Goal: Task Accomplishment & Management: Complete application form

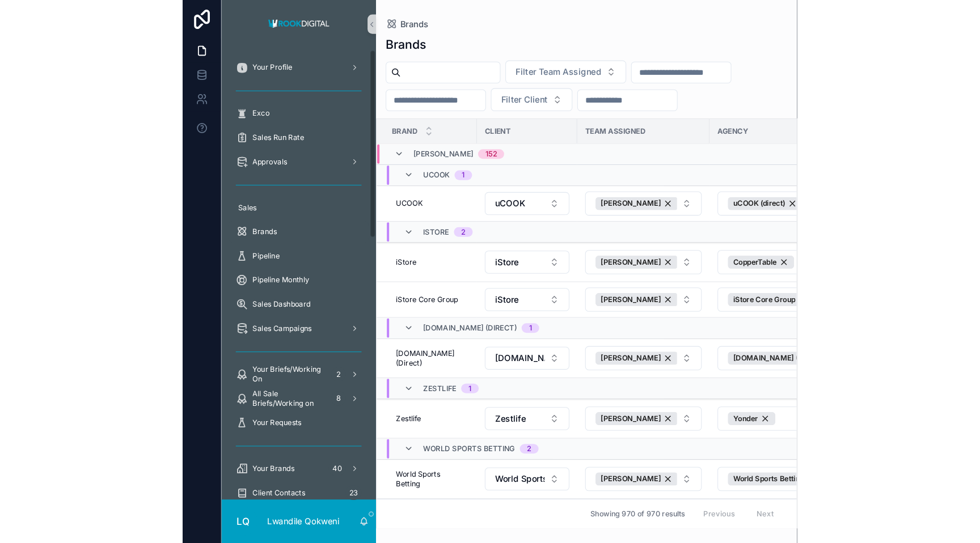
scroll to position [4, 0]
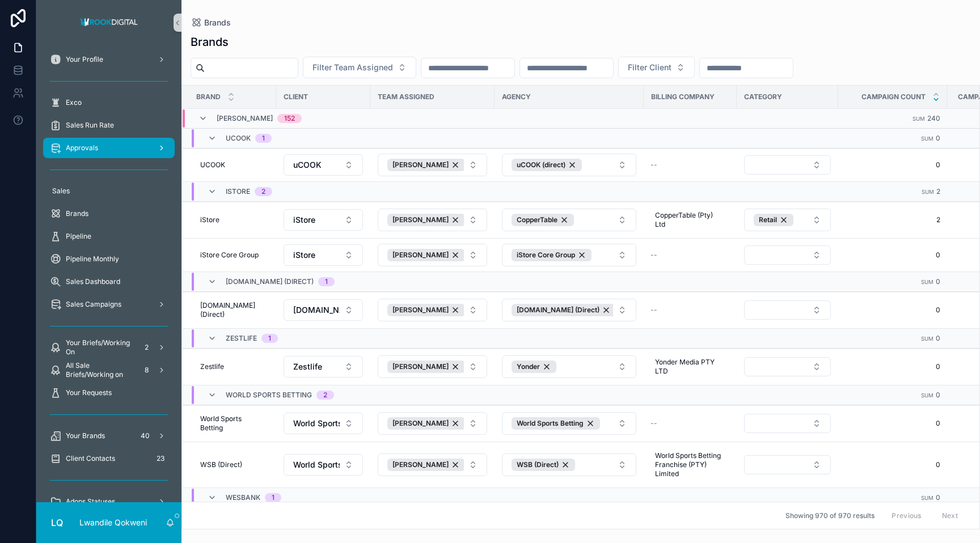
click at [143, 149] on div "Approvals" at bounding box center [109, 148] width 118 height 18
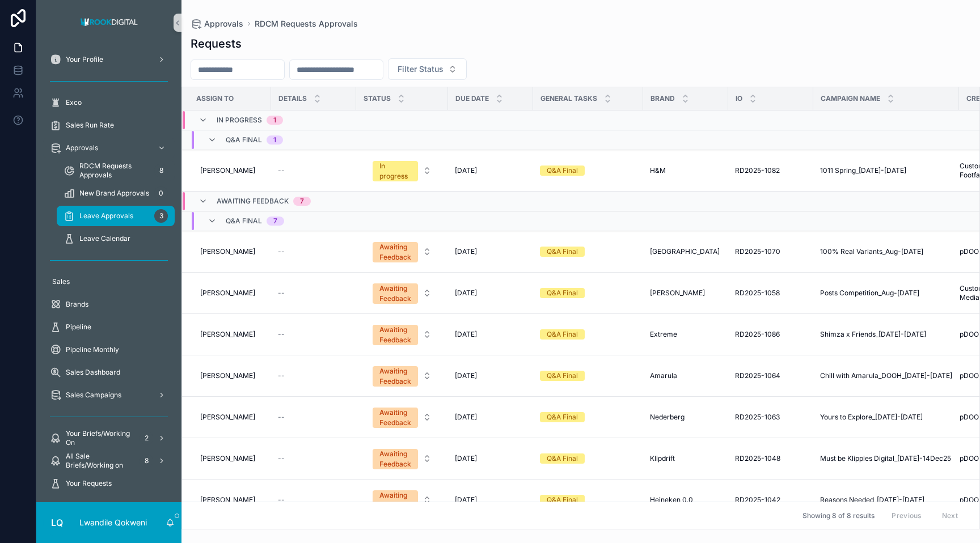
click at [133, 212] on div "Leave Approvals 3" at bounding box center [116, 216] width 104 height 18
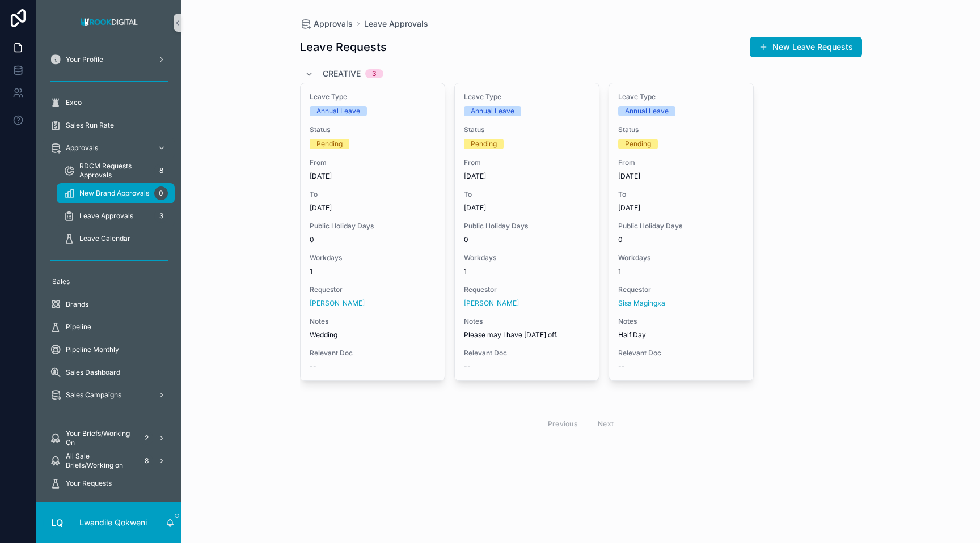
click at [132, 195] on span "New Brand Approvals" at bounding box center [114, 193] width 70 height 9
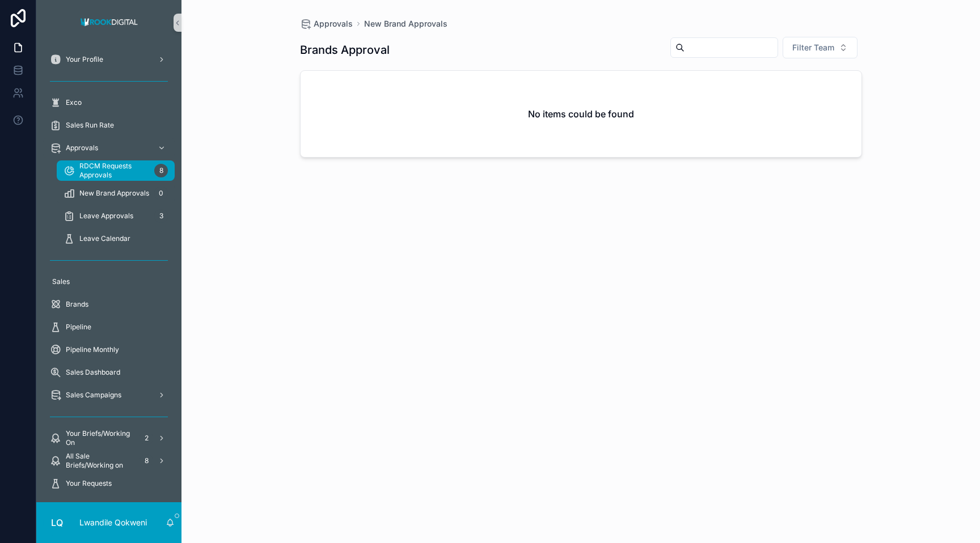
click at [140, 166] on span "RDCM Requests Approvals" at bounding box center [114, 171] width 70 height 18
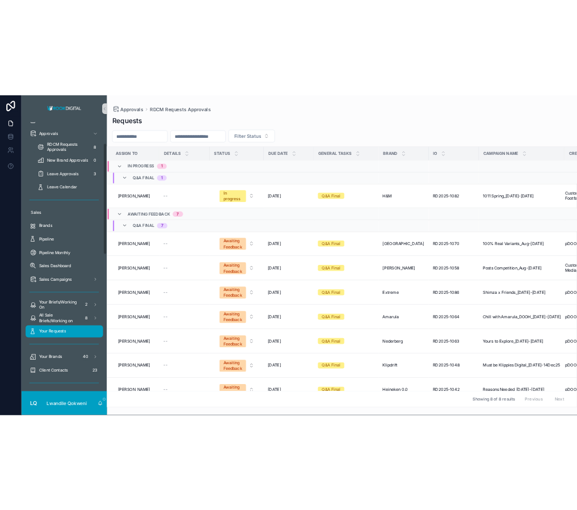
scroll to position [71, 0]
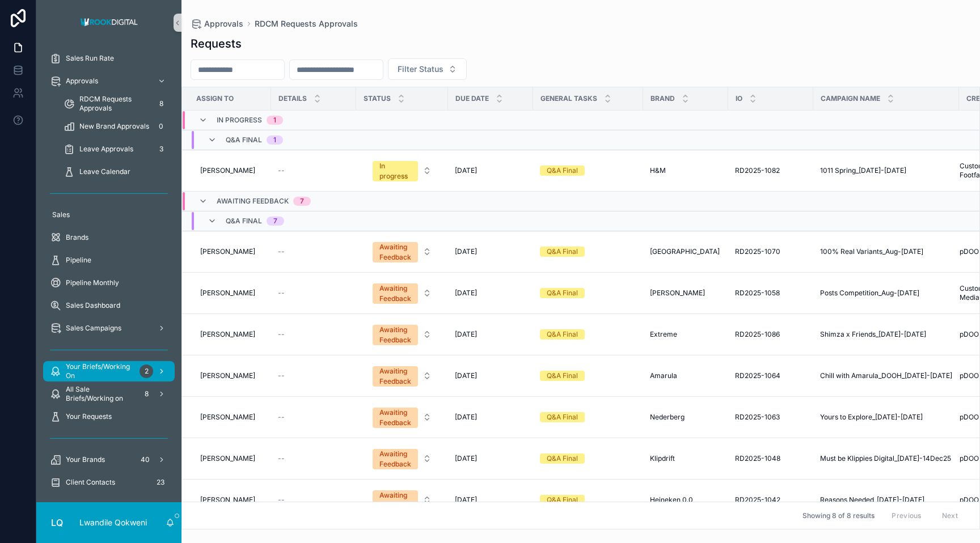
click at [117, 370] on span "Your Briefs/Working On" at bounding box center [100, 371] width 69 height 18
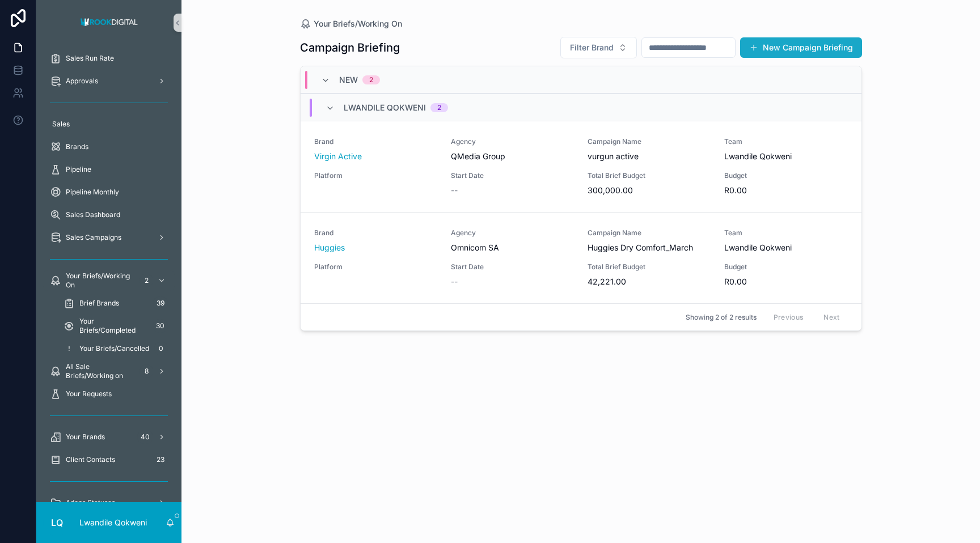
click at [576, 46] on button "New Campaign Briefing" at bounding box center [801, 47] width 122 height 20
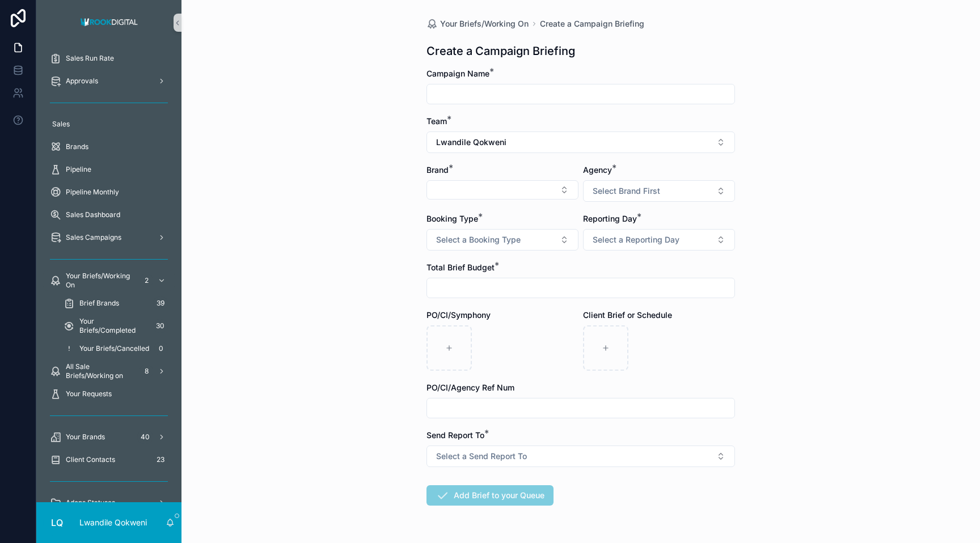
click at [518, 96] on input "scrollable content" at bounding box center [580, 94] width 307 height 16
type input "*"
type input "**********"
click at [484, 183] on button "Select Button" at bounding box center [502, 189] width 152 height 19
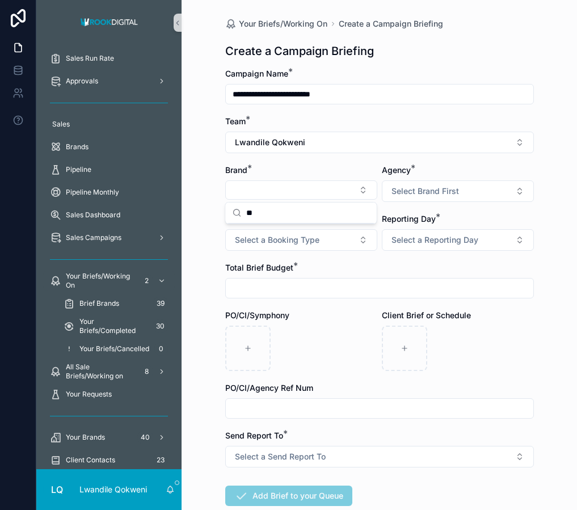
type input "*"
click at [504, 186] on button "Select Brand First" at bounding box center [458, 191] width 152 height 22
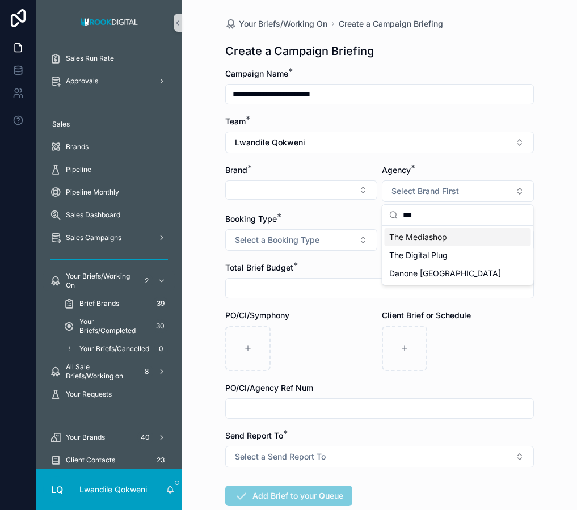
type input "***"
click at [483, 253] on div "The Digital Plug" at bounding box center [458, 255] width 146 height 18
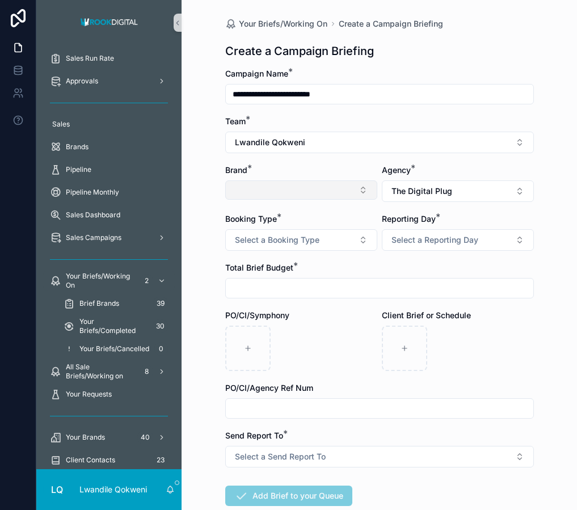
click at [304, 187] on button "Select Button" at bounding box center [301, 189] width 152 height 19
type input "*"
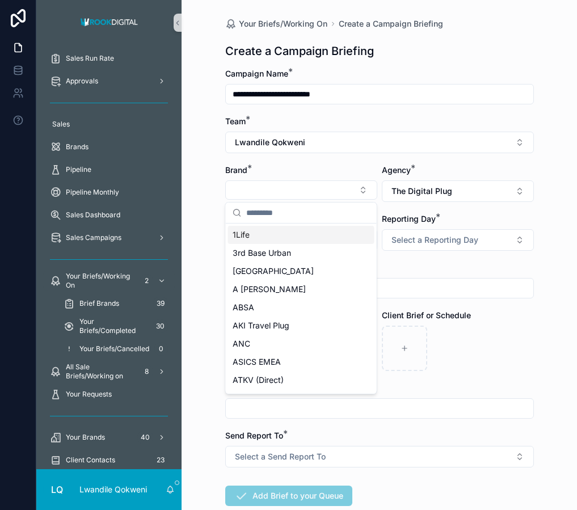
click at [455, 282] on input "scrollable content" at bounding box center [379, 288] width 307 height 16
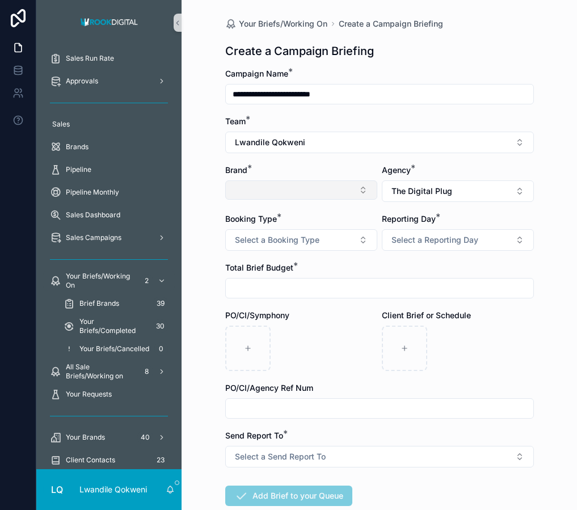
click at [281, 187] on button "Select Button" at bounding box center [301, 189] width 152 height 19
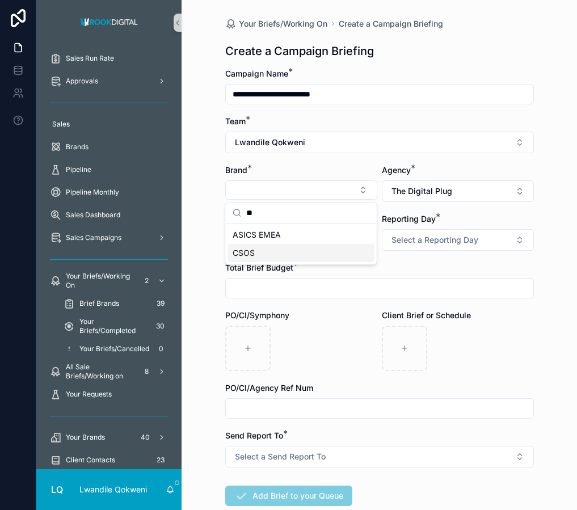
type input "**"
click at [267, 256] on div "CSOS" at bounding box center [301, 253] width 146 height 18
click at [253, 241] on span "Select a Booking Type" at bounding box center [277, 239] width 85 height 11
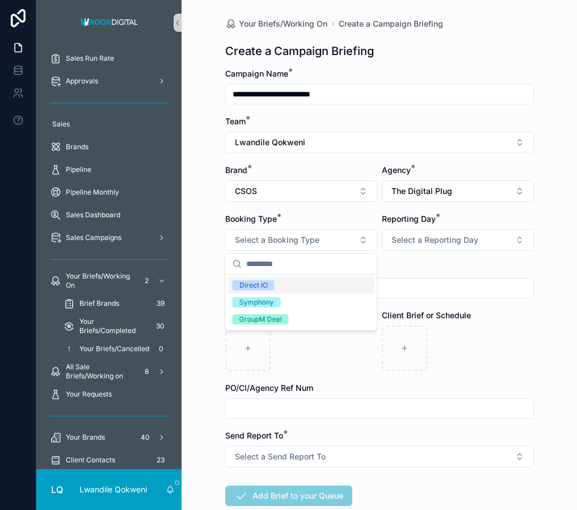
click at [277, 285] on div "Direct IO" at bounding box center [301, 285] width 146 height 17
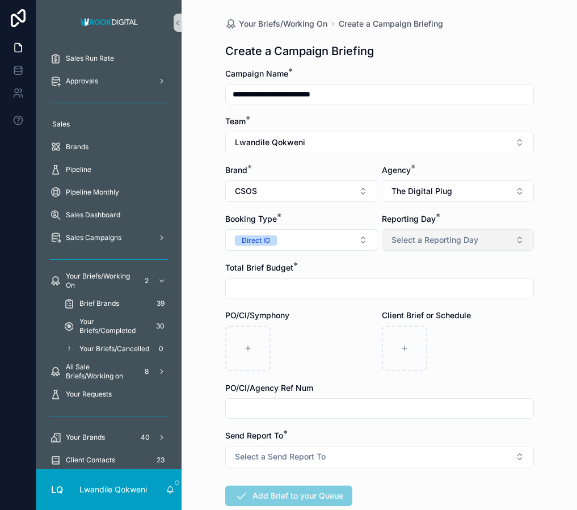
click at [442, 238] on span "Select a Reporting Day" at bounding box center [434, 239] width 87 height 11
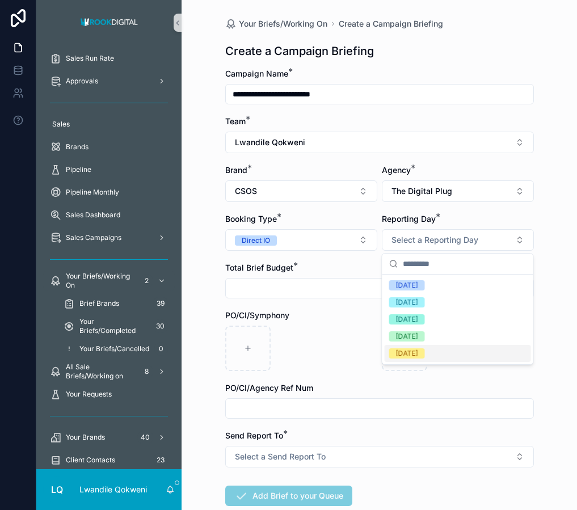
click at [423, 349] on div "[DATE]" at bounding box center [458, 353] width 146 height 17
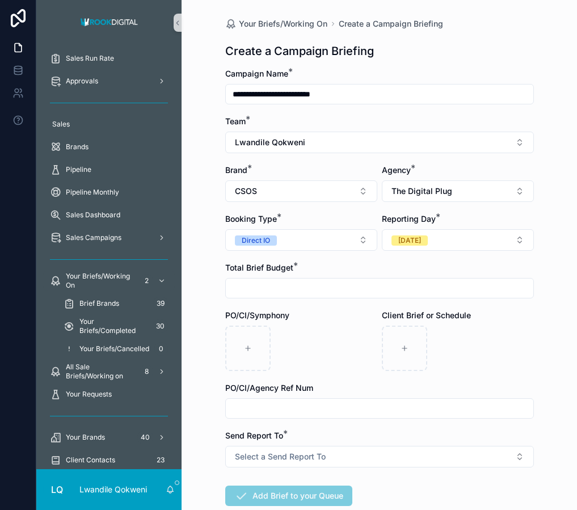
click at [336, 292] on input "scrollable content" at bounding box center [379, 288] width 307 height 16
type input "**********"
click at [416, 354] on div "scrollable content" at bounding box center [404, 348] width 45 height 45
click at [396, 347] on div "scrollable content" at bounding box center [404, 348] width 45 height 45
type input "**********"
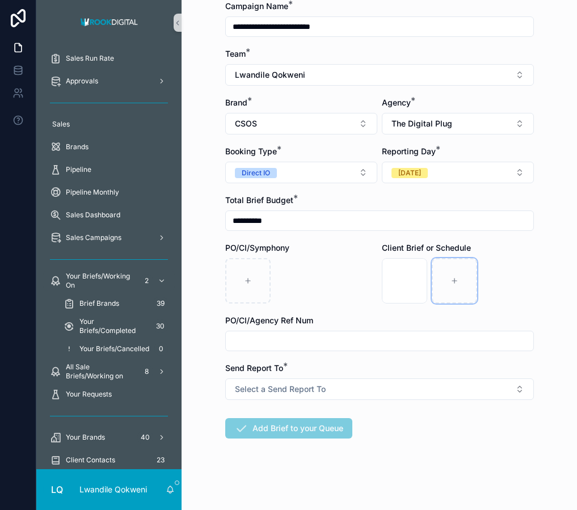
scroll to position [69, 0]
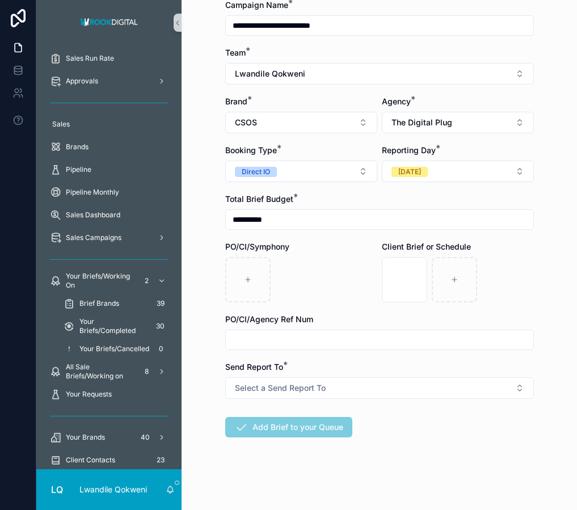
click at [253, 339] on input "scrollable content" at bounding box center [379, 340] width 307 height 16
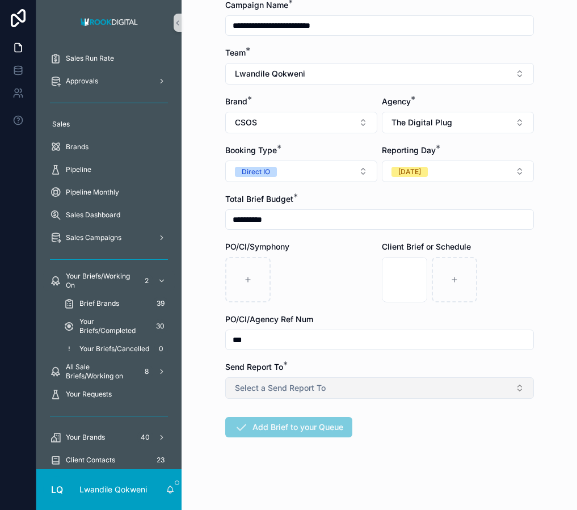
type input "***"
click at [276, 384] on span "Select a Send Report To" at bounding box center [280, 387] width 91 height 11
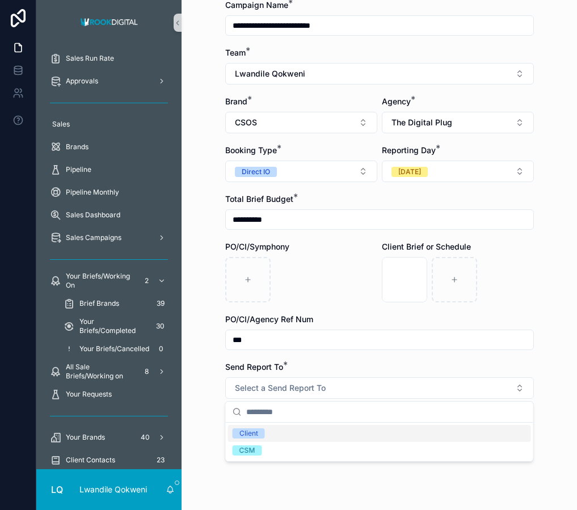
click at [270, 436] on div "Client" at bounding box center [379, 433] width 303 height 17
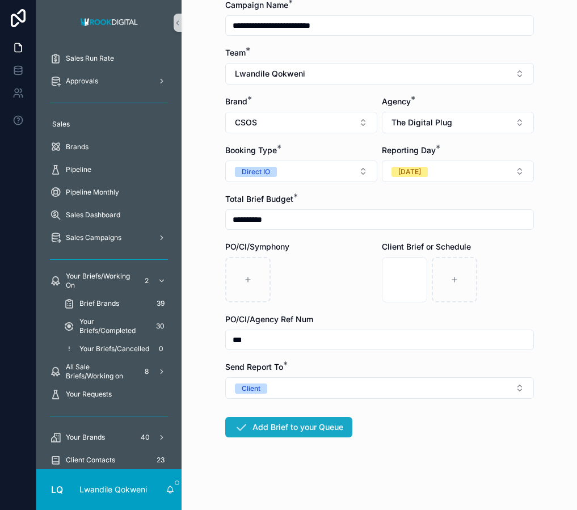
click at [306, 431] on button "Add Brief to your Queue" at bounding box center [288, 427] width 127 height 20
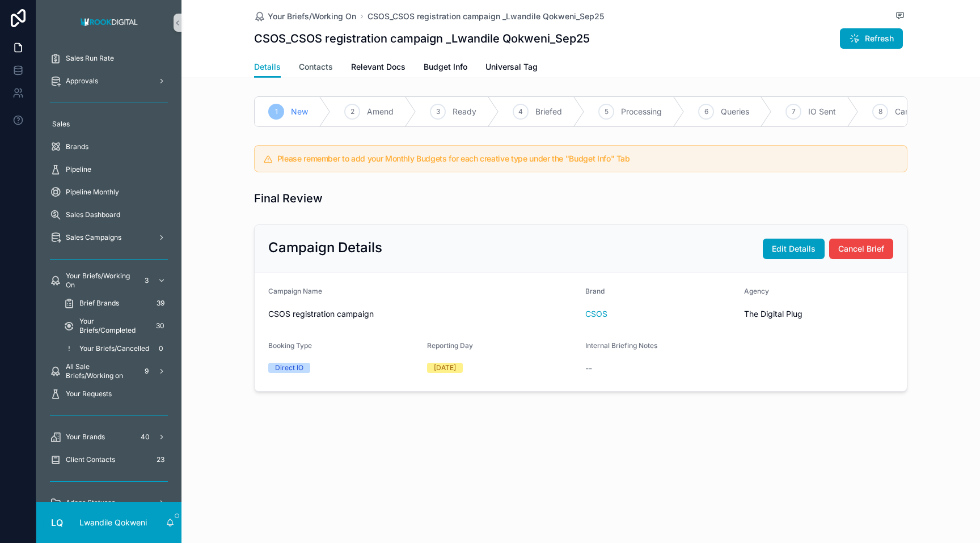
click at [312, 74] on link "Contacts" at bounding box center [316, 68] width 34 height 23
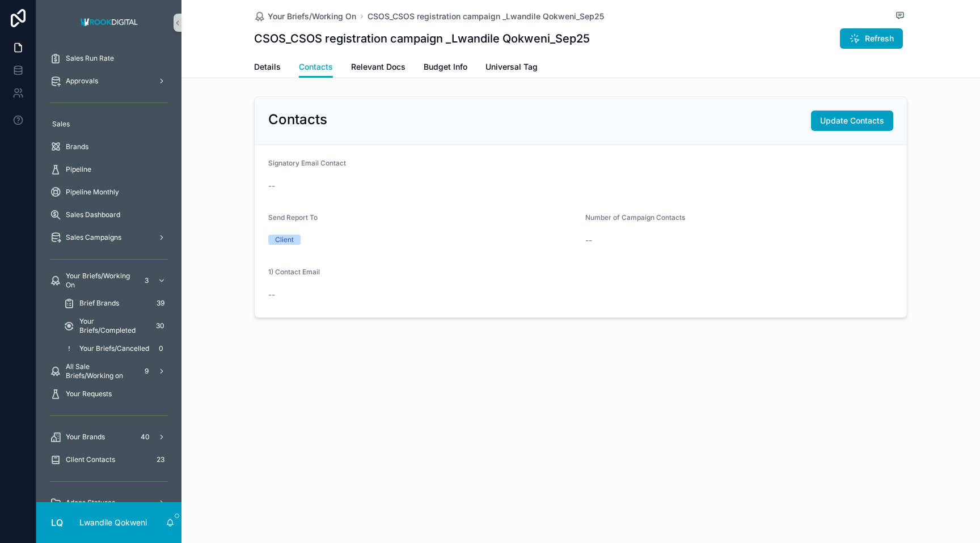
click at [303, 175] on div "Signatory Email Contact --" at bounding box center [580, 177] width 625 height 36
click at [576, 113] on button "Update Contacts" at bounding box center [852, 121] width 82 height 20
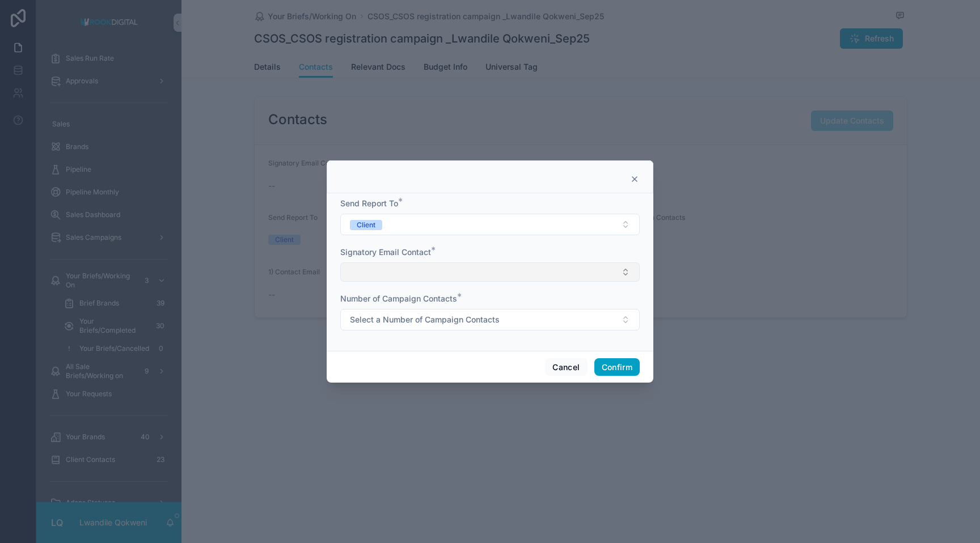
click at [566, 278] on button "Select Button" at bounding box center [489, 272] width 299 height 19
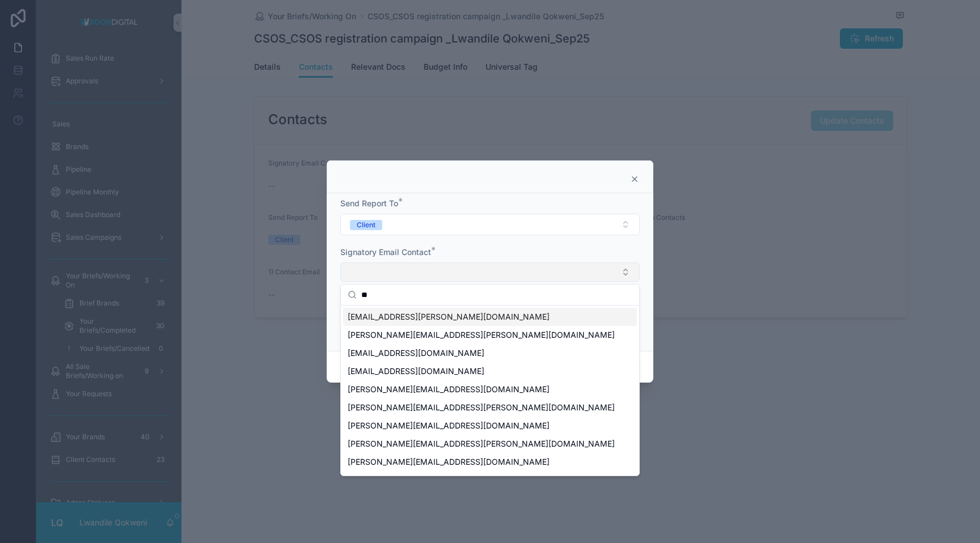
type input "*"
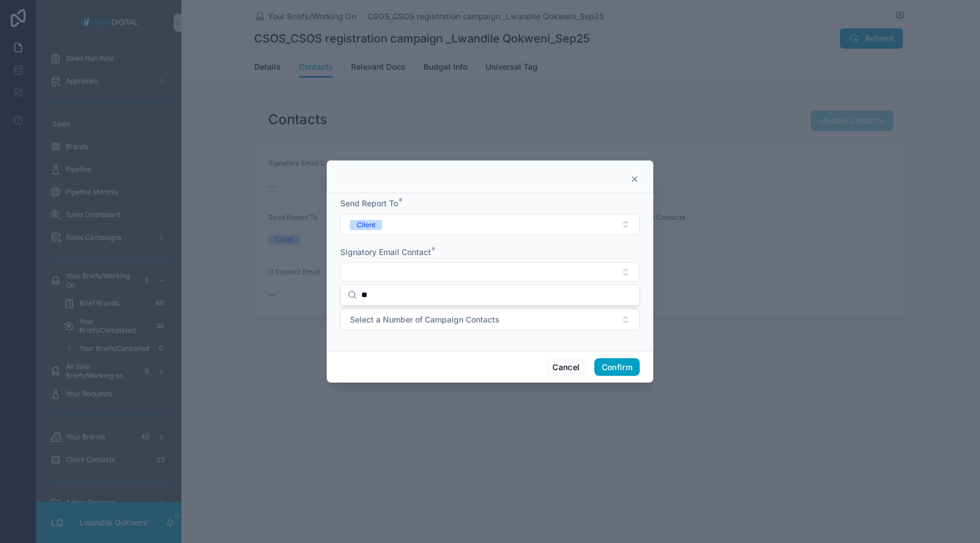
type input "*"
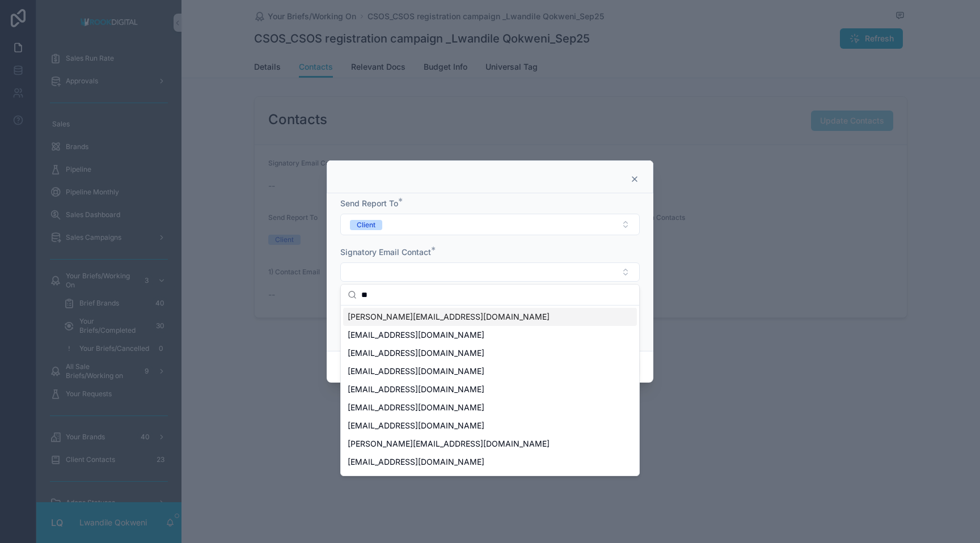
type input "*"
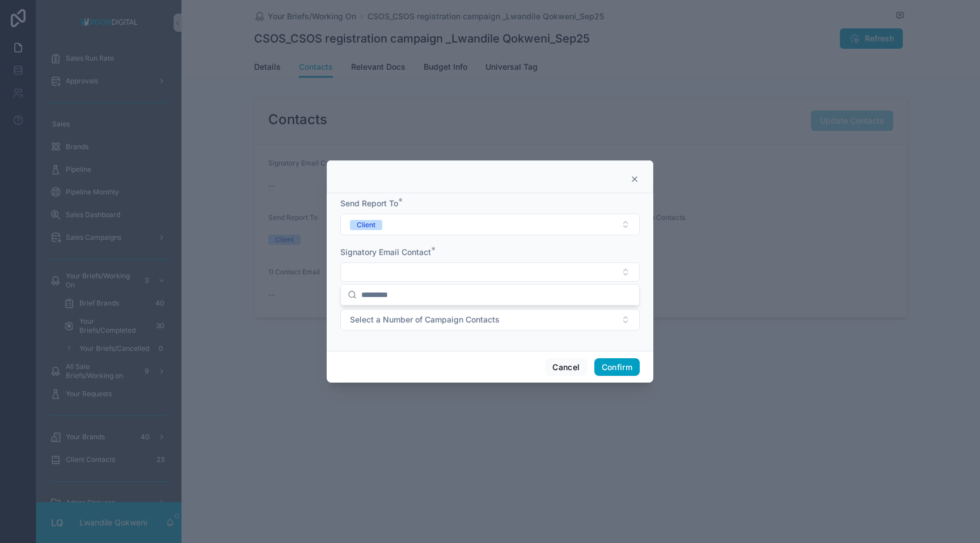
click at [576, 261] on div at bounding box center [490, 271] width 980 height 543
click at [576, 180] on div at bounding box center [490, 177] width 327 height 33
click at [576, 176] on div at bounding box center [490, 179] width 298 height 9
click at [576, 177] on icon at bounding box center [634, 179] width 5 height 5
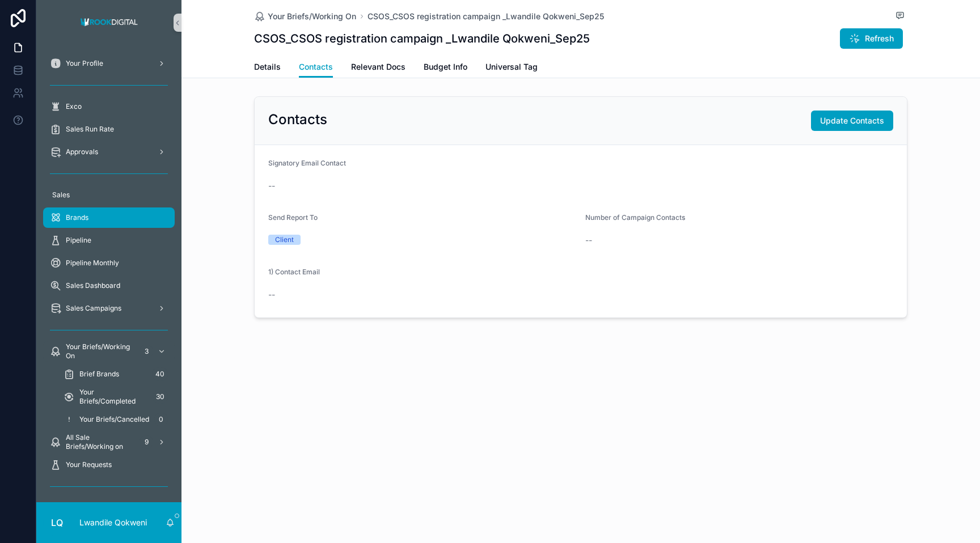
click at [99, 221] on div "Brands" at bounding box center [109, 218] width 118 height 18
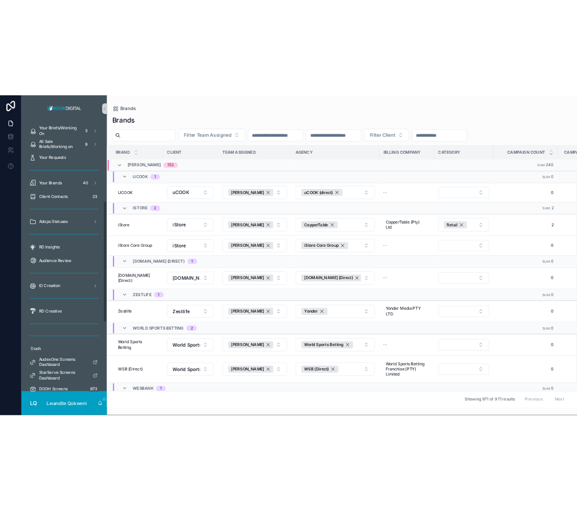
scroll to position [290, 0]
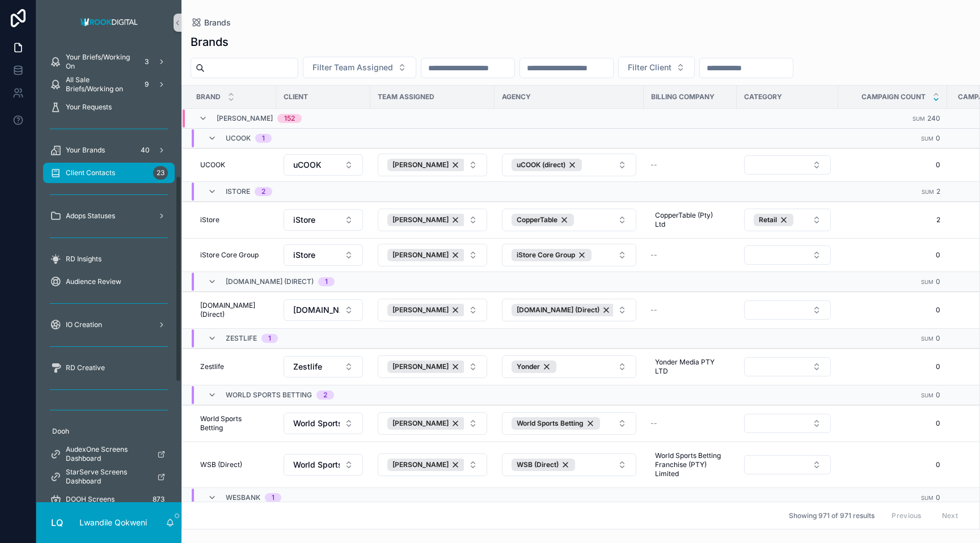
click at [103, 180] on div "Client Contacts 23" at bounding box center [109, 173] width 118 height 18
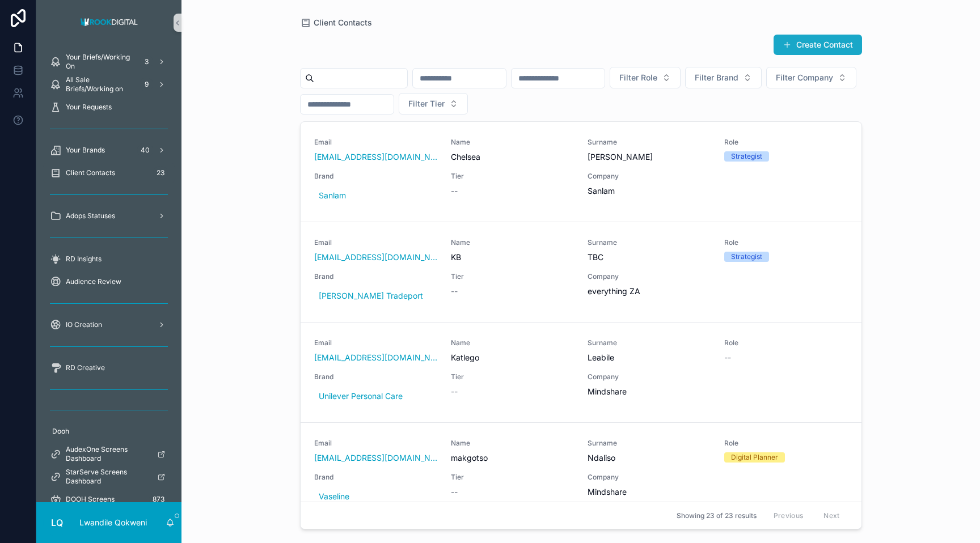
click at [576, 49] on button "Create Contact" at bounding box center [818, 45] width 88 height 20
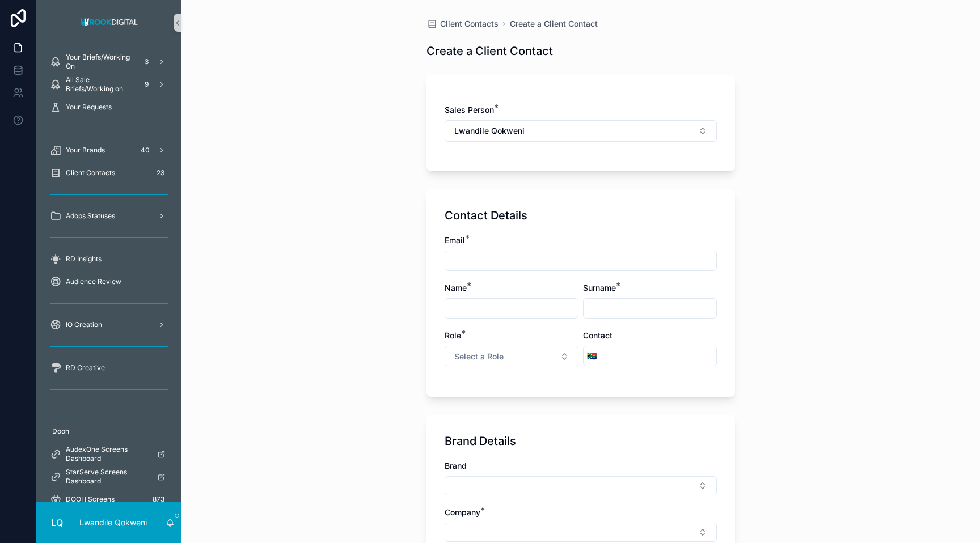
click at [555, 268] on input "scrollable content" at bounding box center [580, 261] width 271 height 16
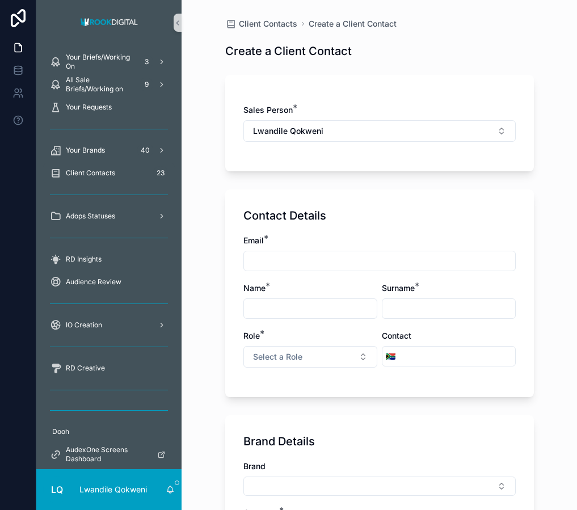
click at [458, 207] on div "Contact Details Email * Name * Surname * Role * Select a Role Contact 🇿🇦" at bounding box center [379, 293] width 309 height 208
click at [510, 257] on input "scrollable content" at bounding box center [379, 261] width 271 height 16
paste input "**********"
type input "**********"
click at [260, 311] on input "scrollable content" at bounding box center [310, 309] width 133 height 16
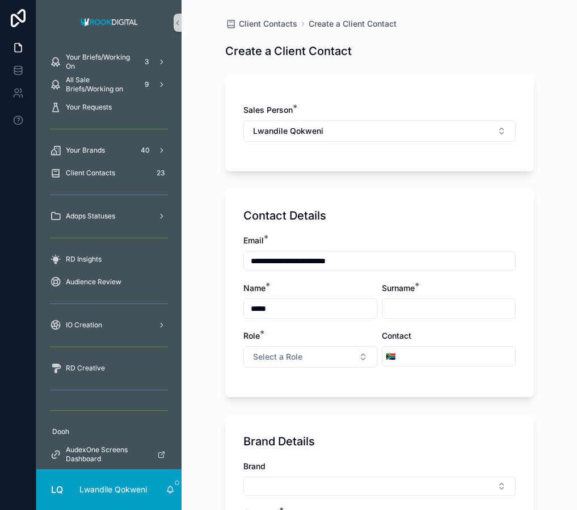
type input "*****"
click at [405, 307] on input "scrollable content" at bounding box center [448, 309] width 133 height 16
type input "*******"
click at [323, 357] on button "Select a Role" at bounding box center [310, 357] width 134 height 22
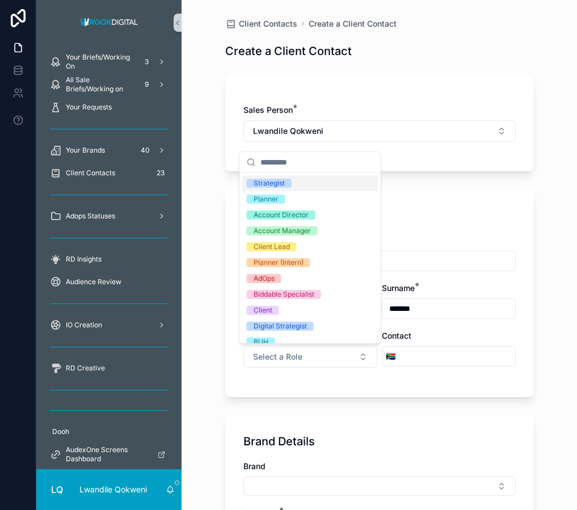
click at [333, 185] on div "Strategist" at bounding box center [310, 183] width 136 height 16
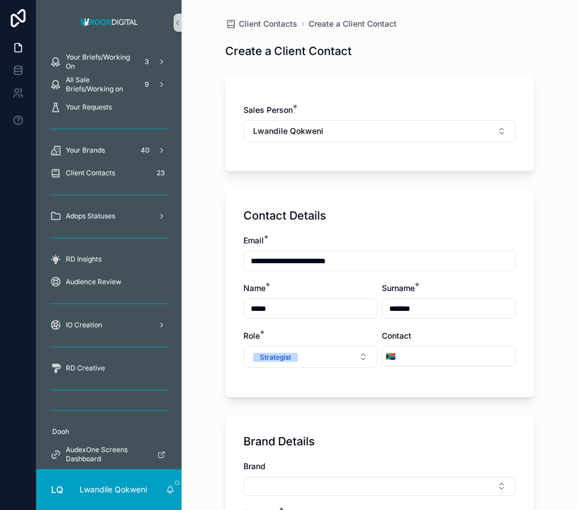
click at [453, 358] on input "scrollable content" at bounding box center [457, 356] width 116 height 16
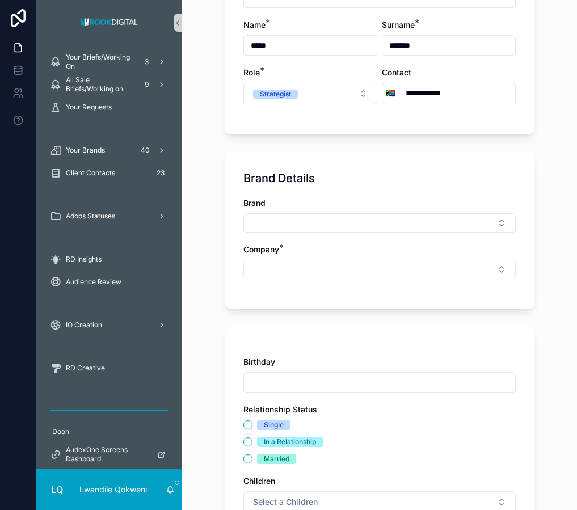
scroll to position [281, 0]
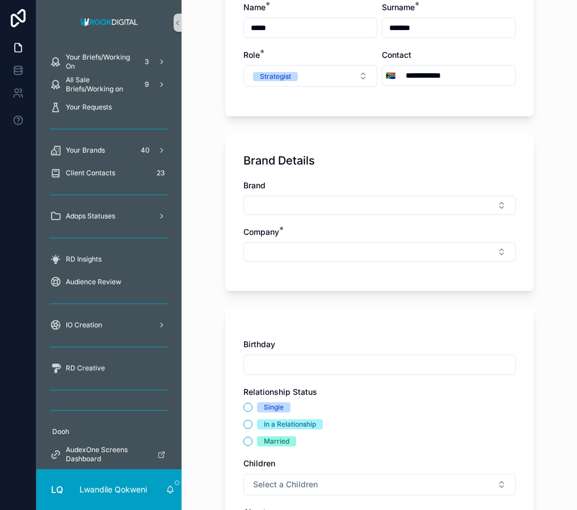
type input "**********"
click at [404, 181] on div "Brand" at bounding box center [379, 185] width 272 height 11
click at [440, 205] on button "Select Button" at bounding box center [379, 205] width 272 height 19
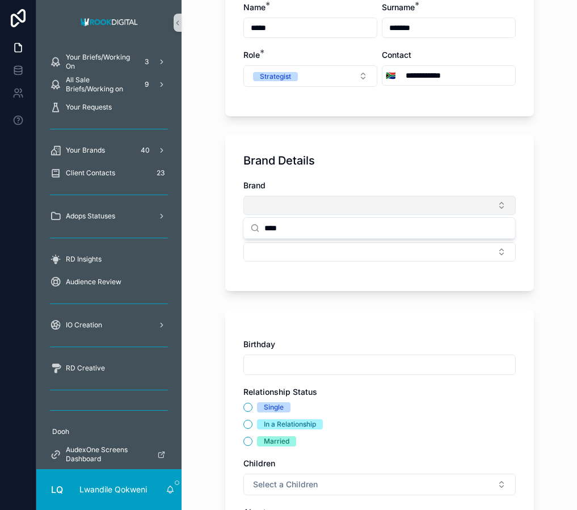
type input "****"
click at [466, 200] on button "Select Button" at bounding box center [379, 205] width 272 height 19
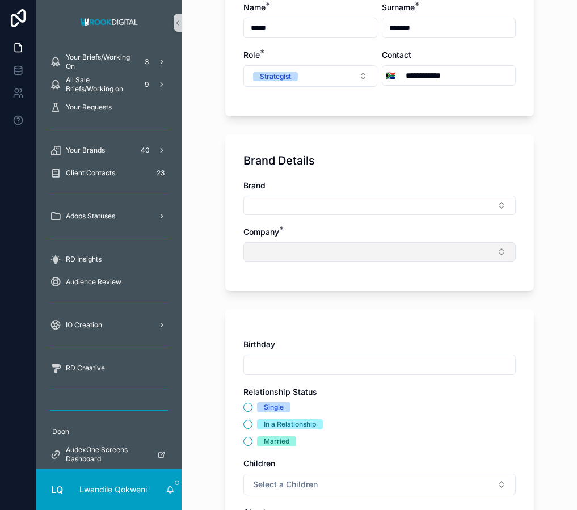
click at [375, 250] on button "Select Button" at bounding box center [379, 251] width 272 height 19
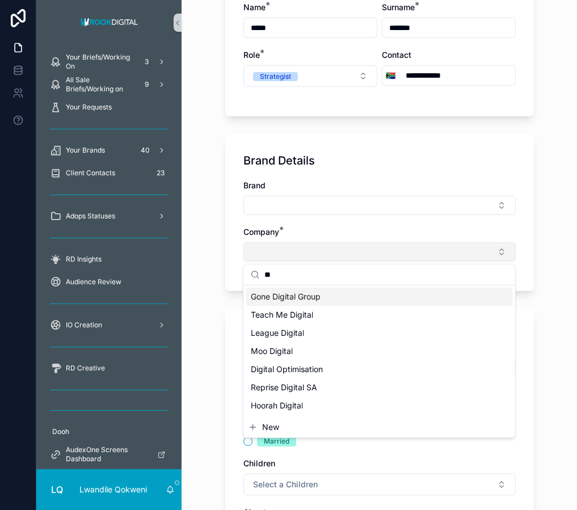
type input "*"
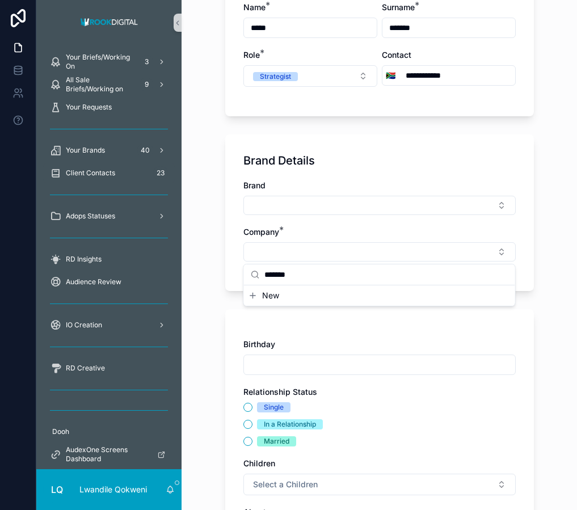
type input "*******"
click at [374, 180] on div "Brand" at bounding box center [379, 185] width 272 height 11
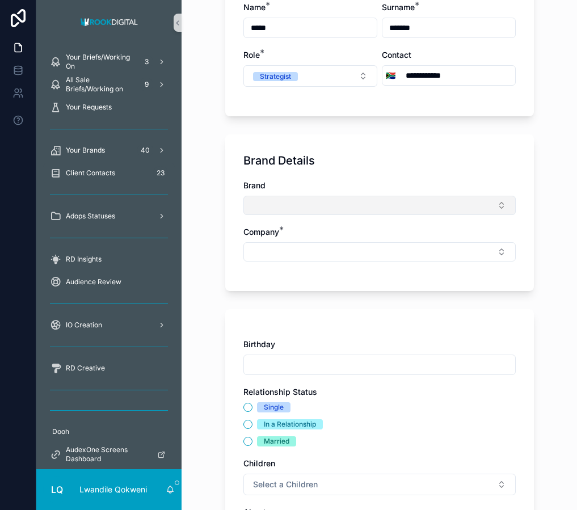
click at [371, 205] on button "Select Button" at bounding box center [379, 205] width 272 height 19
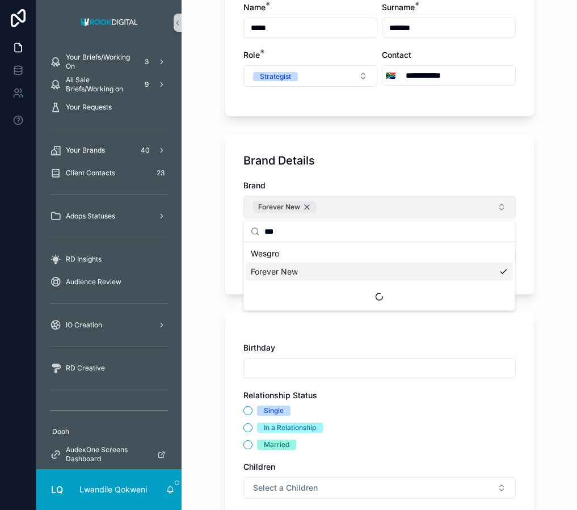
click at [309, 205] on div "Forever New" at bounding box center [285, 207] width 64 height 12
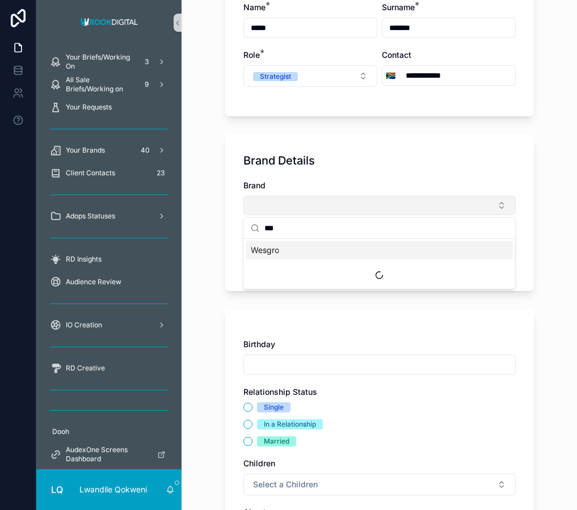
click at [311, 233] on input "***" at bounding box center [386, 228] width 244 height 20
drag, startPoint x: 307, startPoint y: 231, endPoint x: 235, endPoint y: 224, distance: 73.0
click at [235, 224] on div "**********" at bounding box center [306, 255] width 540 height 510
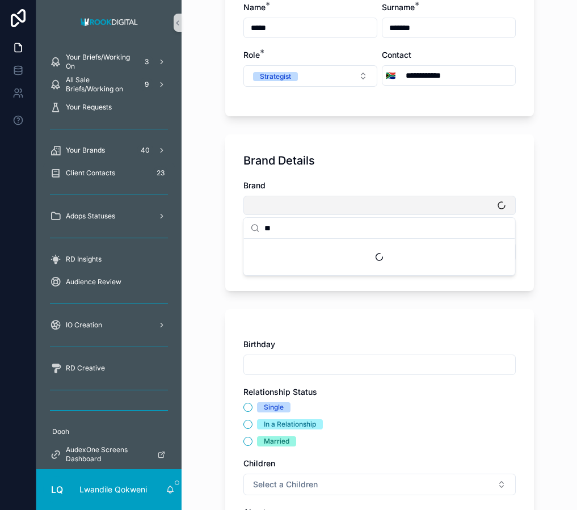
type input "*"
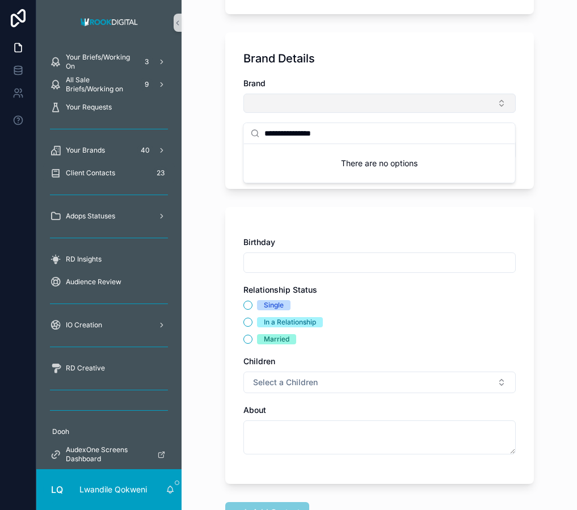
scroll to position [385, 0]
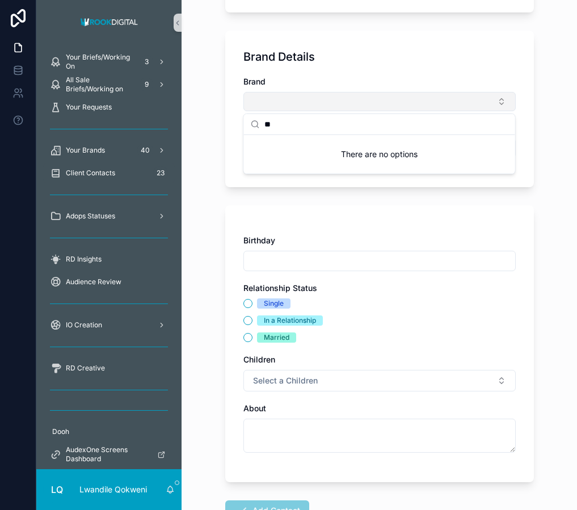
type input "*"
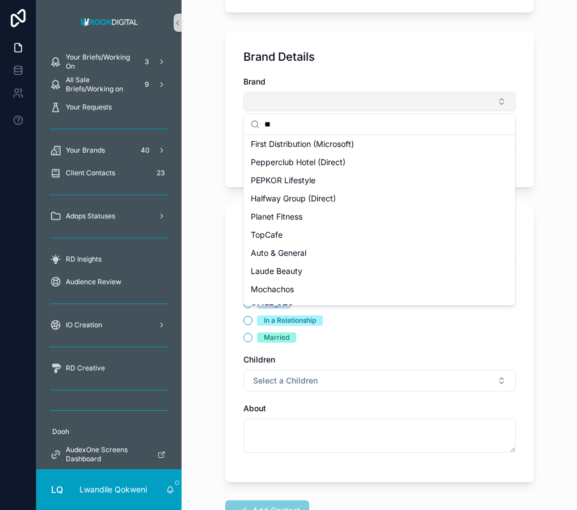
scroll to position [0, 0]
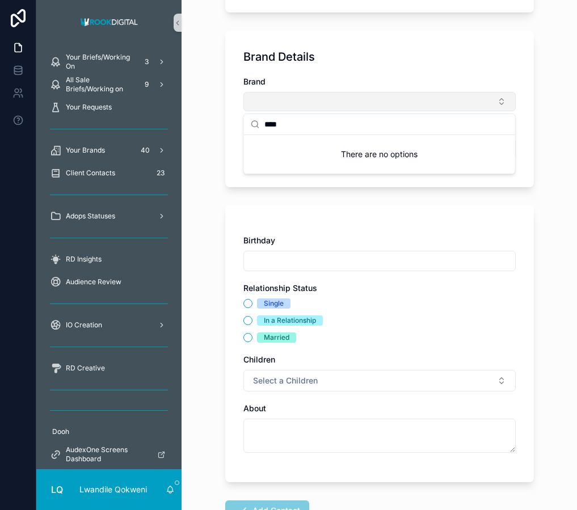
type input "****"
click at [219, 141] on div "**********" at bounding box center [379, 104] width 327 height 978
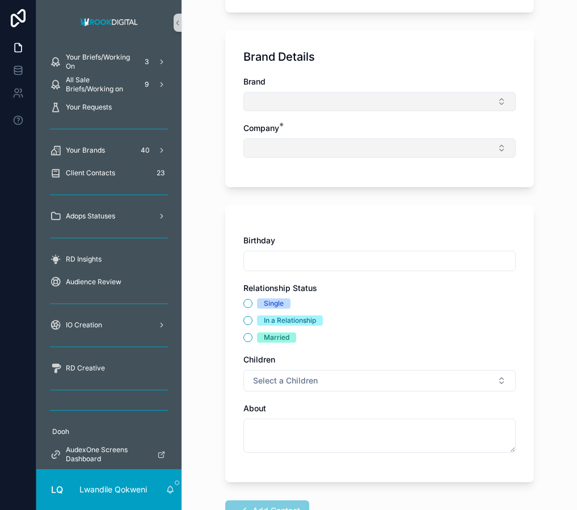
click at [273, 145] on button "Select Button" at bounding box center [379, 147] width 272 height 19
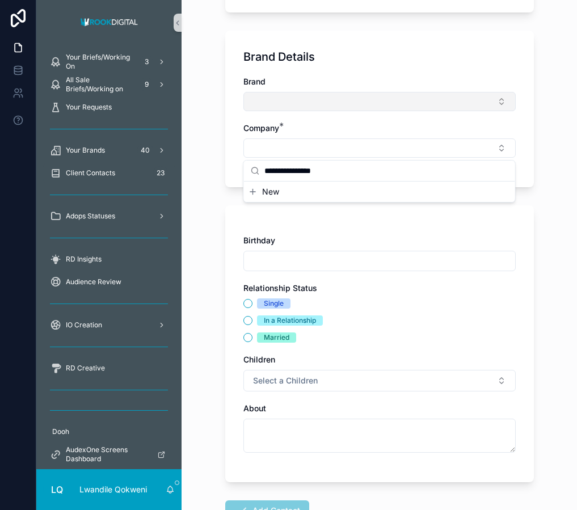
type input "**********"
click at [274, 193] on span "New" at bounding box center [270, 191] width 17 height 11
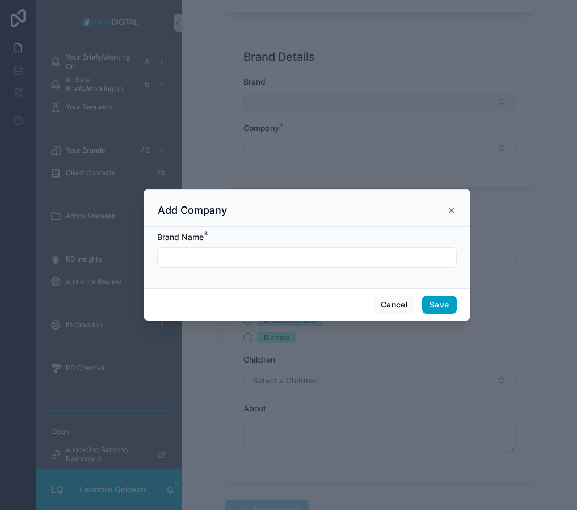
click at [290, 263] on input "scrollable content" at bounding box center [307, 258] width 298 height 16
type input "*"
type input "****"
click at [444, 307] on button "Save" at bounding box center [439, 304] width 34 height 18
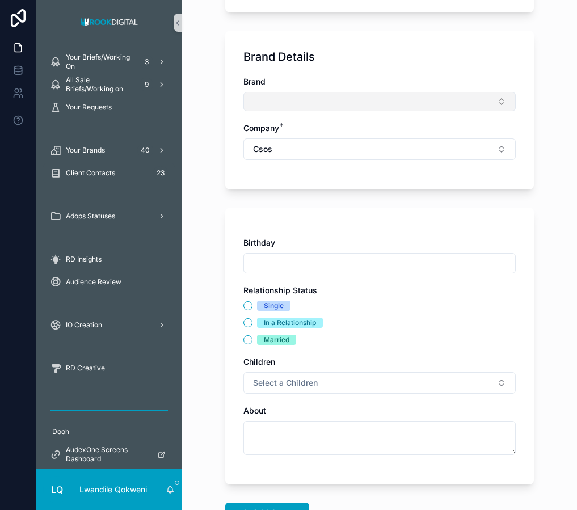
click at [453, 95] on button "Select Button" at bounding box center [379, 101] width 272 height 19
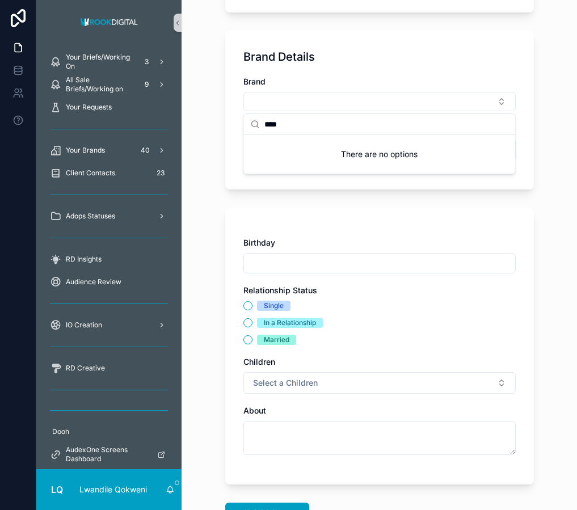
type input "****"
click at [470, 218] on div "Birthday Relationship Status Single In a Relationship Married Children Select a…" at bounding box center [379, 346] width 309 height 277
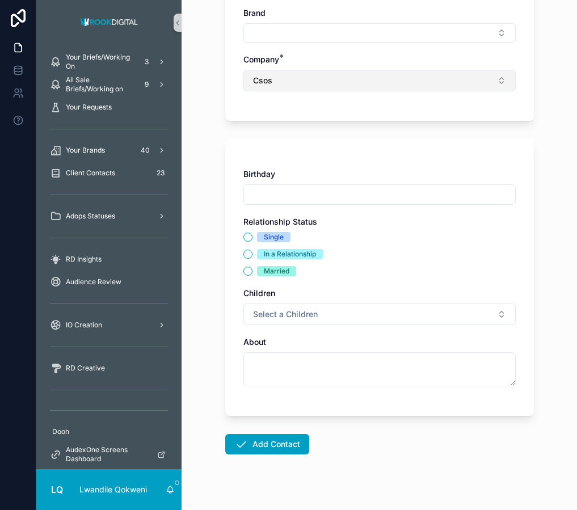
scroll to position [470, 0]
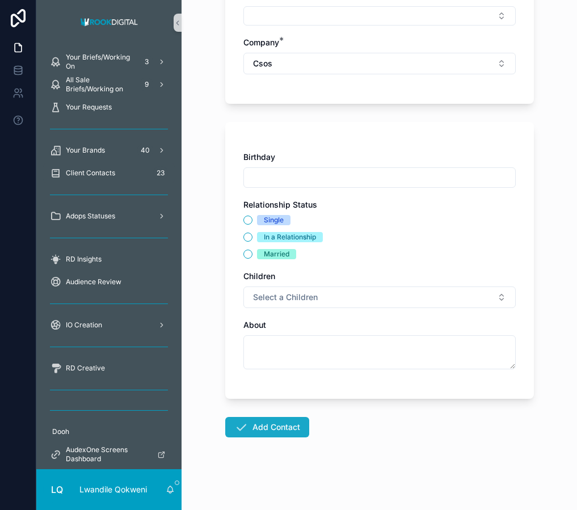
click at [264, 430] on button "Add Contact" at bounding box center [267, 427] width 84 height 20
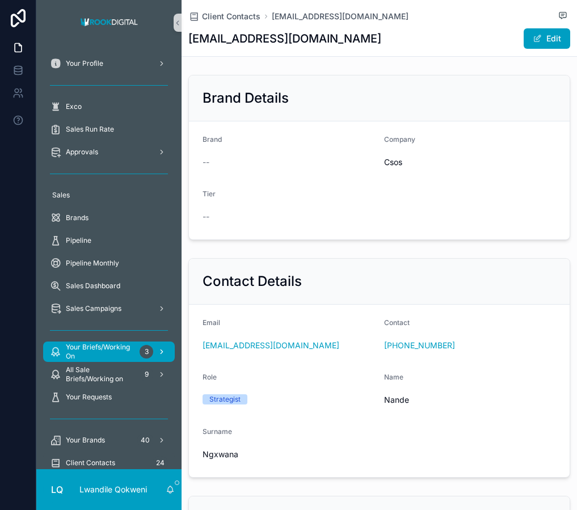
click at [95, 348] on span "Your Briefs/Working On" at bounding box center [100, 352] width 69 height 18
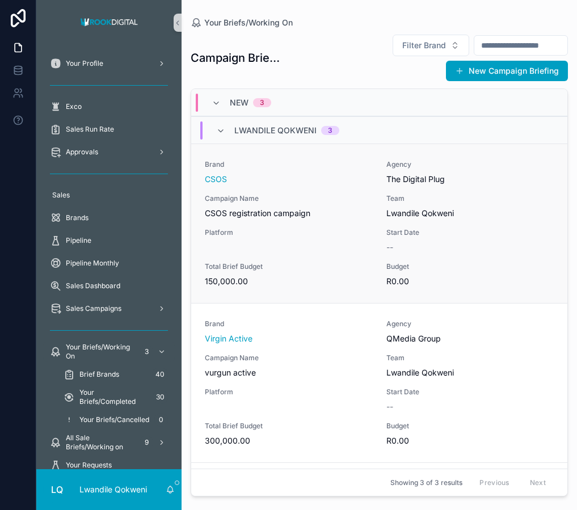
click at [280, 196] on span "Campaign Name" at bounding box center [289, 198] width 168 height 9
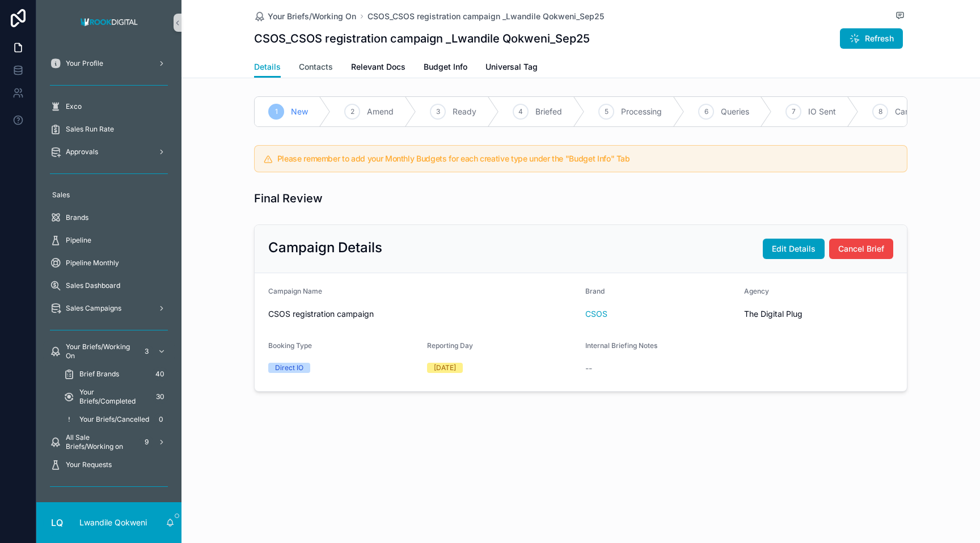
click at [317, 70] on span "Contacts" at bounding box center [316, 66] width 34 height 11
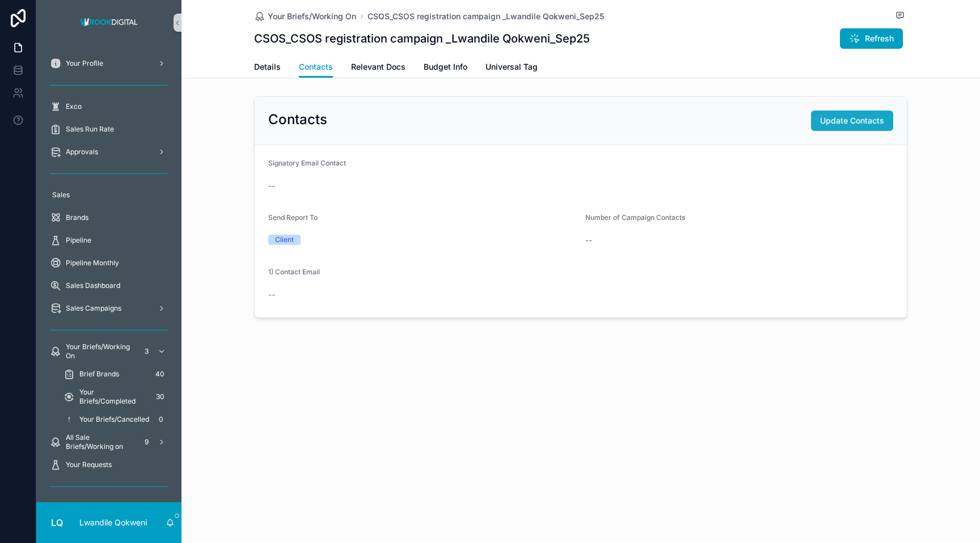
click at [576, 128] on button "Update Contacts" at bounding box center [852, 121] width 82 height 20
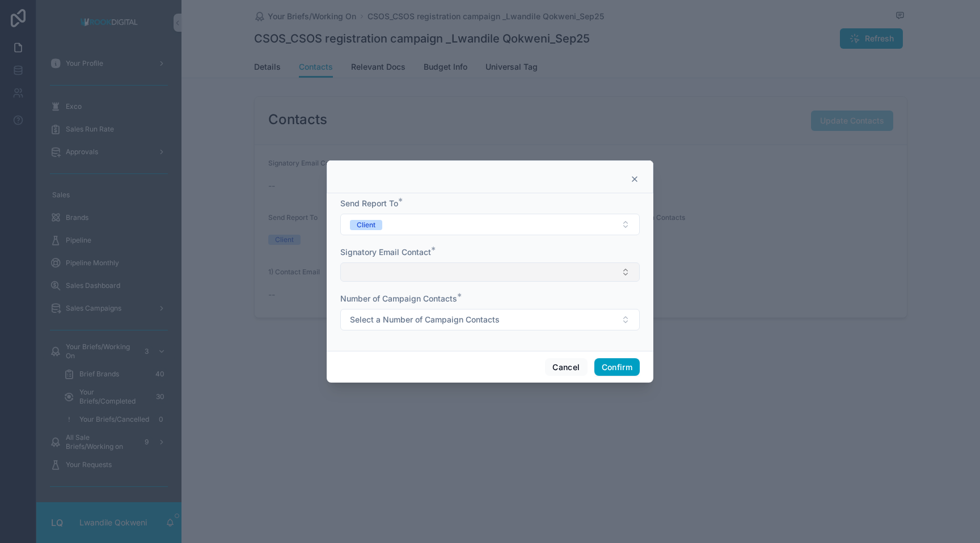
click at [421, 278] on button "Select Button" at bounding box center [489, 272] width 299 height 19
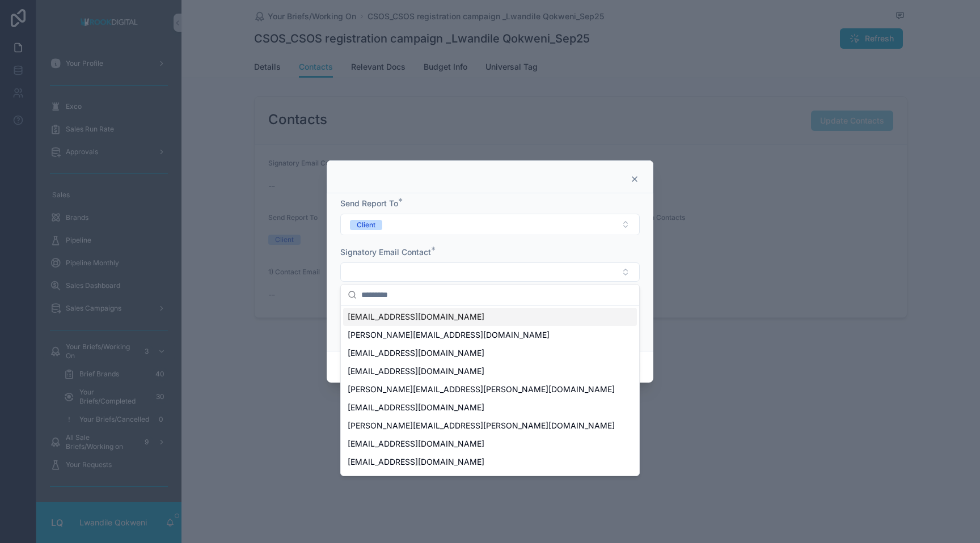
click at [497, 323] on div "[EMAIL_ADDRESS][DOMAIN_NAME]" at bounding box center [490, 317] width 294 height 18
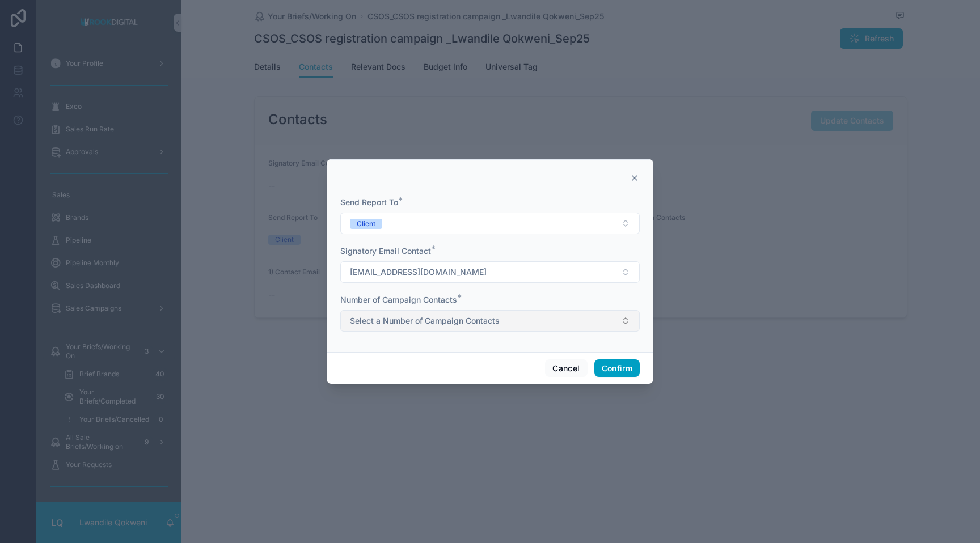
click at [522, 320] on button "Select a Number of Campaign Contacts" at bounding box center [489, 321] width 299 height 22
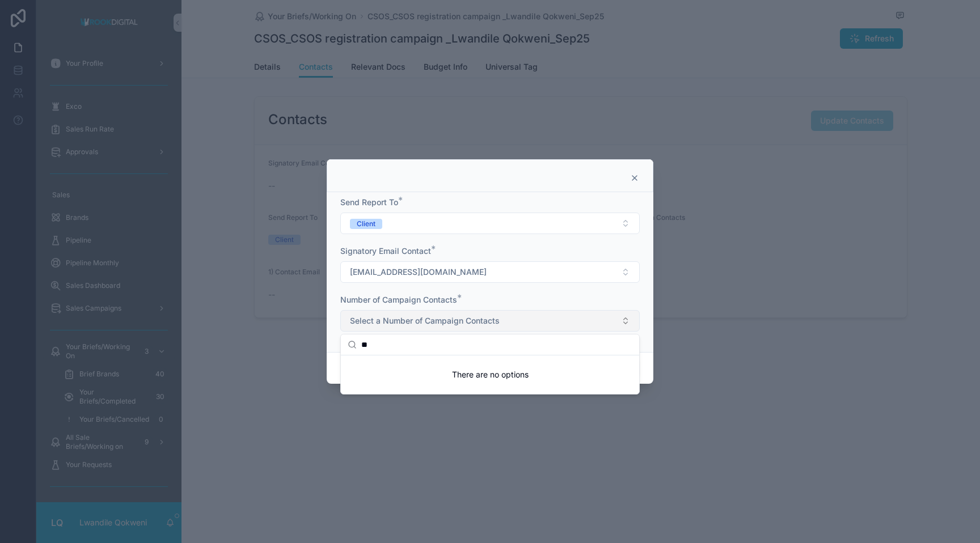
type input "*"
click at [420, 370] on div "Single" at bounding box center [490, 366] width 294 height 17
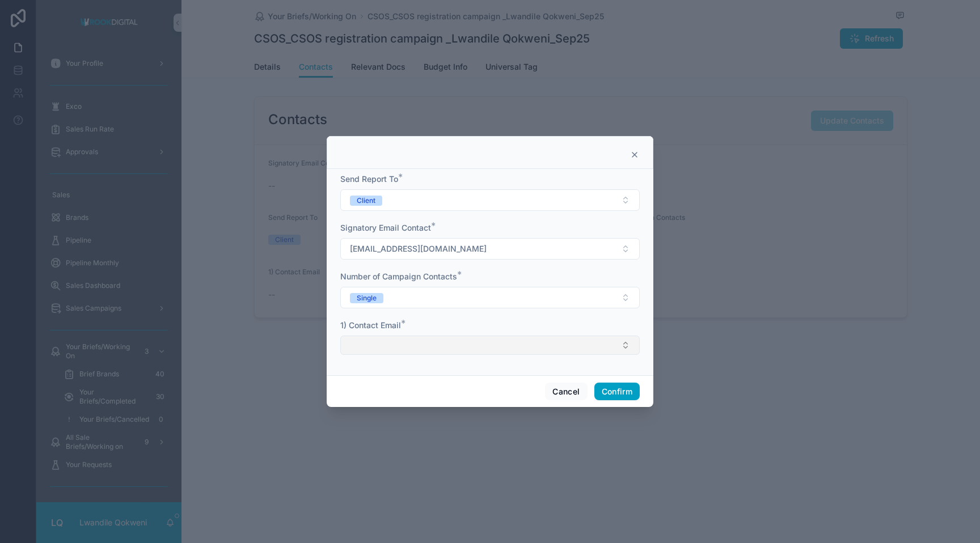
click at [480, 353] on button "Select Button" at bounding box center [489, 345] width 299 height 19
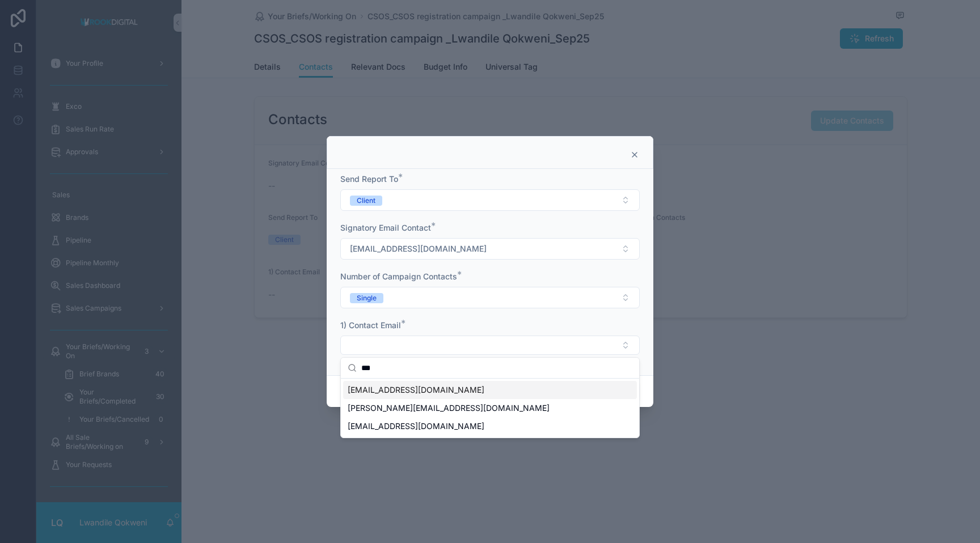
type input "***"
click at [501, 390] on div "[EMAIL_ADDRESS][DOMAIN_NAME]" at bounding box center [490, 390] width 294 height 18
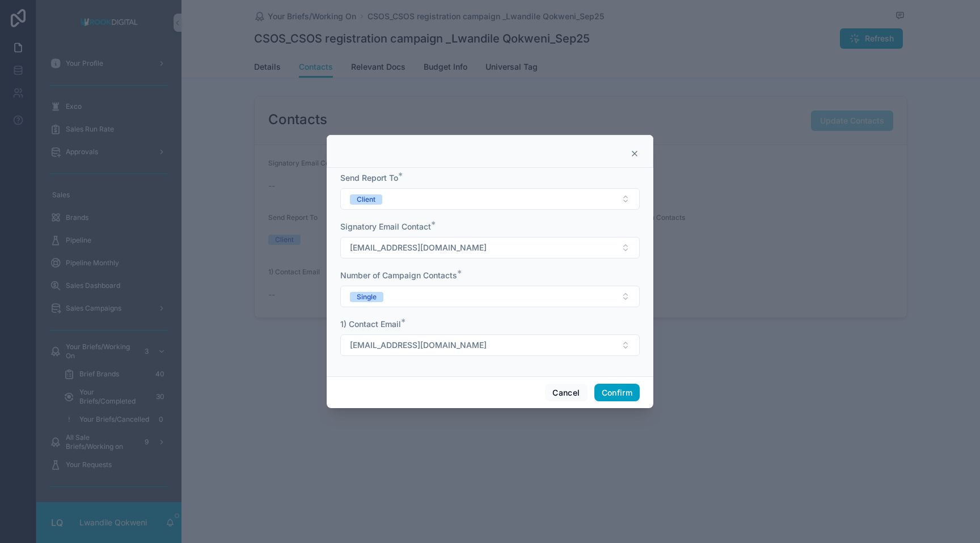
click at [576, 390] on button "Confirm" at bounding box center [616, 393] width 45 height 18
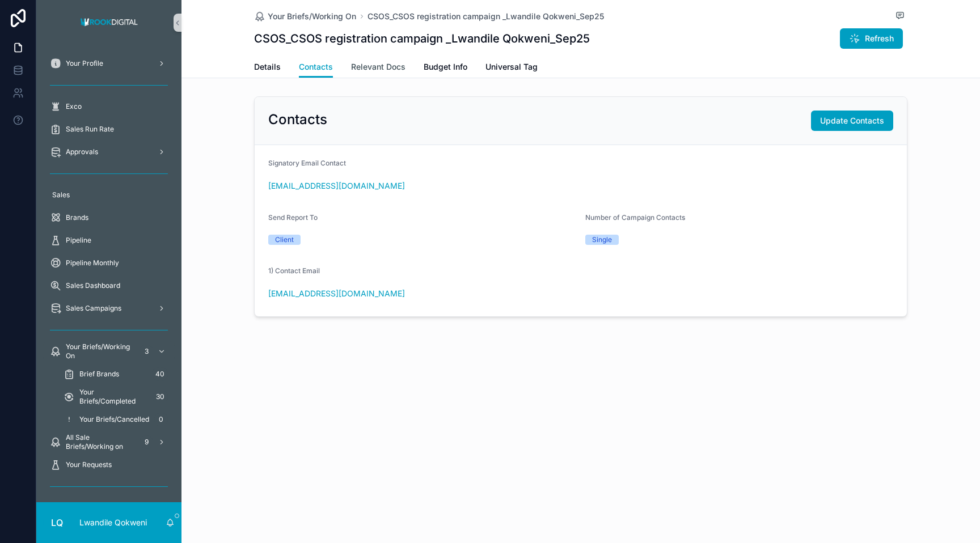
click at [366, 65] on span "Relevant Docs" at bounding box center [378, 66] width 54 height 11
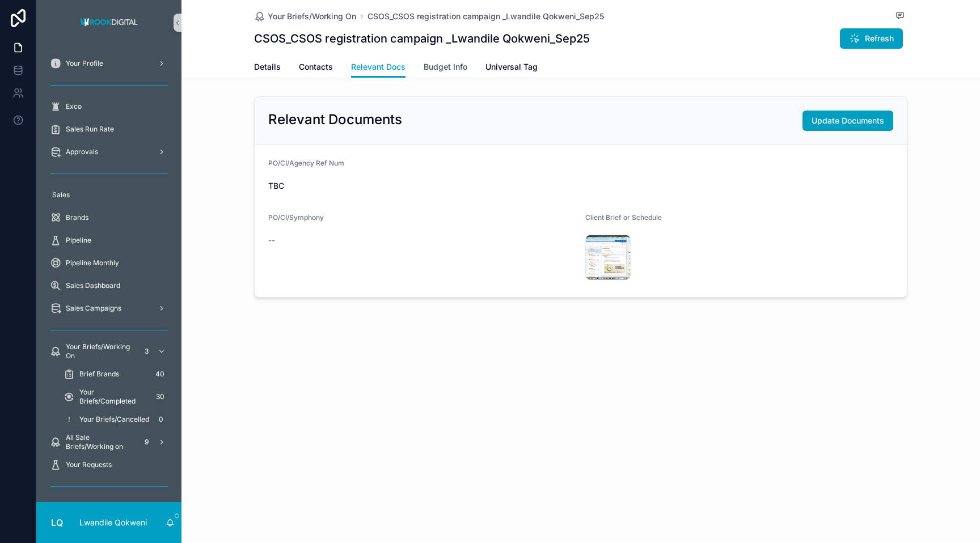
click at [436, 66] on span "Budget Info" at bounding box center [446, 66] width 44 height 11
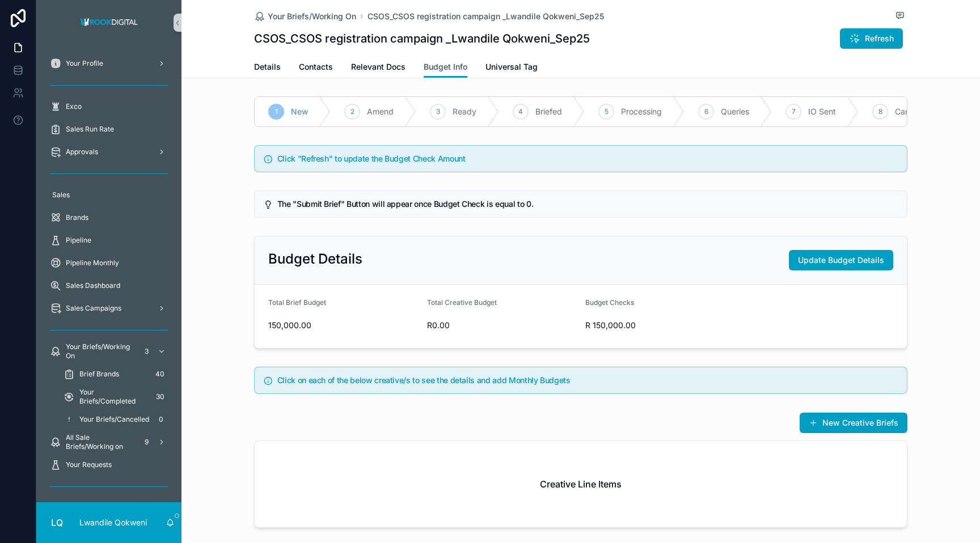
scroll to position [62, 0]
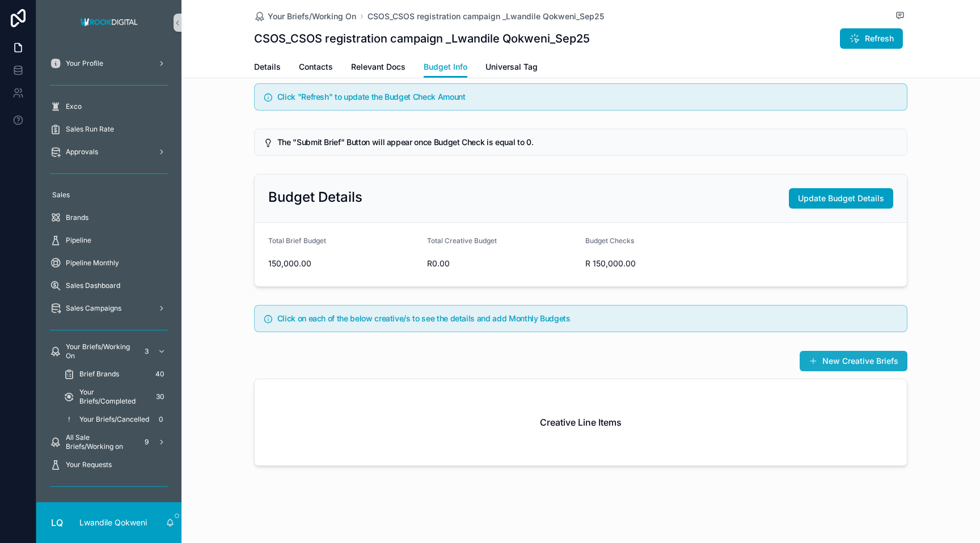
click at [576, 364] on button "New Creative Briefs" at bounding box center [854, 361] width 108 height 20
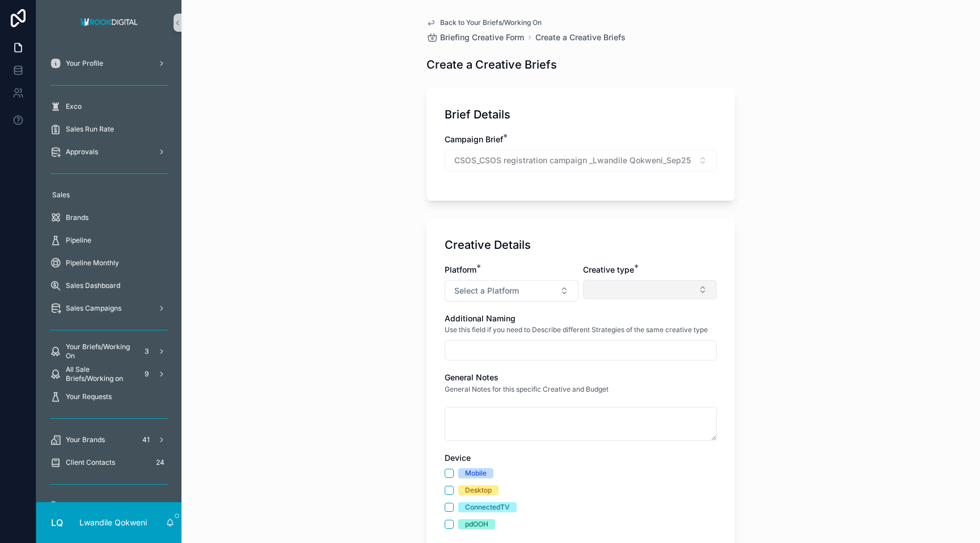
click at [576, 293] on button "Select Button" at bounding box center [650, 289] width 134 height 19
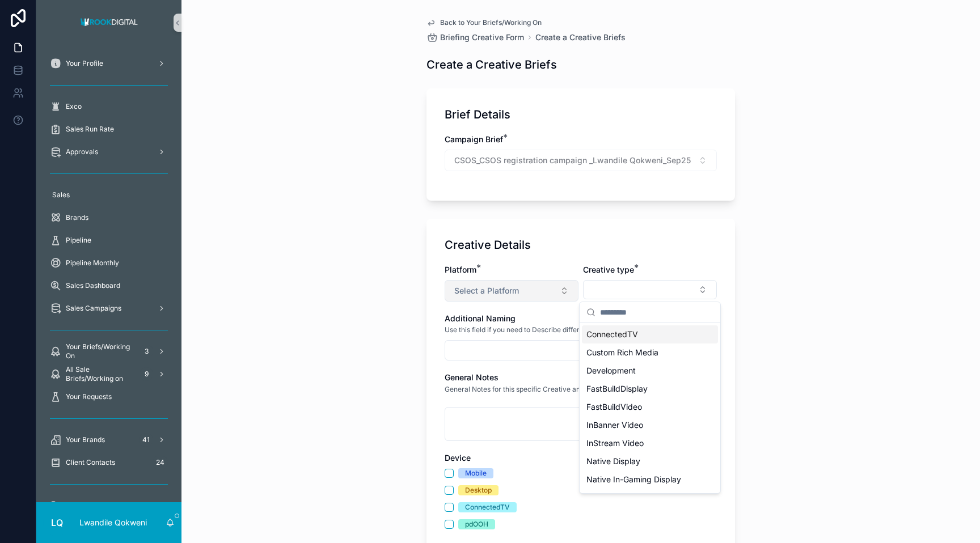
click at [542, 288] on button "Select a Platform" at bounding box center [512, 291] width 134 height 22
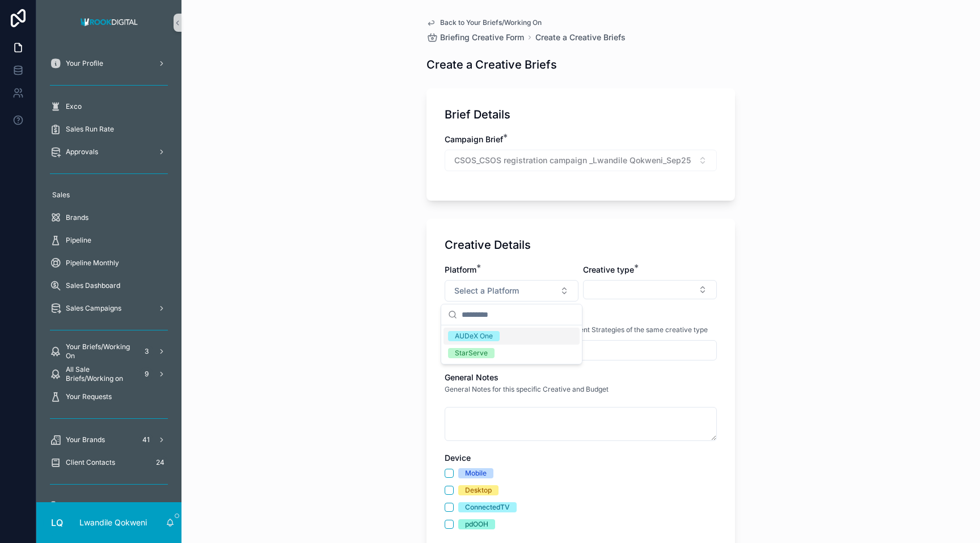
click at [525, 335] on div "AUDeX One" at bounding box center [512, 336] width 136 height 17
click at [576, 293] on button "Select Button" at bounding box center [650, 289] width 134 height 19
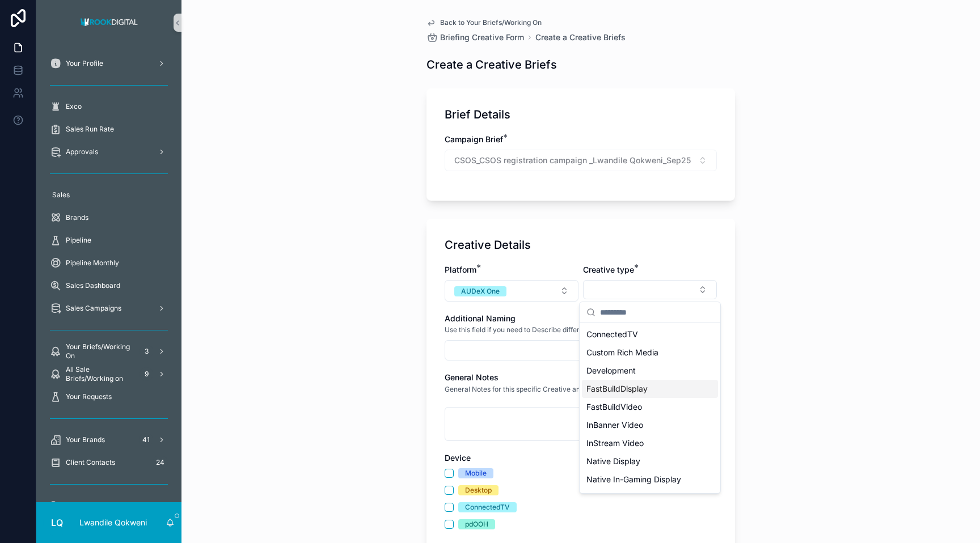
click at [576, 388] on span "FastBuildDisplay" at bounding box center [616, 388] width 61 height 11
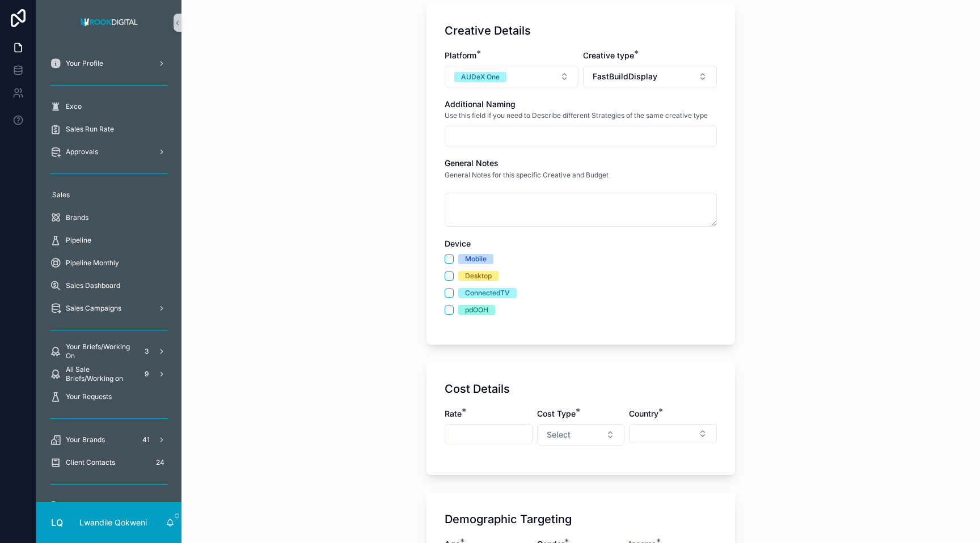
scroll to position [219, 0]
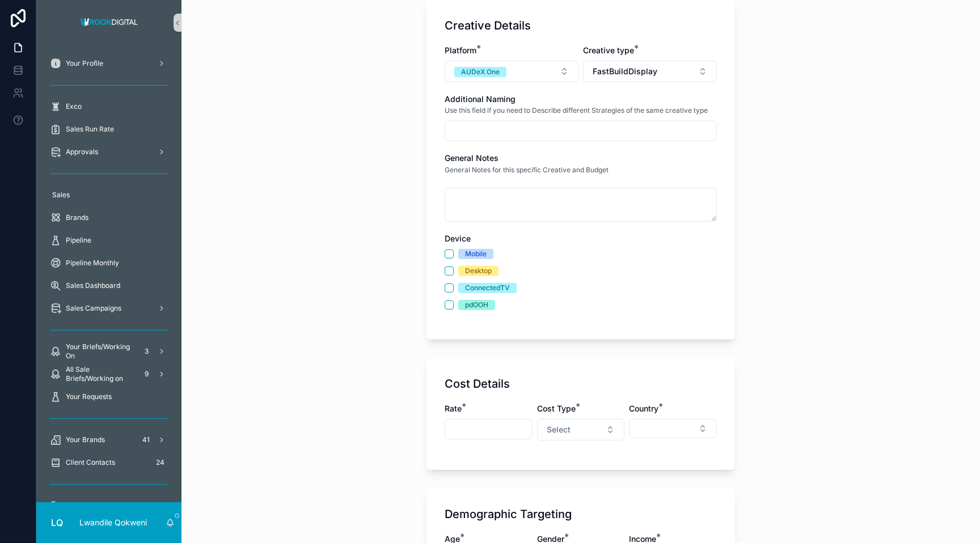
click at [502, 138] on input "scrollable content" at bounding box center [580, 131] width 271 height 16
click at [521, 132] on input "**********" at bounding box center [580, 131] width 271 height 16
type input "**********"
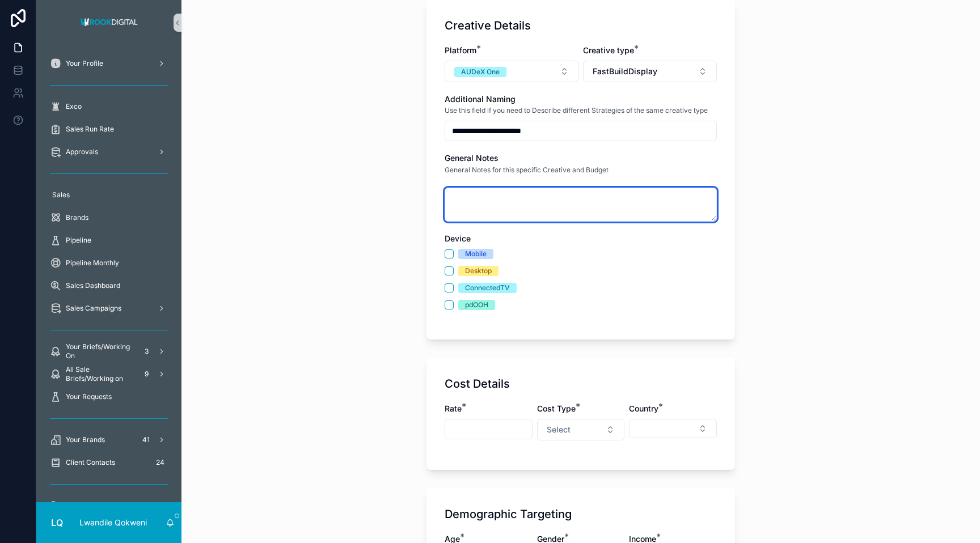
click at [478, 196] on textarea "scrollable content" at bounding box center [581, 205] width 272 height 34
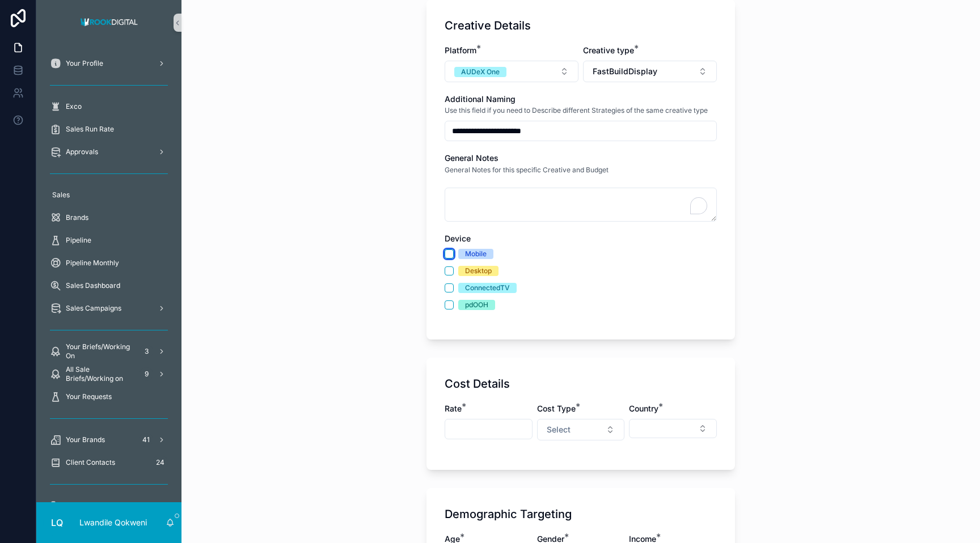
click at [447, 255] on button "Mobile" at bounding box center [449, 254] width 9 height 9
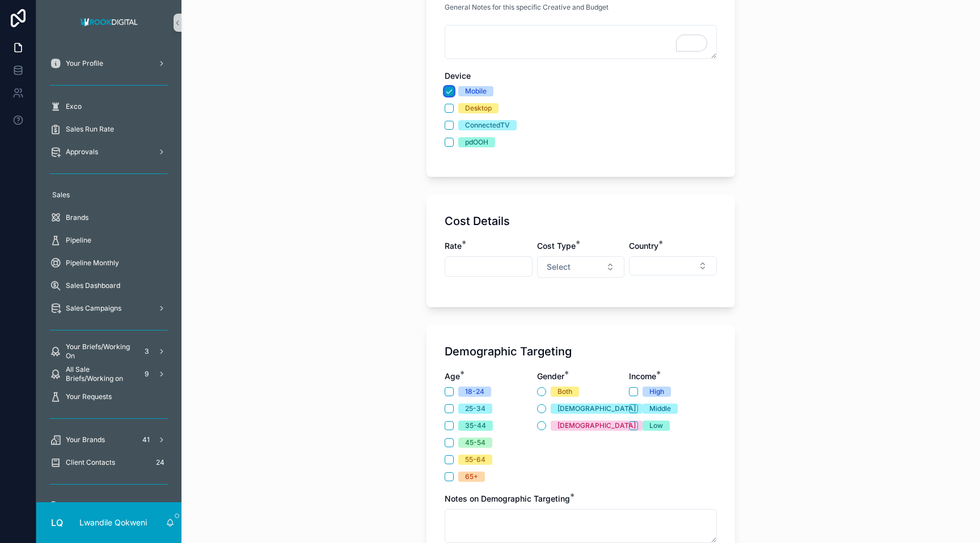
scroll to position [391, 0]
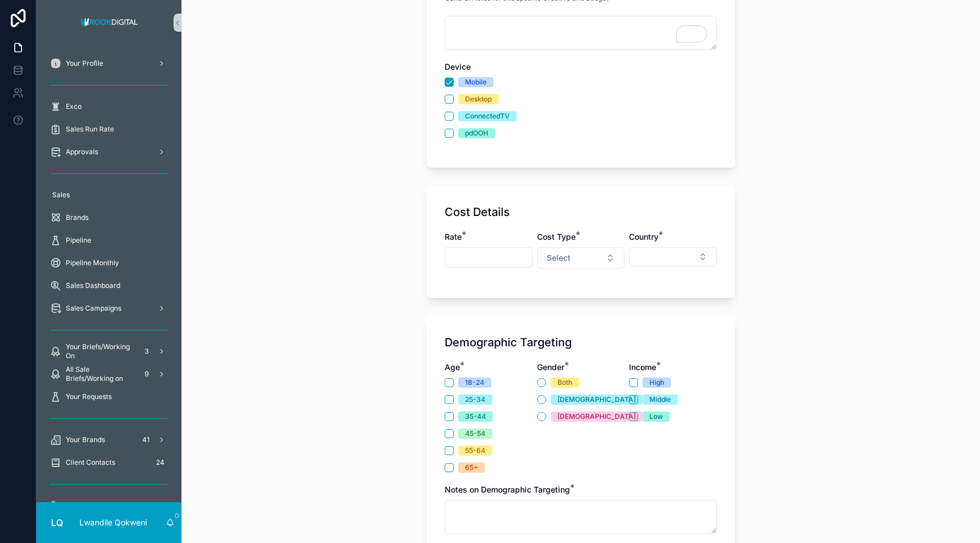
click at [495, 249] on div "scrollable content" at bounding box center [489, 257] width 88 height 20
click at [499, 259] on input "scrollable content" at bounding box center [488, 258] width 87 height 16
type input "*******"
click at [576, 265] on button "Select" at bounding box center [581, 258] width 88 height 22
click at [575, 309] on div "CPM" at bounding box center [581, 303] width 136 height 17
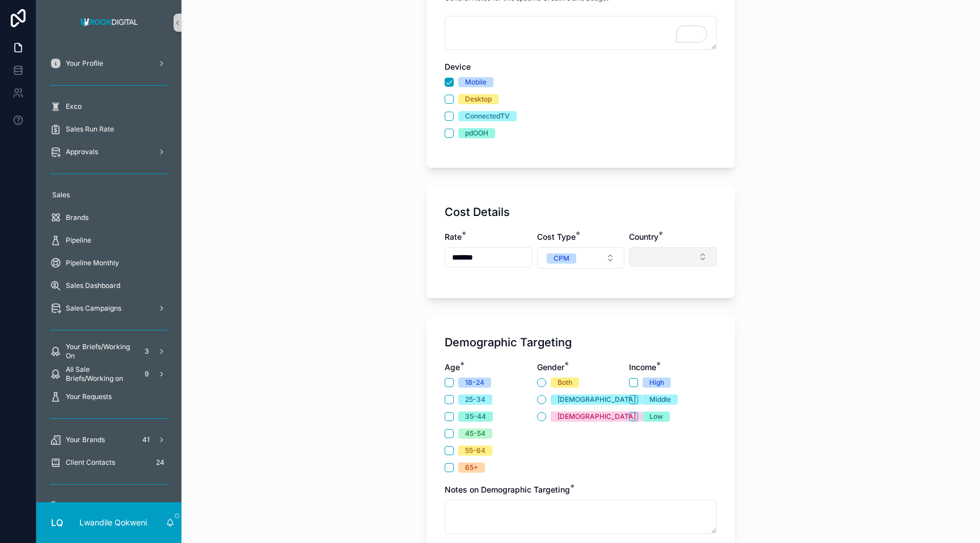
click at [576, 256] on button "Select Button" at bounding box center [673, 256] width 88 height 19
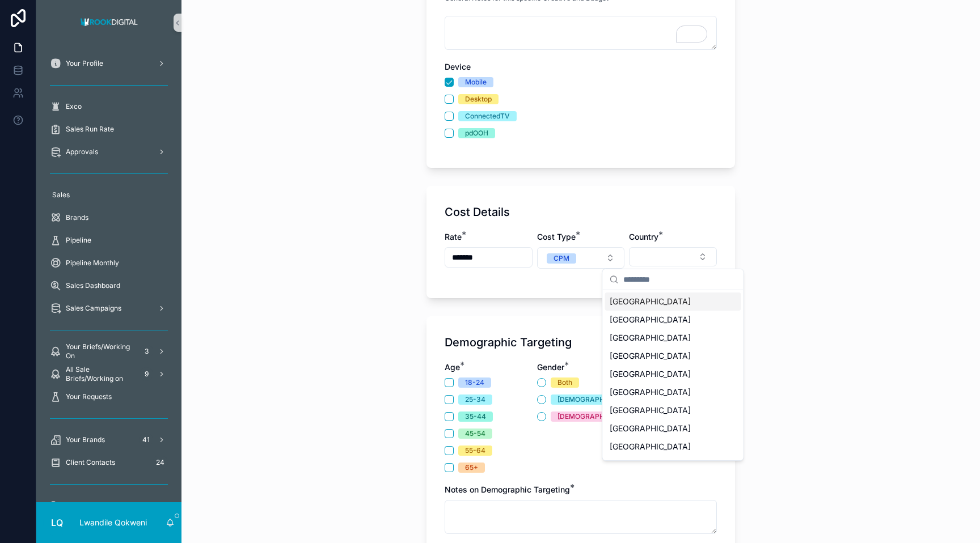
click at [576, 302] on span "[GEOGRAPHIC_DATA]" at bounding box center [650, 301] width 81 height 11
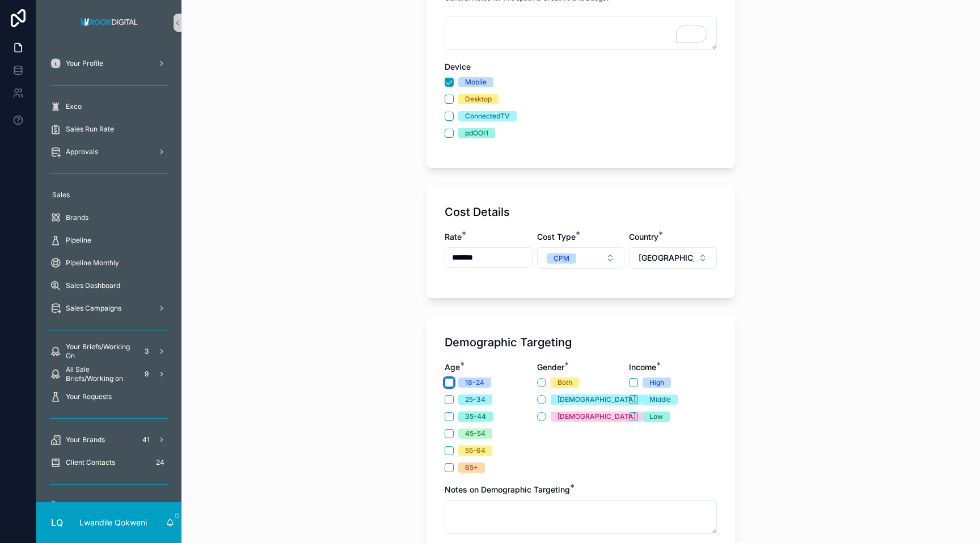
click at [451, 383] on button "18-24" at bounding box center [449, 382] width 9 height 9
click at [451, 384] on button "18-24" at bounding box center [449, 382] width 9 height 9
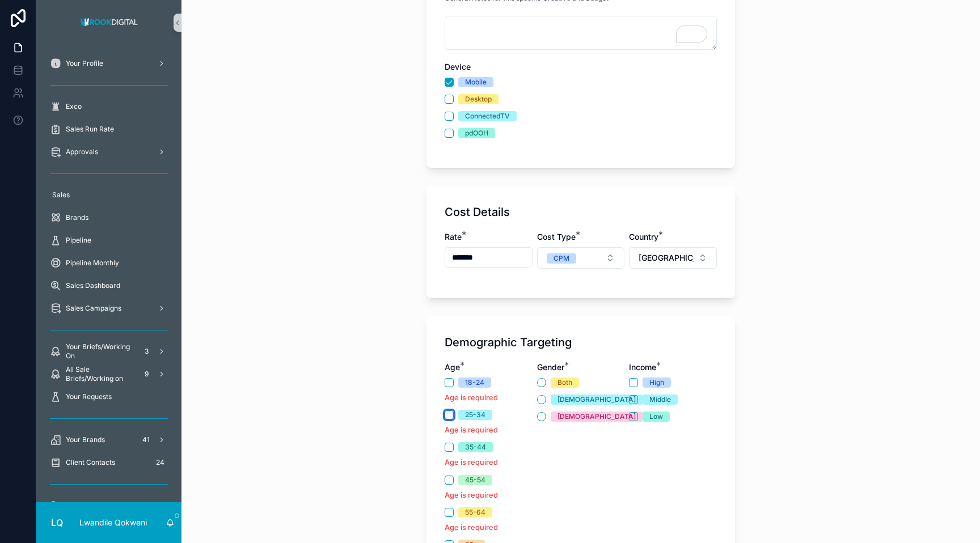
click at [450, 414] on button "25-34" at bounding box center [449, 415] width 9 height 9
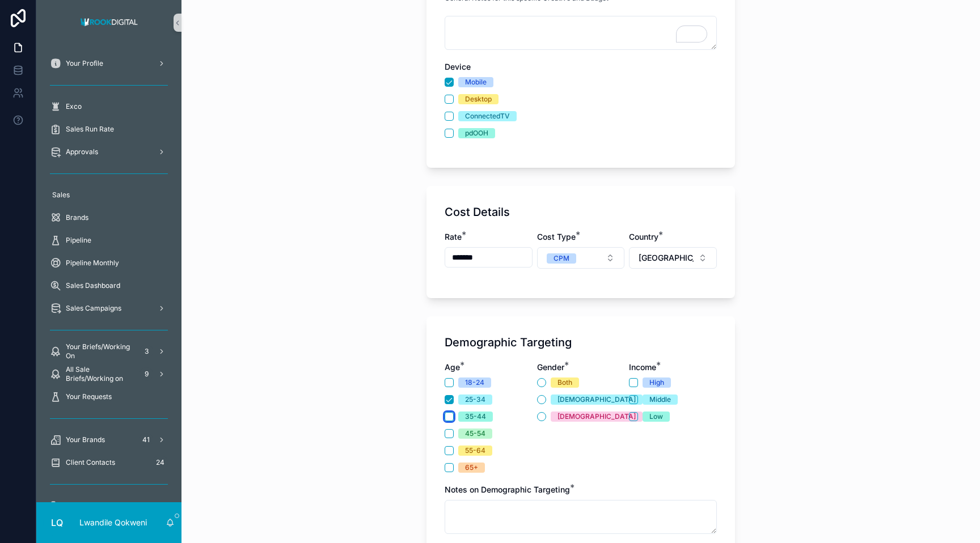
click at [450, 415] on button "35-44" at bounding box center [449, 416] width 9 height 9
click at [447, 432] on button "45-54" at bounding box center [449, 433] width 9 height 9
click at [449, 450] on button "55-64" at bounding box center [449, 450] width 9 height 9
click at [542, 379] on button "Both" at bounding box center [541, 382] width 9 height 9
click at [576, 387] on button "High" at bounding box center [633, 382] width 9 height 9
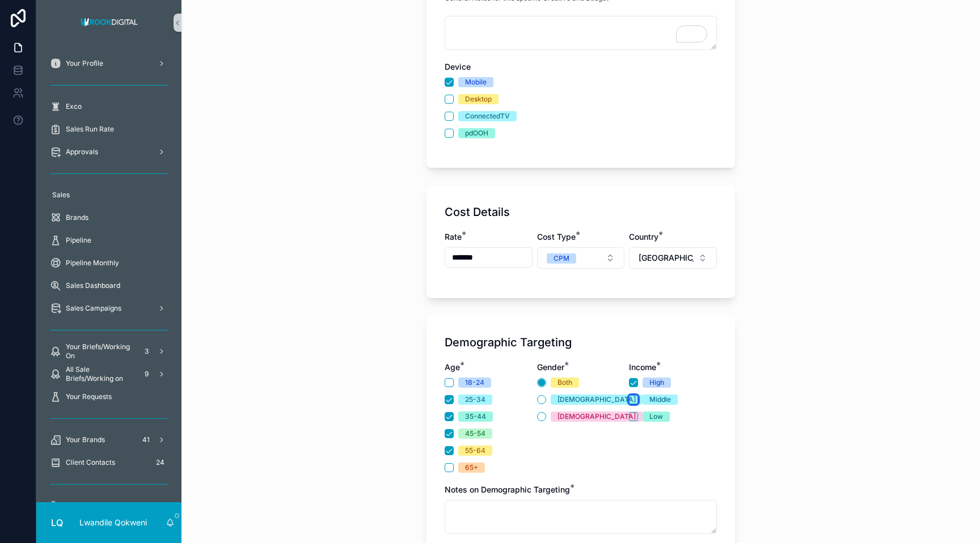
click at [576, 396] on button "Middle" at bounding box center [633, 399] width 9 height 9
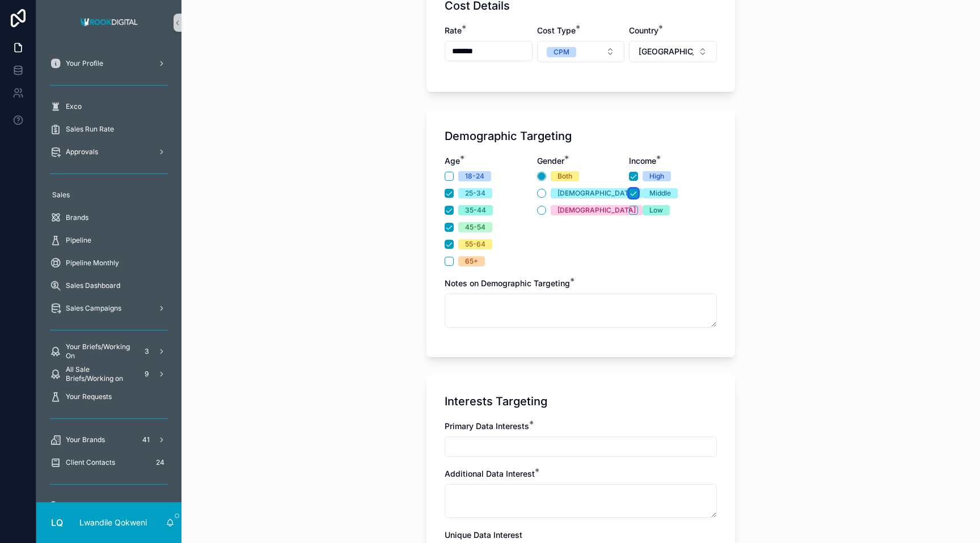
scroll to position [626, 0]
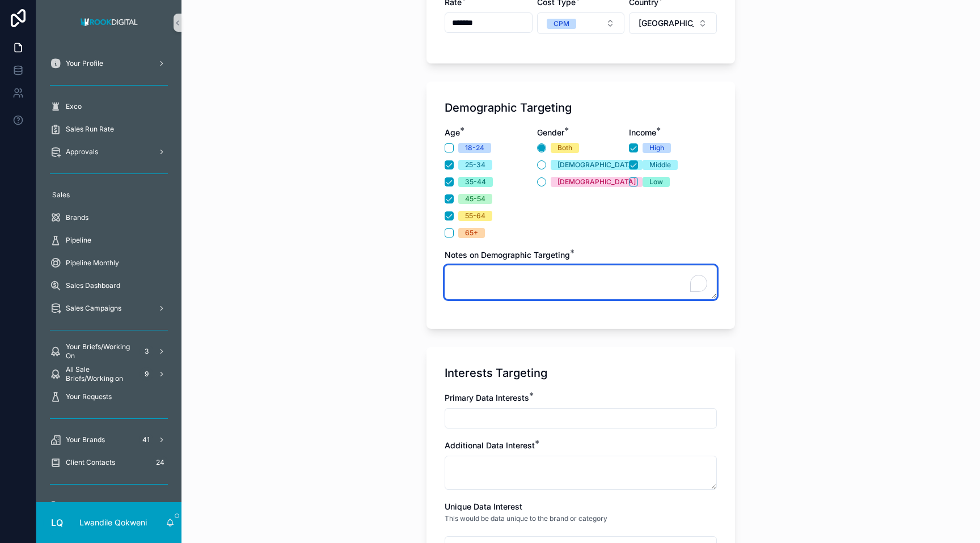
click at [518, 285] on textarea "To enrich screen reader interactions, please activate Accessibility in Grammarl…" at bounding box center [581, 282] width 272 height 34
type textarea "**********"
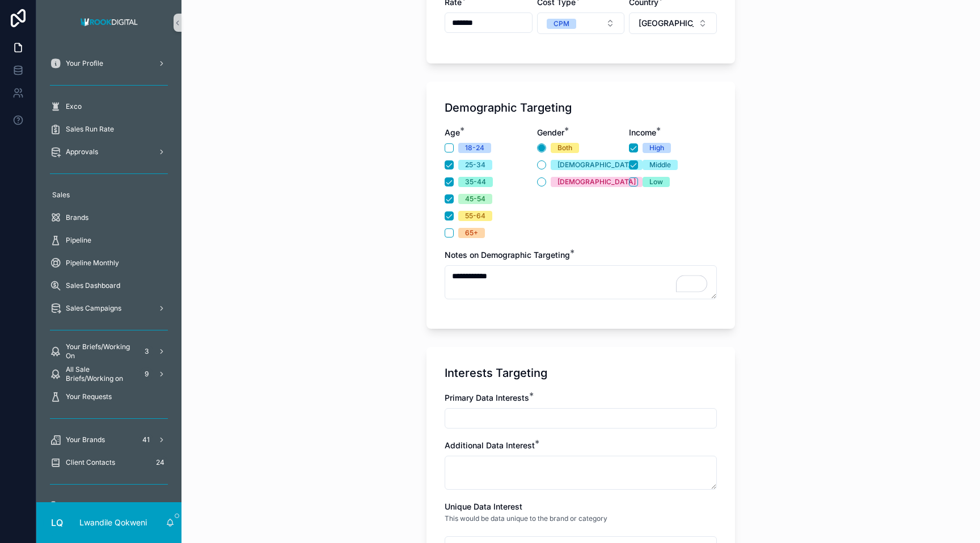
click at [492, 421] on input "scrollable content" at bounding box center [580, 419] width 271 height 16
type input "**********"
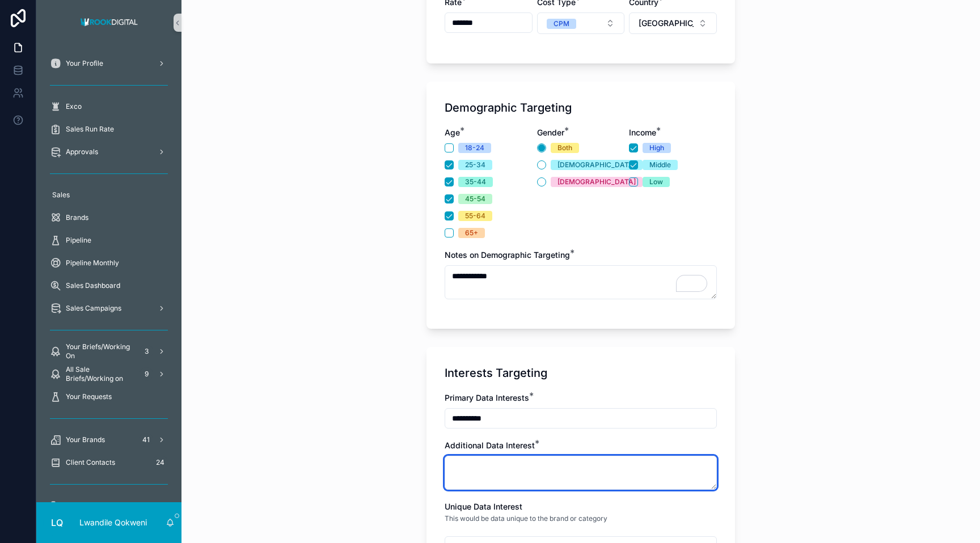
click at [501, 476] on textarea "scrollable content" at bounding box center [581, 473] width 272 height 34
type textarea "*"
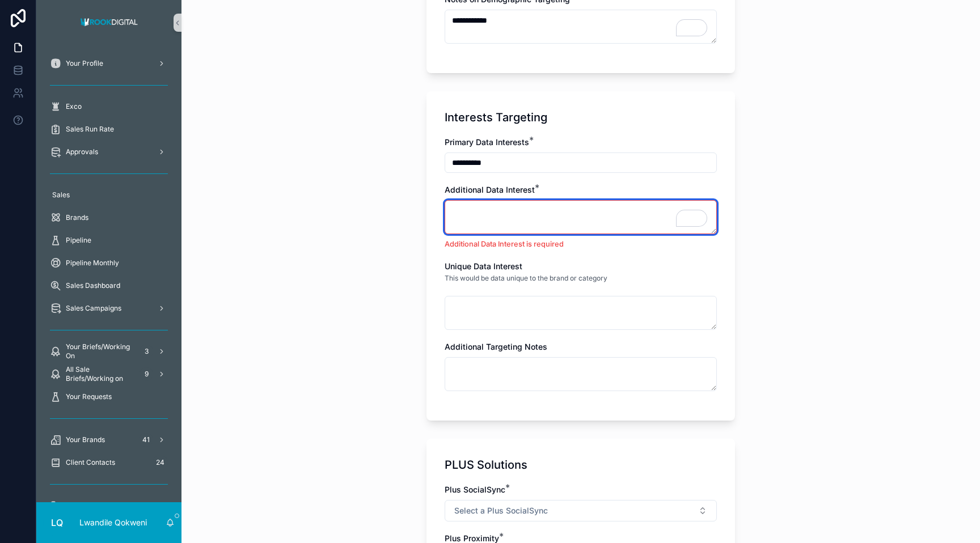
scroll to position [882, 0]
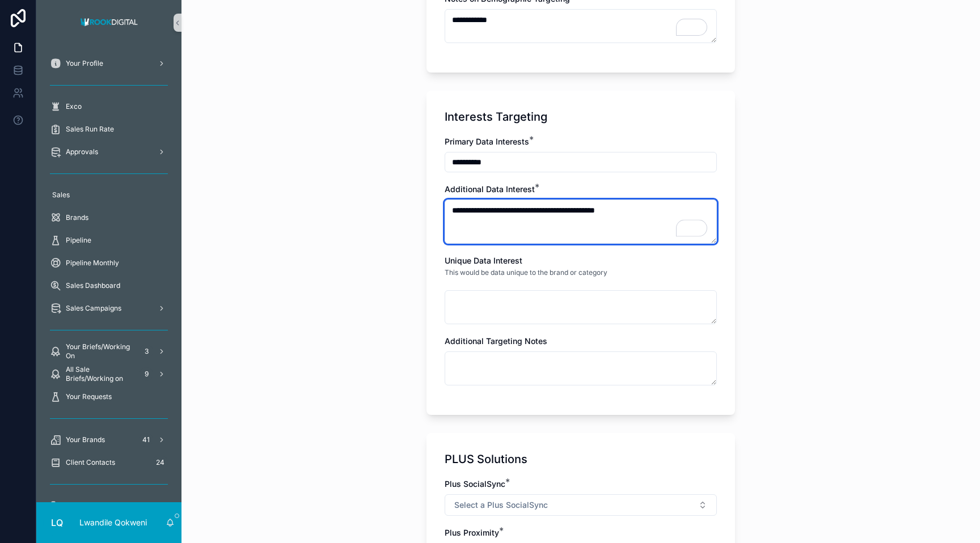
type textarea "**********"
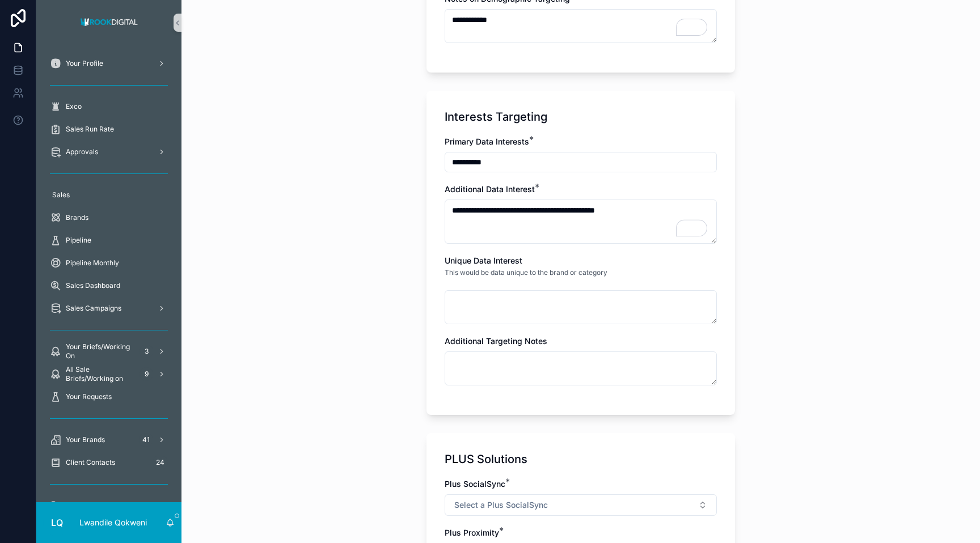
click at [576, 220] on div "**********" at bounding box center [580, 271] width 799 height 543
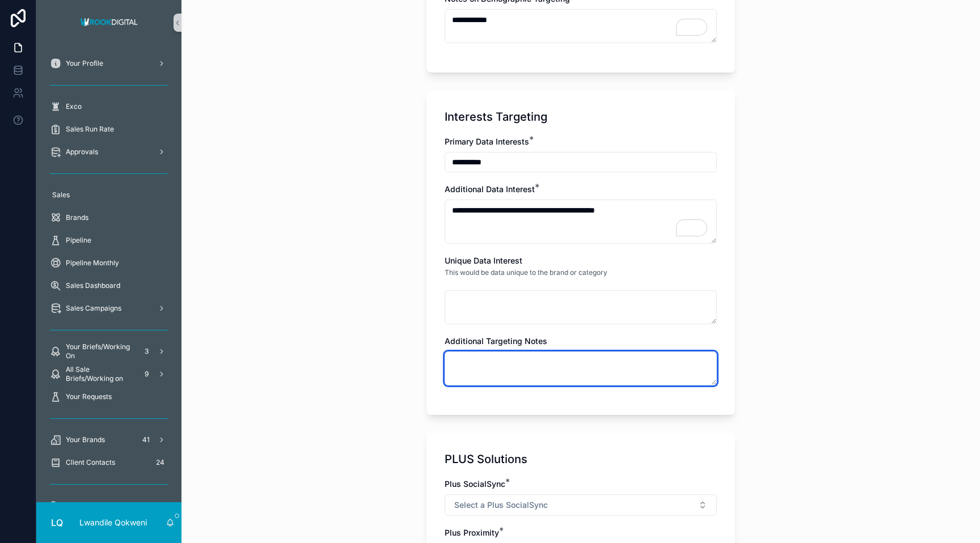
click at [485, 371] on textarea "scrollable content" at bounding box center [581, 369] width 272 height 34
type textarea "*"
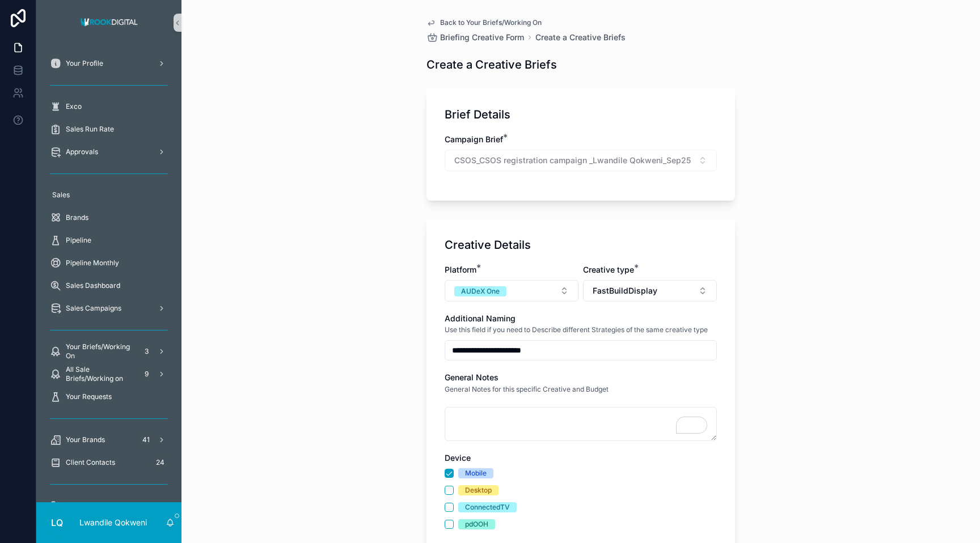
scroll to position [1517, 0]
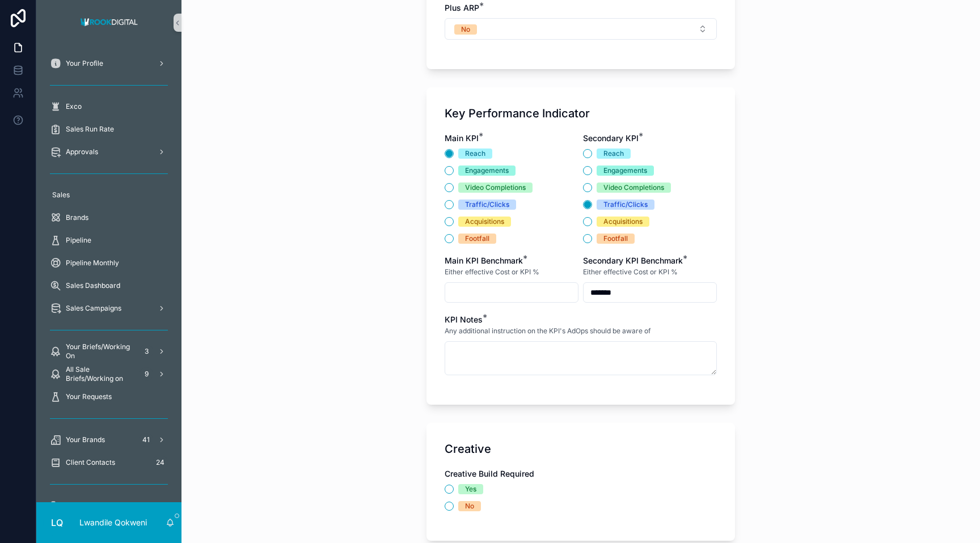
type input "*****"
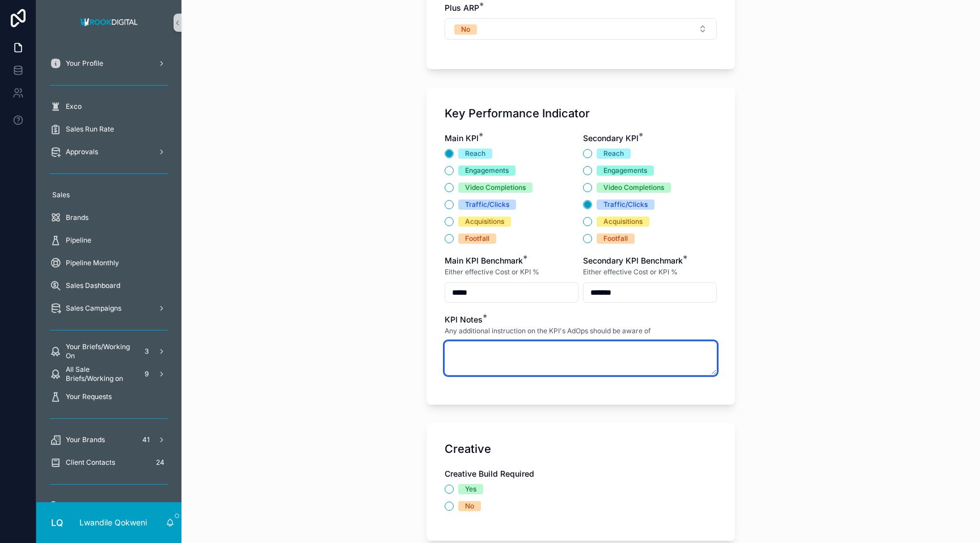
click at [457, 353] on textarea "scrollable content" at bounding box center [581, 358] width 272 height 34
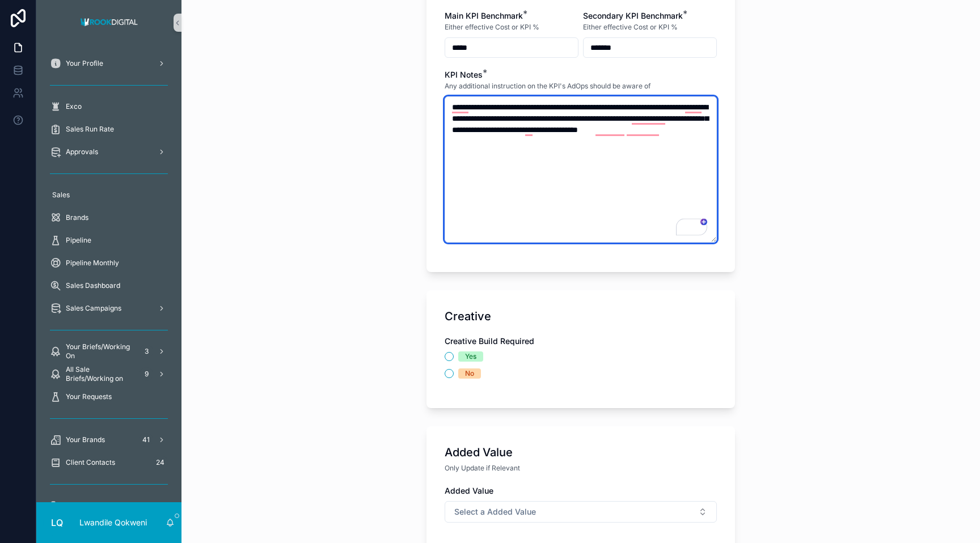
scroll to position [1801, 0]
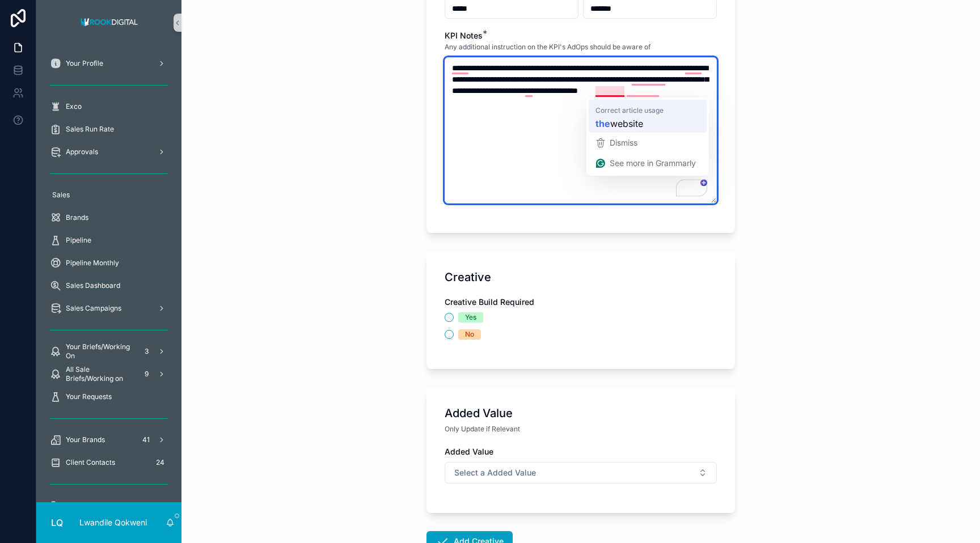
type textarea "**********"
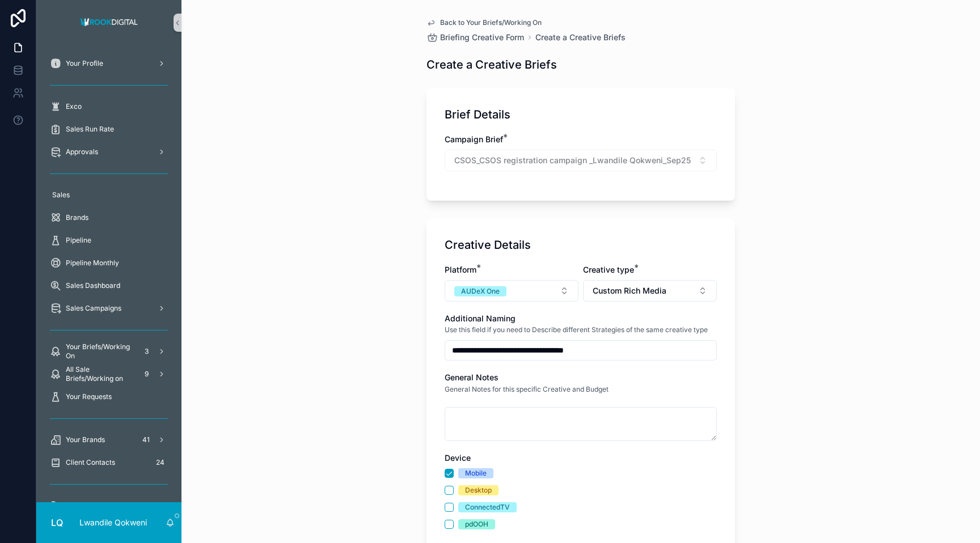
scroll to position [842, 0]
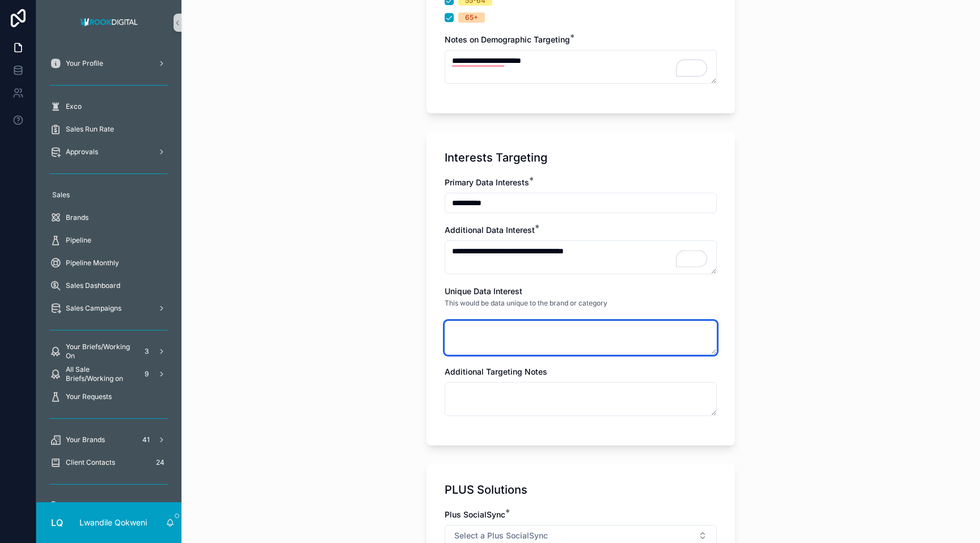
click at [622, 333] on textarea "scrollable content" at bounding box center [581, 338] width 272 height 34
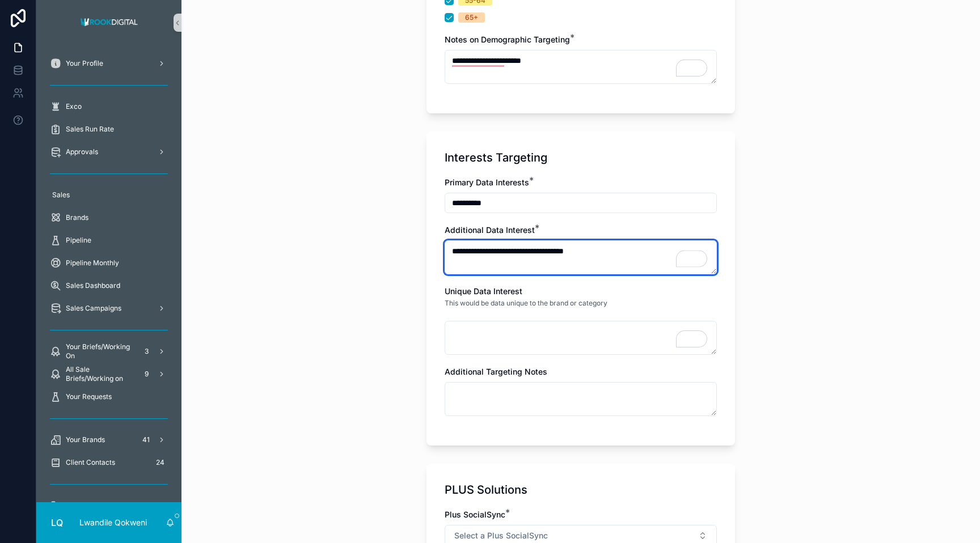
click at [503, 251] on textarea "**********" at bounding box center [581, 257] width 272 height 34
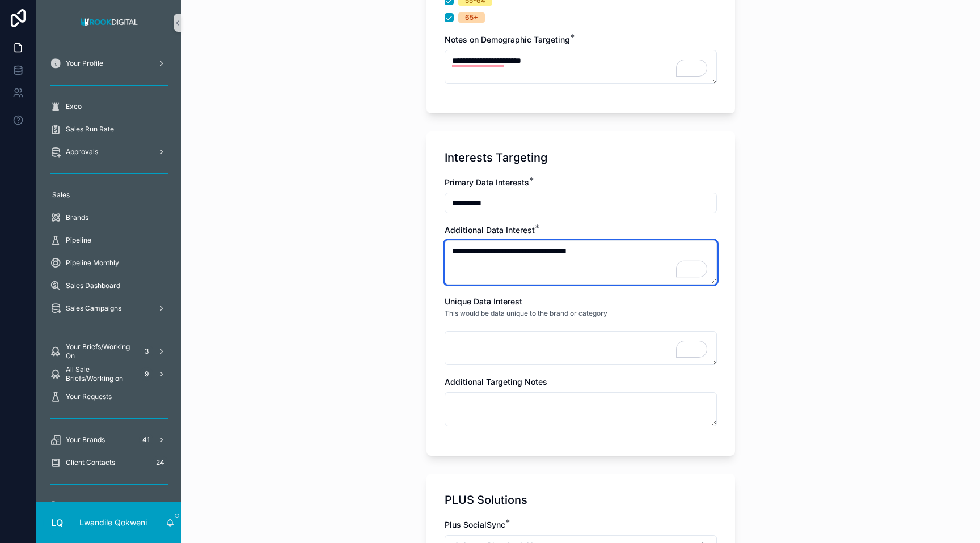
type textarea "**********"
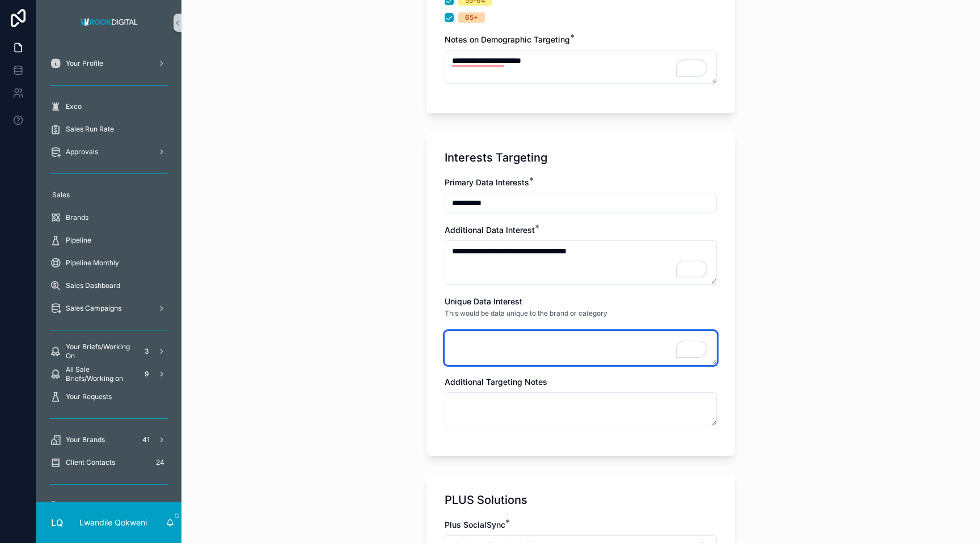
click at [509, 340] on textarea "To enrich screen reader interactions, please activate Accessibility in Grammarl…" at bounding box center [581, 348] width 272 height 34
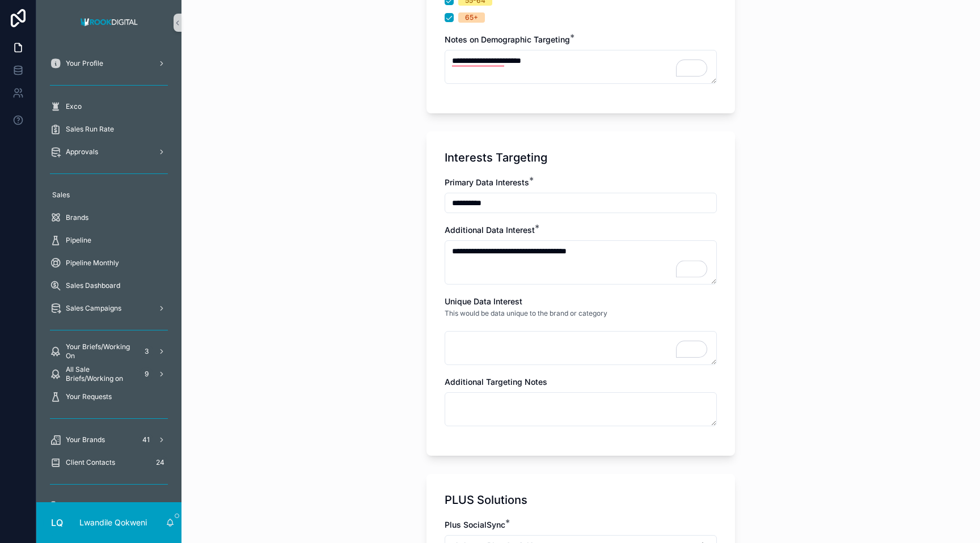
click at [517, 389] on div "Additional Targeting Notes" at bounding box center [581, 402] width 272 height 50
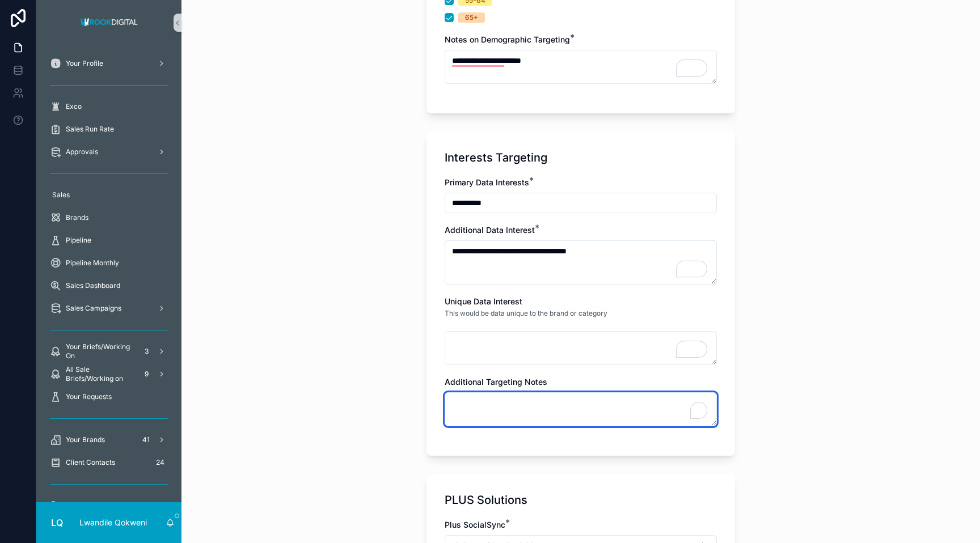
click at [517, 407] on textarea "To enrich screen reader interactions, please activate Accessibility in Grammarl…" at bounding box center [581, 409] width 272 height 34
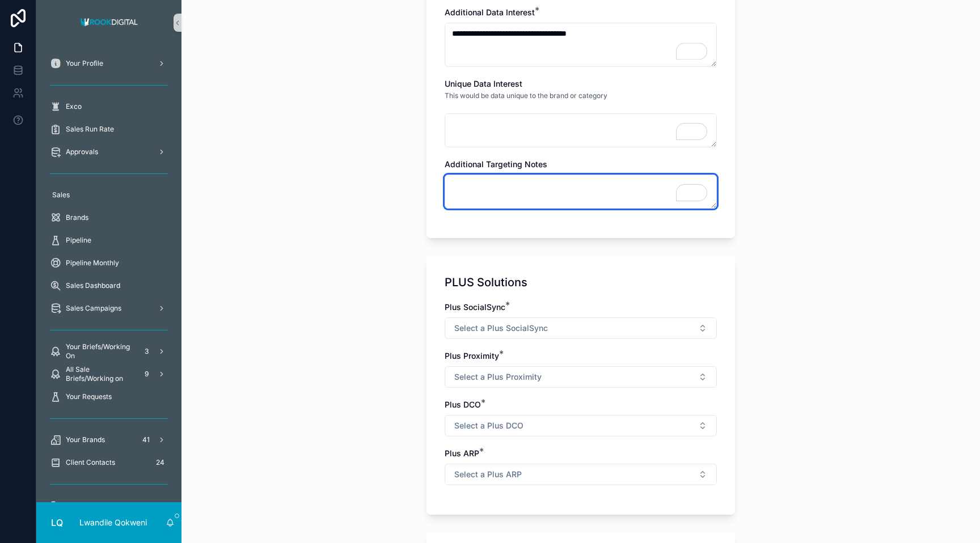
scroll to position [1065, 0]
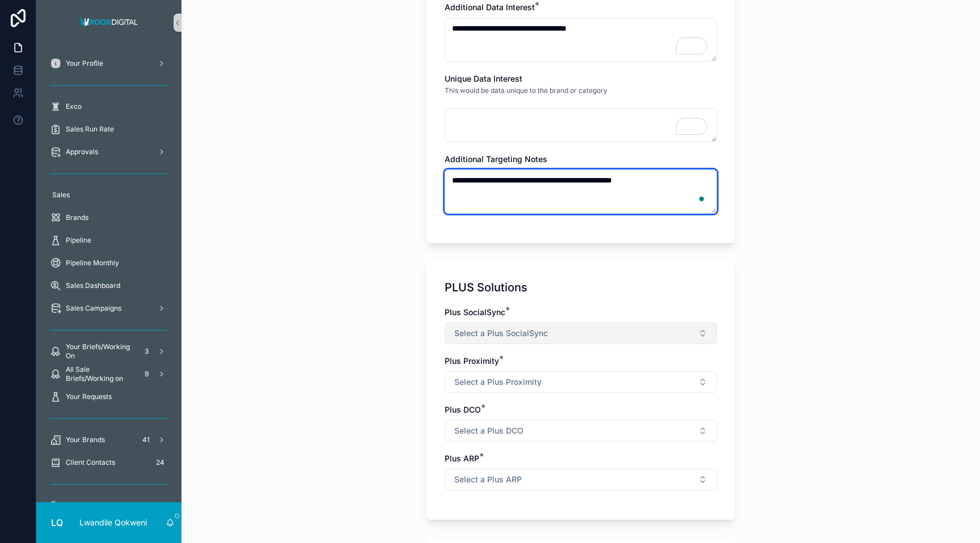
type textarea "**********"
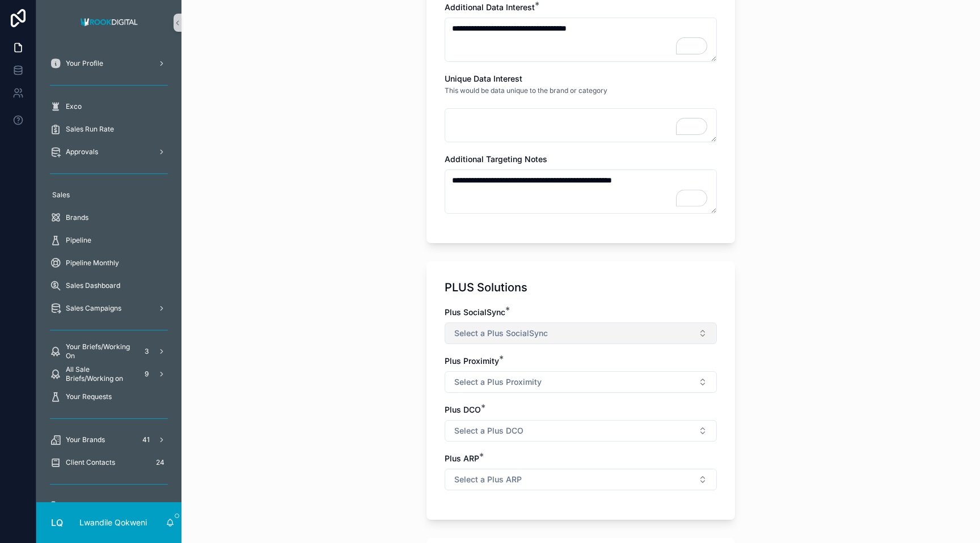
click at [601, 329] on button "Select a Plus SocialSync" at bounding box center [581, 334] width 272 height 22
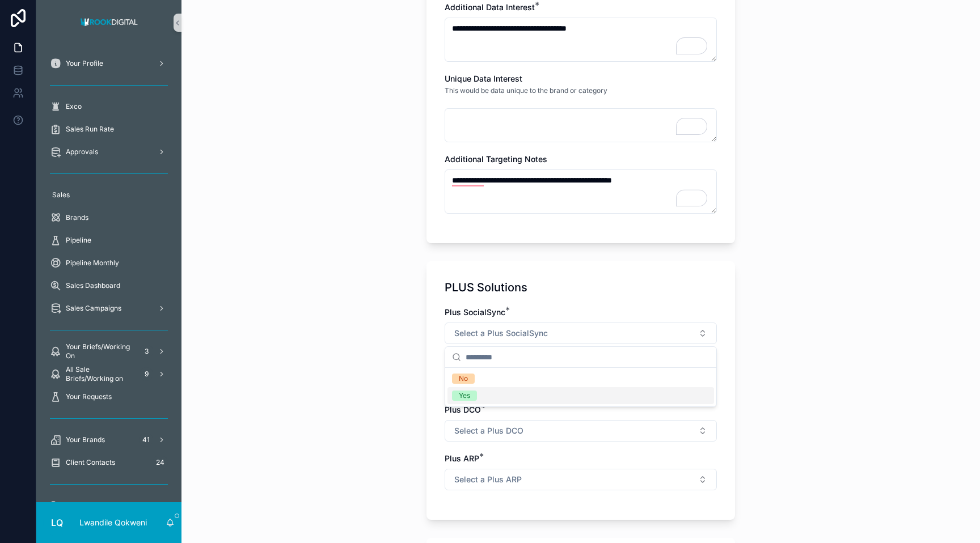
click at [557, 400] on div "Yes" at bounding box center [580, 395] width 267 height 17
click at [562, 389] on button "Select a Plus Proximity" at bounding box center [581, 382] width 272 height 22
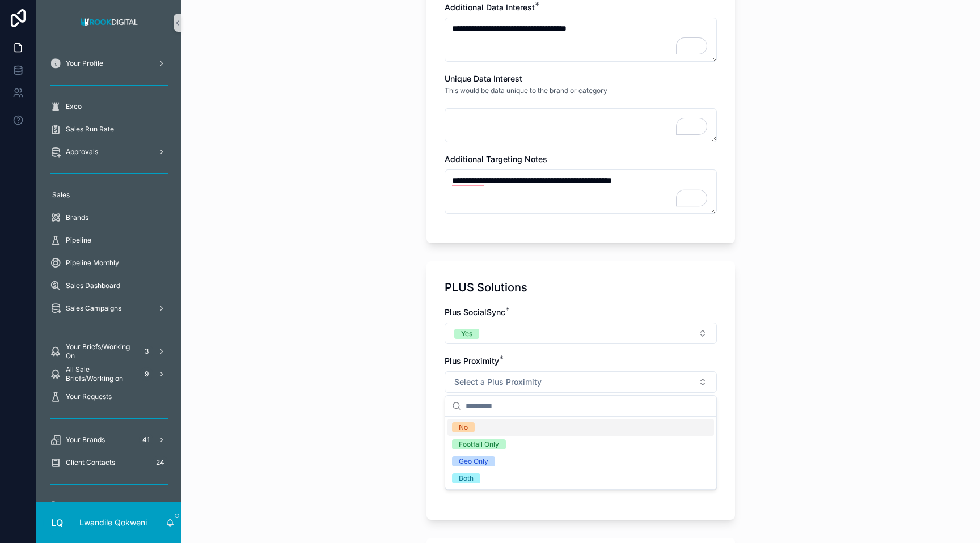
click at [561, 426] on div "No" at bounding box center [580, 427] width 267 height 17
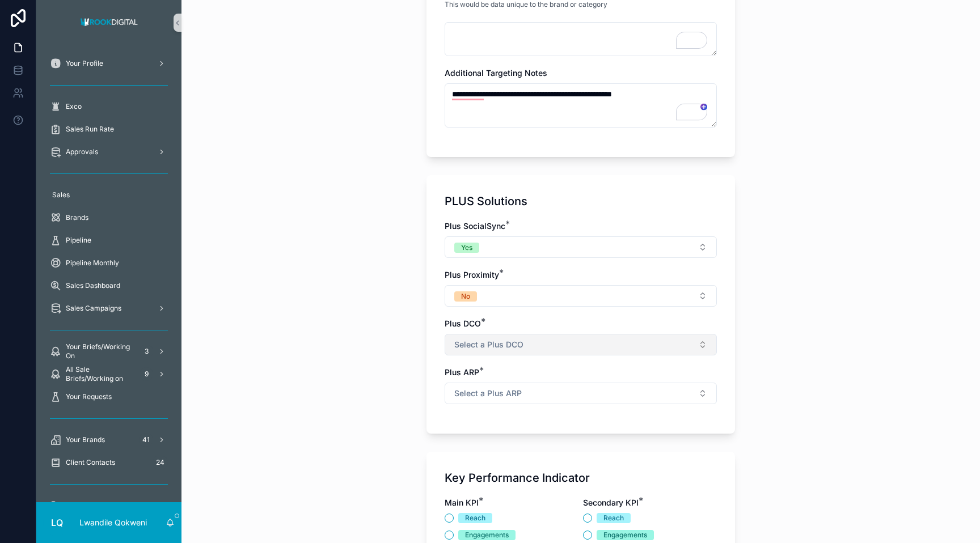
scroll to position [1173, 0]
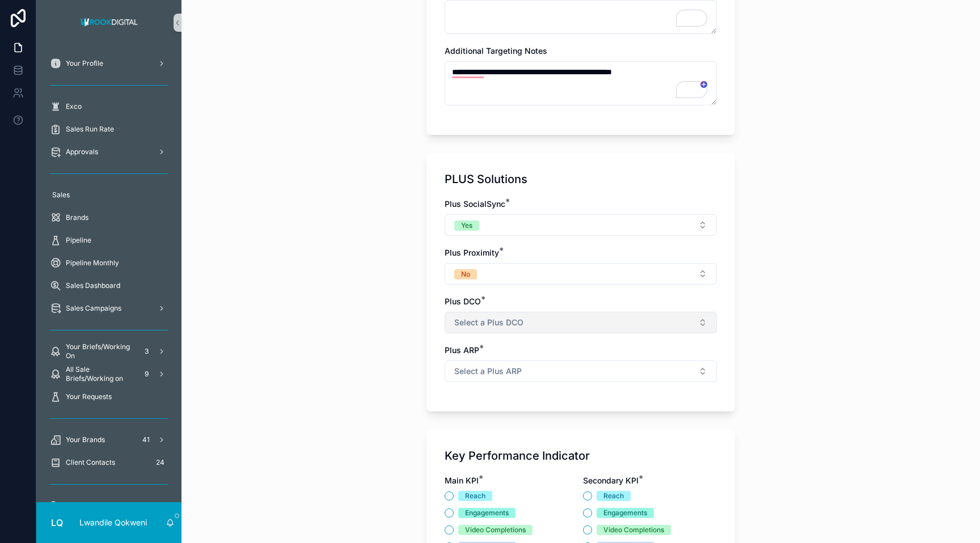
click at [613, 324] on button "Select a Plus DCO" at bounding box center [581, 323] width 272 height 22
click at [601, 369] on div "No" at bounding box center [580, 368] width 267 height 17
click at [601, 376] on button "Select a Plus ARP" at bounding box center [581, 372] width 272 height 22
click at [598, 417] on div "No" at bounding box center [580, 416] width 267 height 17
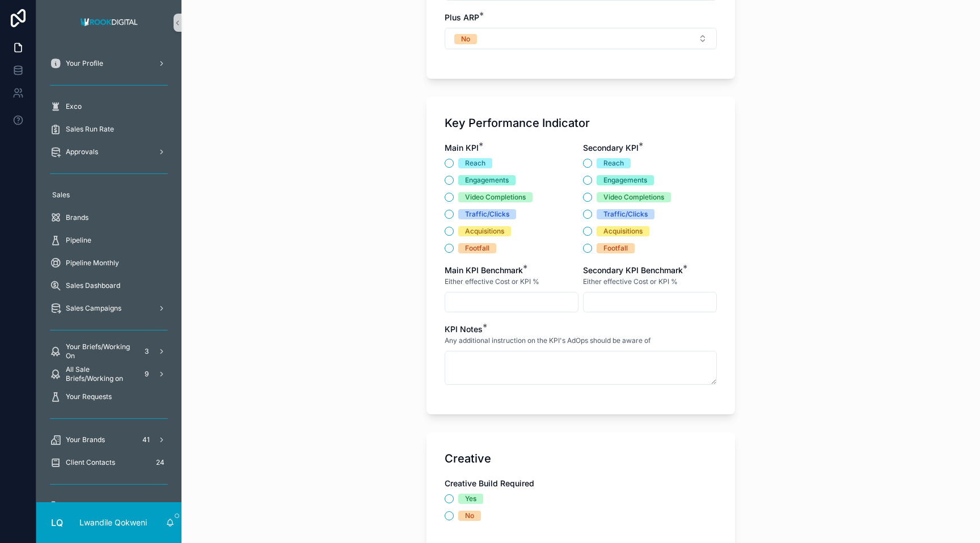
scroll to position [1496, 0]
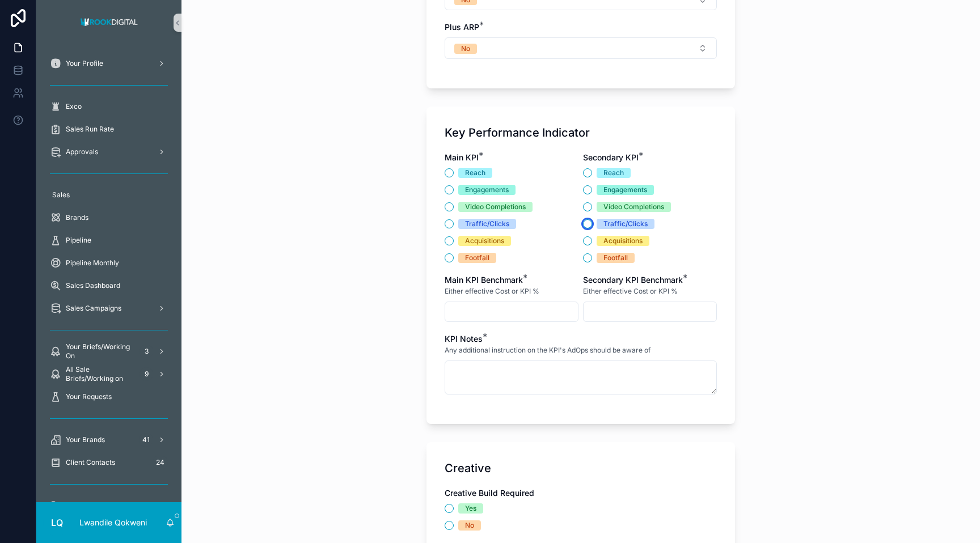
click at [589, 225] on button "Traffic/Clicks" at bounding box center [587, 223] width 9 height 9
click at [451, 189] on button "Engagements" at bounding box center [449, 189] width 9 height 9
click at [495, 310] on input "scrollable content" at bounding box center [511, 312] width 133 height 16
type input "**"
click at [606, 310] on input "scrollable content" at bounding box center [650, 312] width 133 height 16
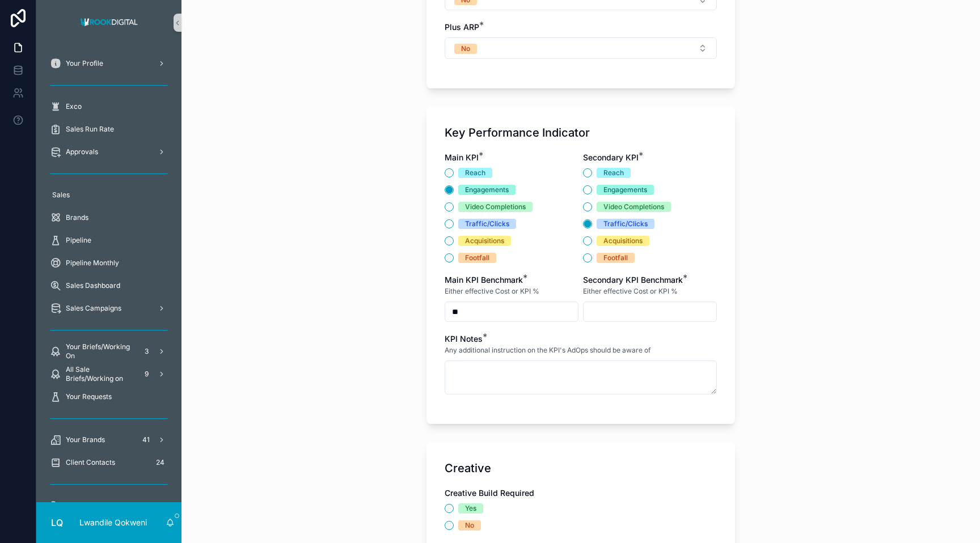
type input "*******"
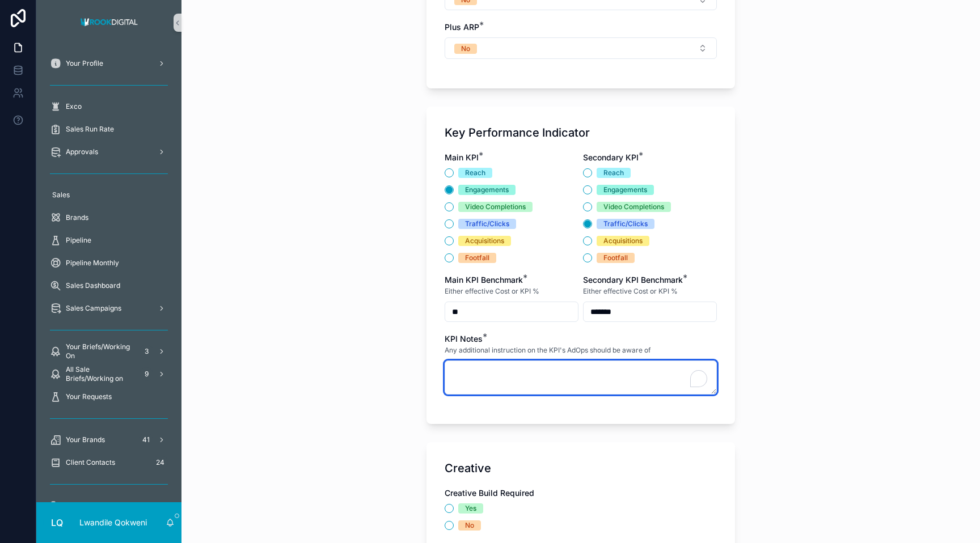
click at [495, 377] on textarea "To enrich screen reader interactions, please activate Accessibility in Grammarl…" at bounding box center [581, 378] width 272 height 34
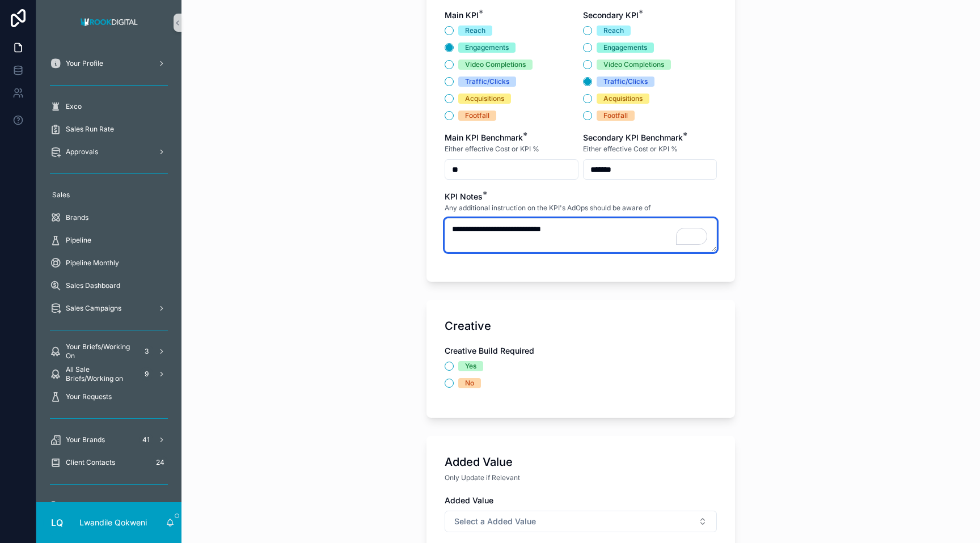
scroll to position [1647, 0]
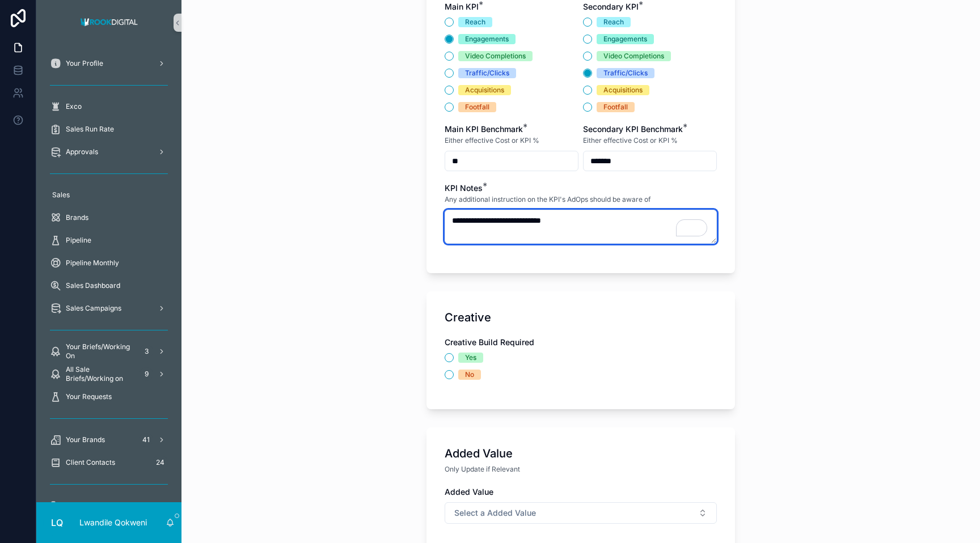
type textarea "**********"
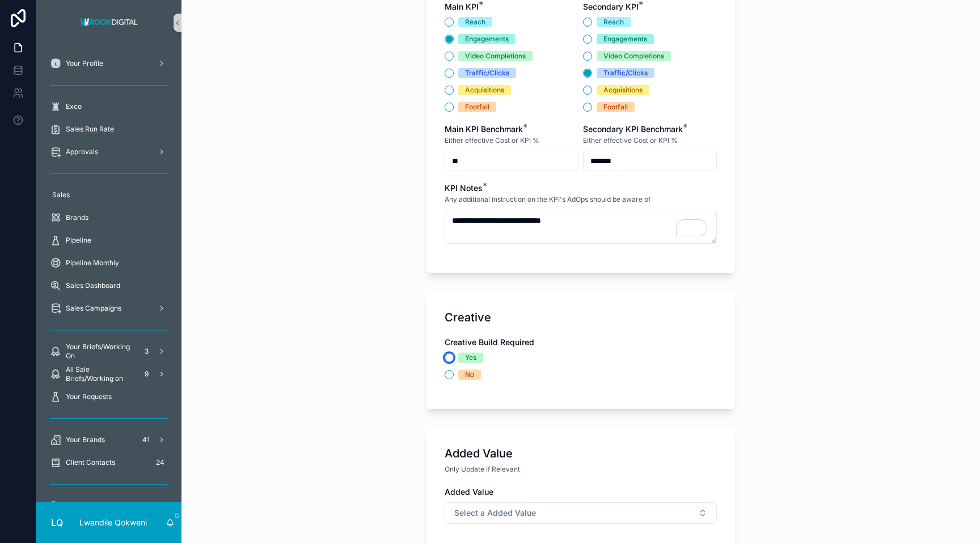
click at [451, 358] on button "Yes" at bounding box center [449, 357] width 9 height 9
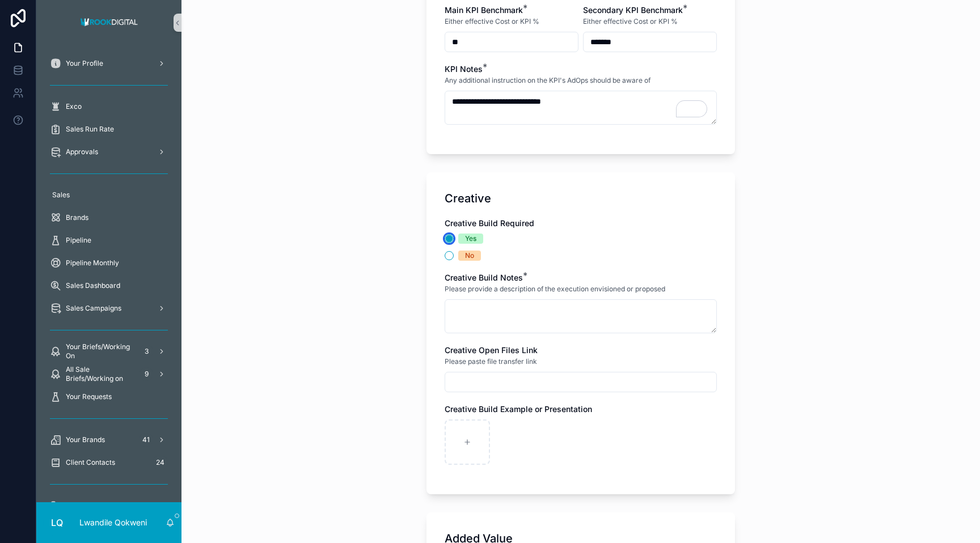
scroll to position [1768, 0]
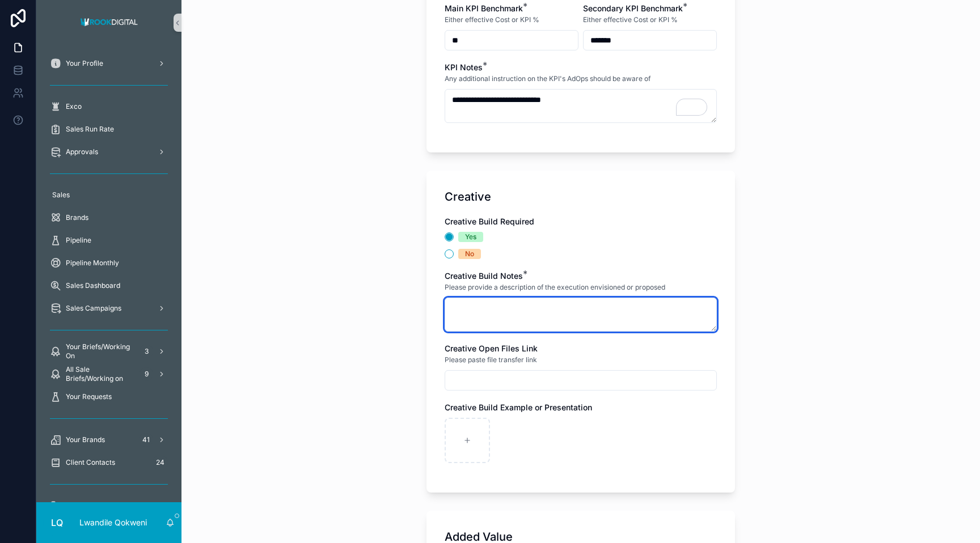
click at [492, 311] on textarea "scrollable content" at bounding box center [581, 315] width 272 height 34
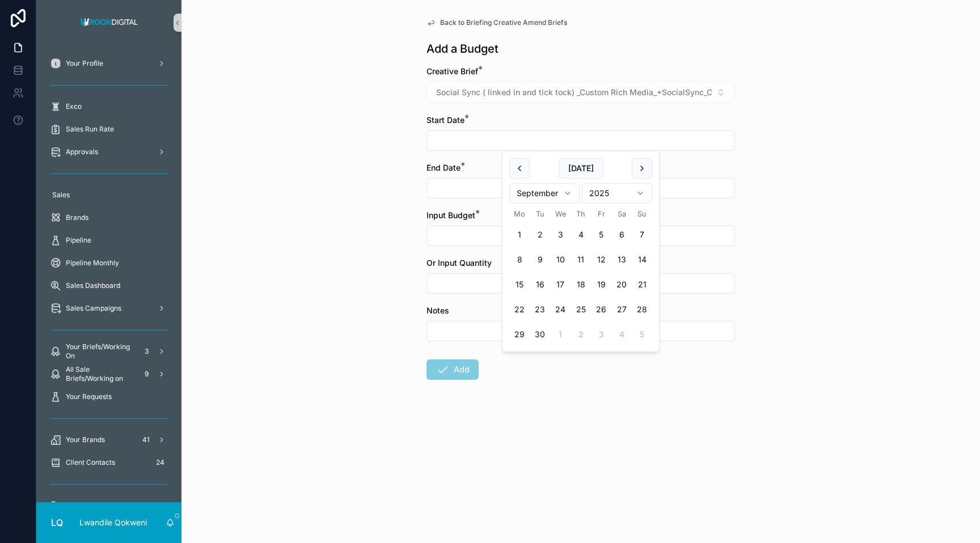
click at [611, 140] on input "scrollable content" at bounding box center [580, 141] width 307 height 16
click at [366, 225] on div "Back to Briefing Creative Amend Briefs Add a Budget Creative Brief * Social Syn…" at bounding box center [580, 271] width 799 height 543
click at [447, 155] on form "Creative Brief * Social Sync ( linked in and tick tock) _Custom Rich Media_+Soc…" at bounding box center [580, 259] width 309 height 387
click at [450, 146] on input "scrollable content" at bounding box center [580, 141] width 307 height 16
click at [601, 235] on button "5" at bounding box center [601, 235] width 20 height 20
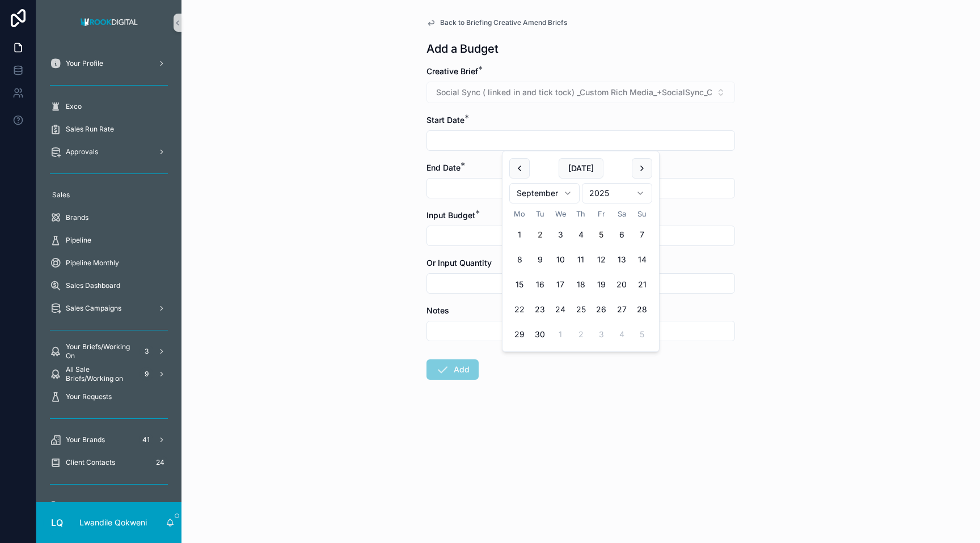
type input "**********"
click at [362, 188] on div "**********" at bounding box center [580, 271] width 799 height 543
click at [447, 180] on input "scrollable content" at bounding box center [580, 188] width 307 height 16
click at [643, 214] on button "scrollable content" at bounding box center [642, 216] width 20 height 20
click at [604, 384] on button "31" at bounding box center [601, 382] width 20 height 20
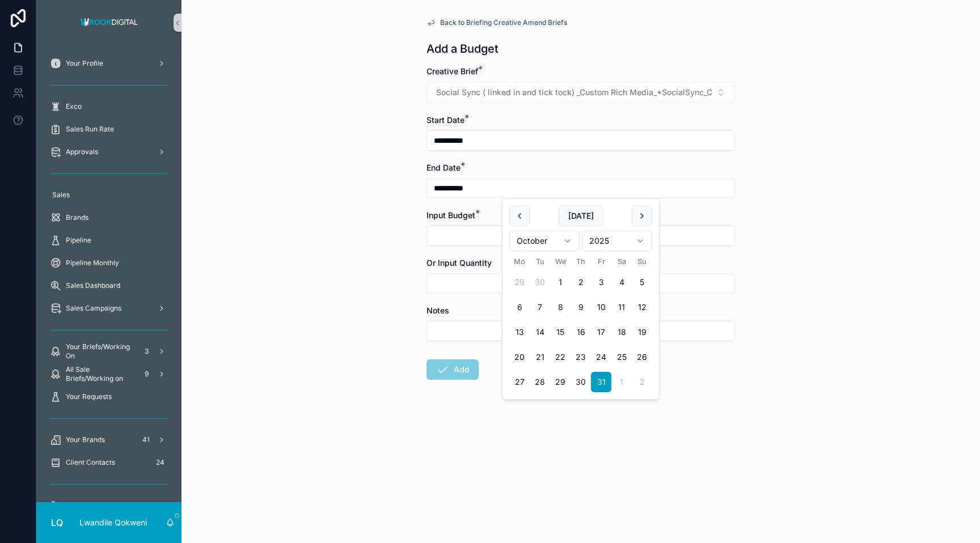
type input "**********"
click at [373, 269] on div "**********" at bounding box center [580, 271] width 799 height 543
click at [472, 238] on input "scrollable content" at bounding box center [580, 236] width 307 height 16
type input "*********"
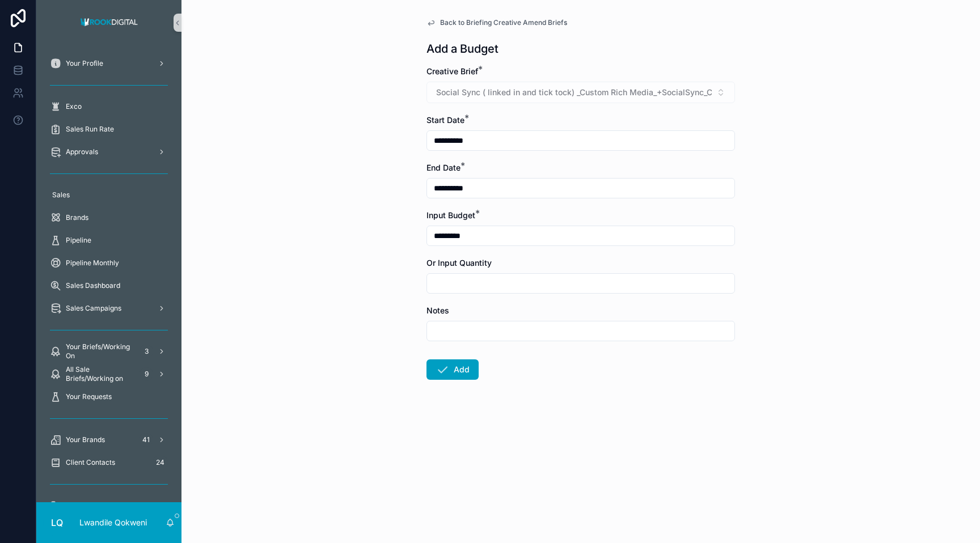
click at [457, 289] on input "scrollable content" at bounding box center [580, 284] width 307 height 16
click at [539, 323] on input "scrollable content" at bounding box center [580, 331] width 307 height 16
click at [438, 367] on icon "scrollable content" at bounding box center [443, 370] width 14 height 14
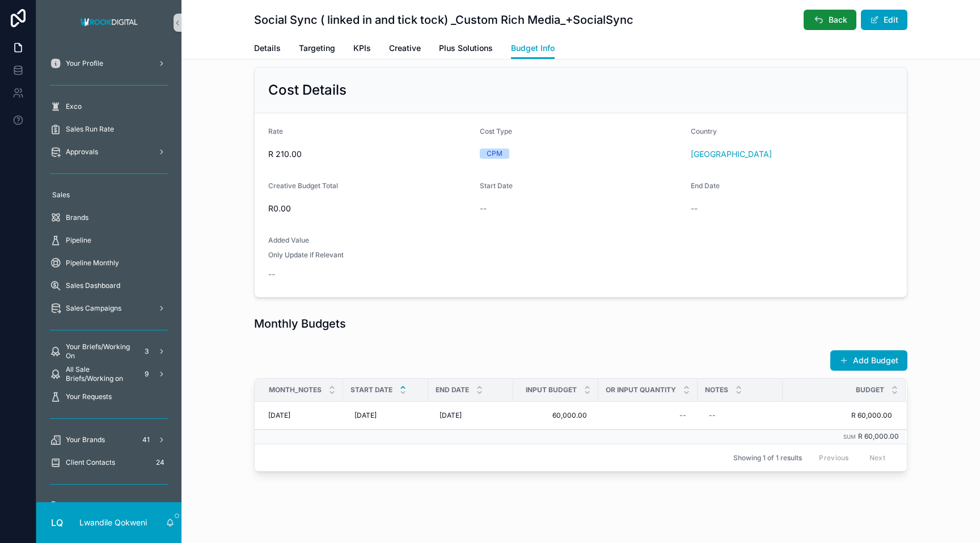
scroll to position [61, 0]
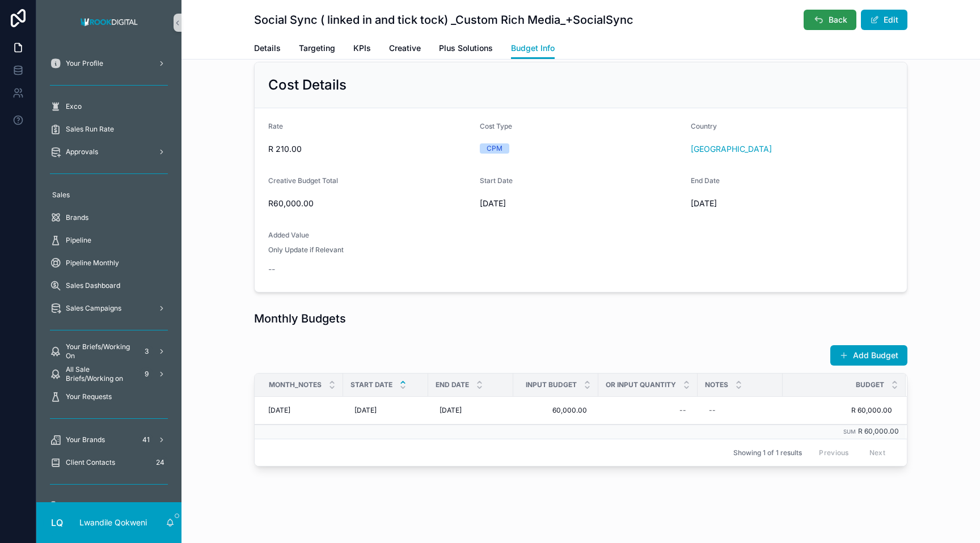
click at [820, 17] on icon "scrollable content" at bounding box center [818, 19] width 11 height 11
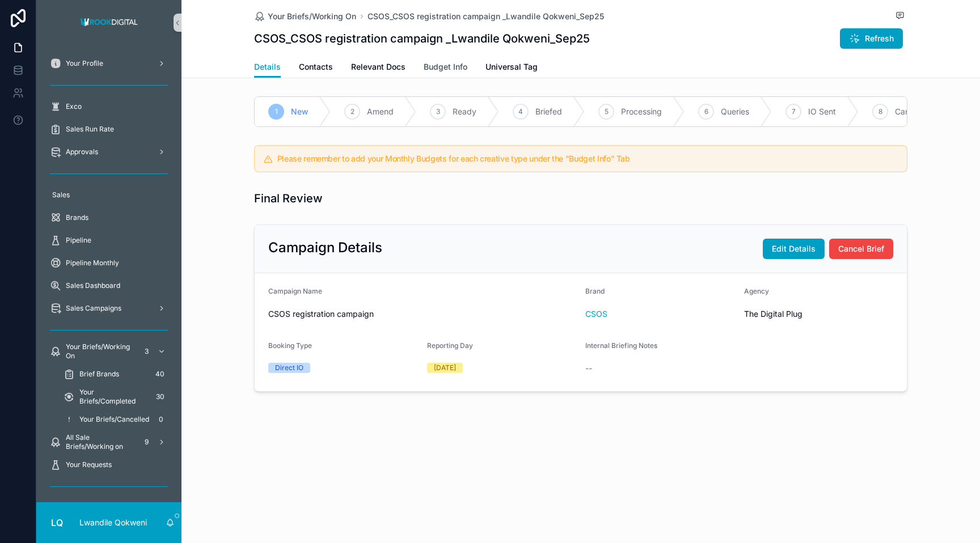
click at [434, 69] on span "Budget Info" at bounding box center [446, 66] width 44 height 11
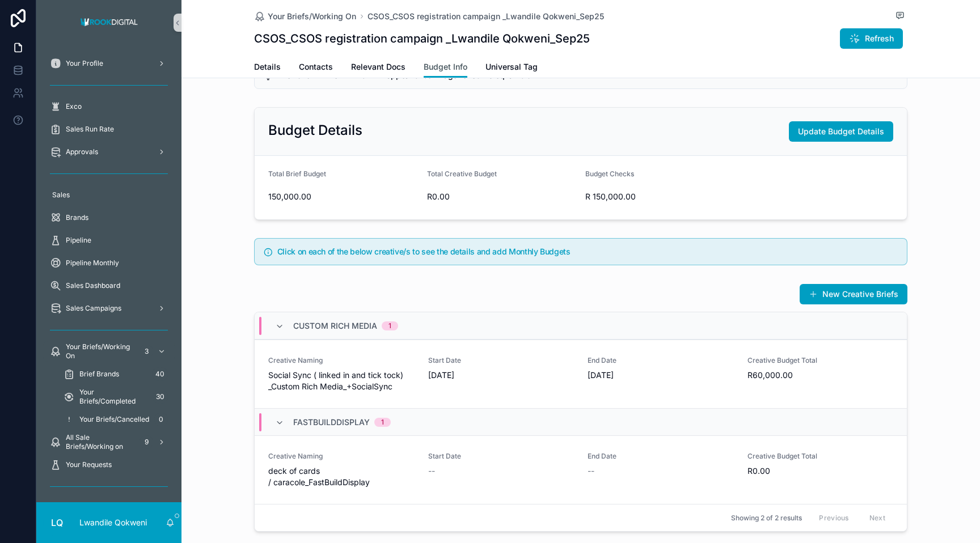
scroll to position [195, 0]
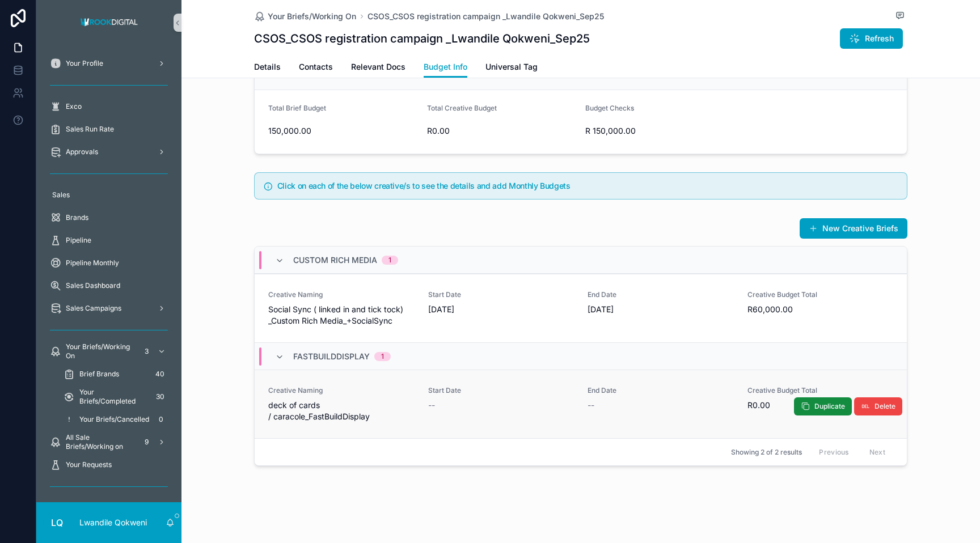
click at [708, 408] on div "--" at bounding box center [661, 405] width 146 height 11
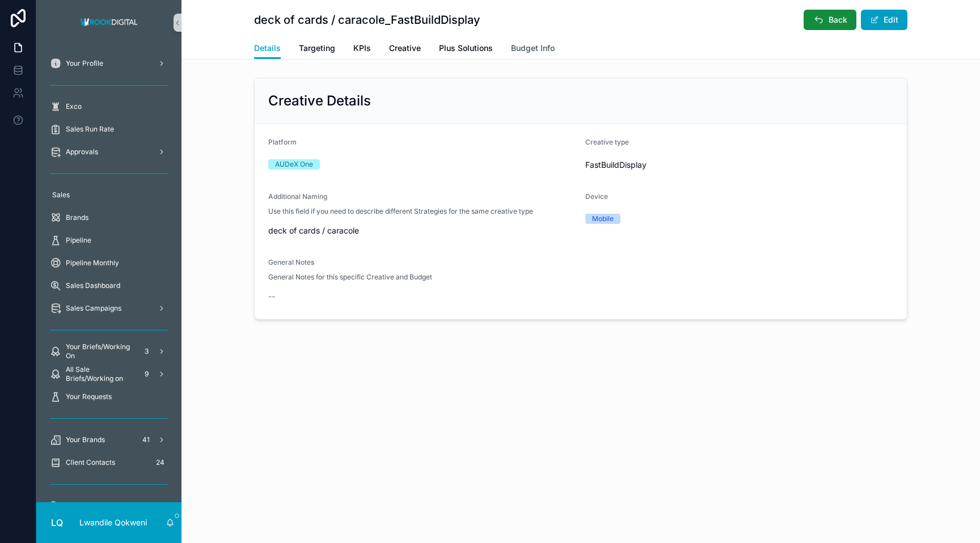
click at [534, 51] on span "Budget Info" at bounding box center [533, 48] width 44 height 11
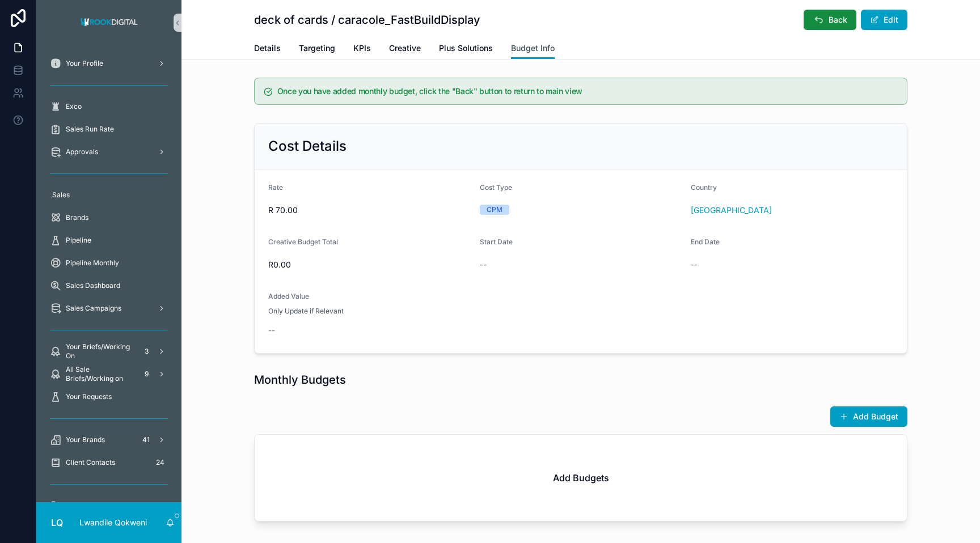
scroll to position [56, 0]
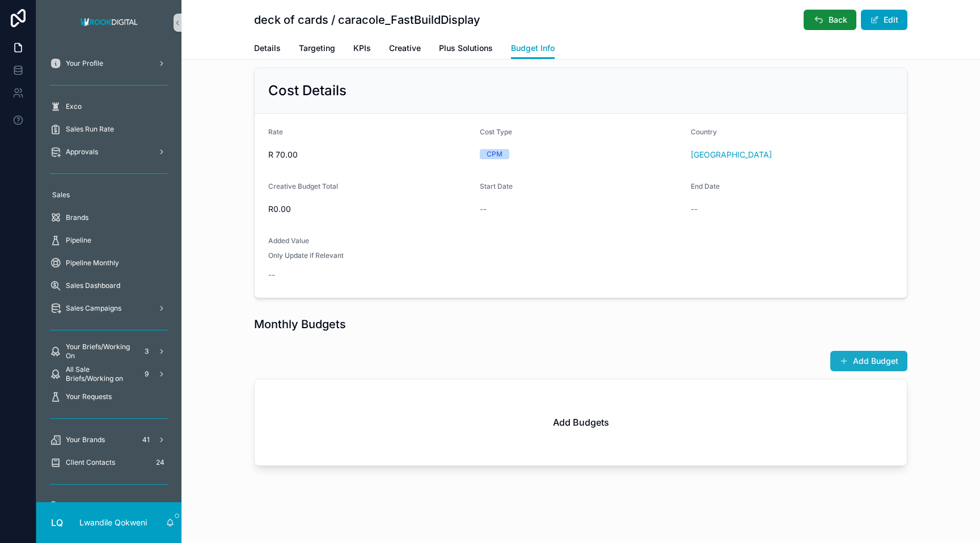
click at [882, 363] on button "Add Budget" at bounding box center [868, 361] width 77 height 20
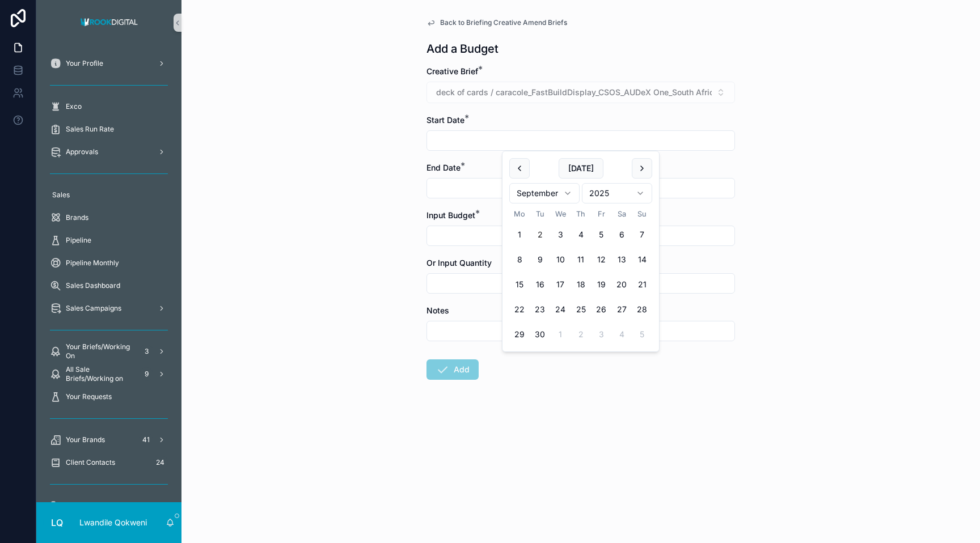
click at [539, 145] on input "scrollable content" at bounding box center [580, 141] width 307 height 16
click at [603, 235] on button "5" at bounding box center [601, 235] width 20 height 20
type input "**********"
click at [445, 194] on input "scrollable content" at bounding box center [580, 188] width 307 height 16
click at [642, 217] on button "scrollable content" at bounding box center [642, 216] width 20 height 20
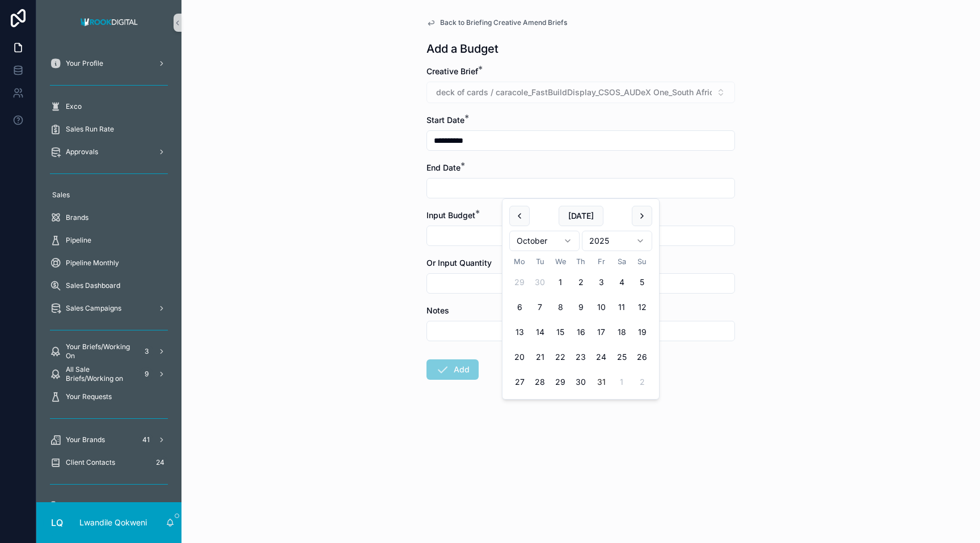
click at [601, 380] on button "31" at bounding box center [601, 382] width 20 height 20
type input "**********"
click at [389, 265] on div "**********" at bounding box center [580, 271] width 799 height 543
click at [471, 236] on input "scrollable content" at bounding box center [580, 236] width 307 height 16
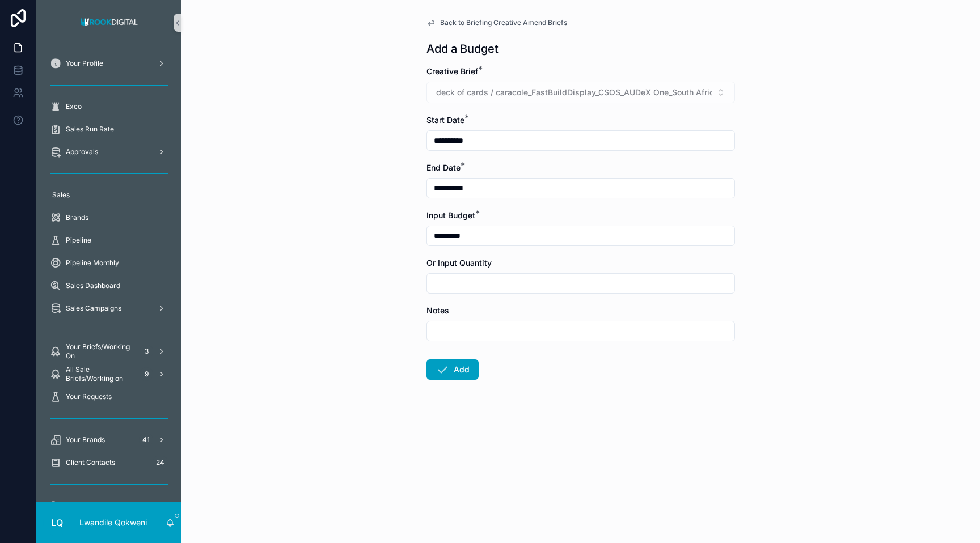
type input "*********"
click at [475, 306] on div "Notes" at bounding box center [580, 310] width 309 height 11
click at [465, 365] on button "Add" at bounding box center [452, 370] width 52 height 20
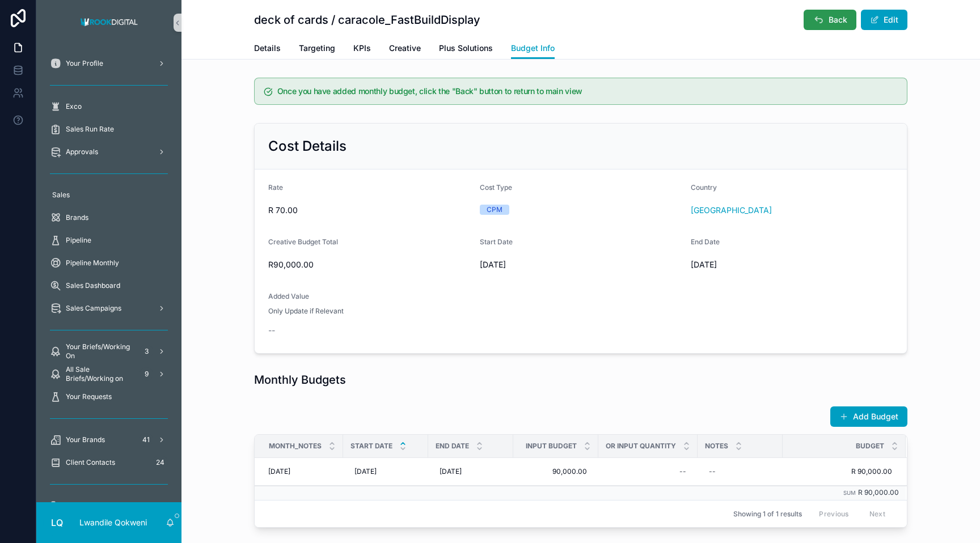
click at [835, 23] on span "Back" at bounding box center [838, 19] width 19 height 11
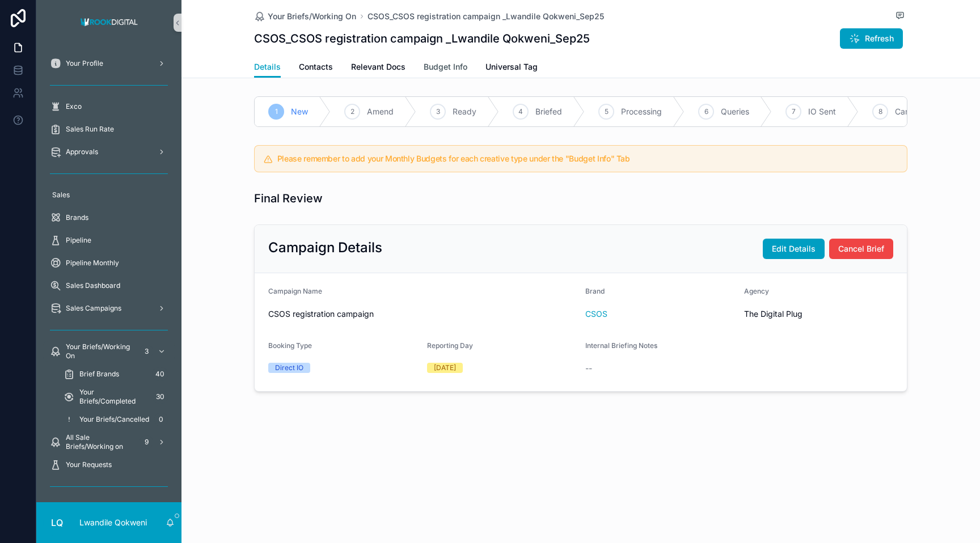
click at [448, 67] on span "Budget Info" at bounding box center [446, 66] width 44 height 11
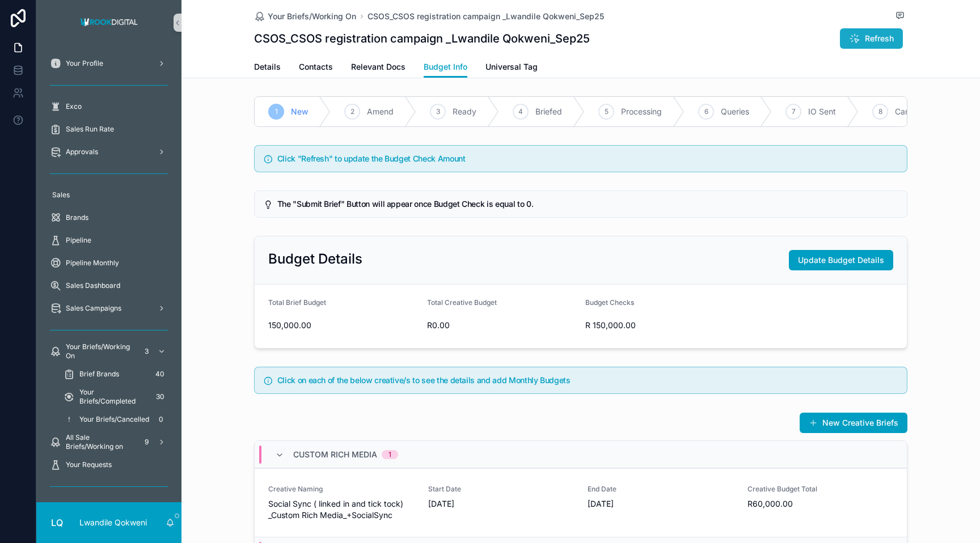
click at [877, 37] on span "Refresh" at bounding box center [879, 38] width 29 height 11
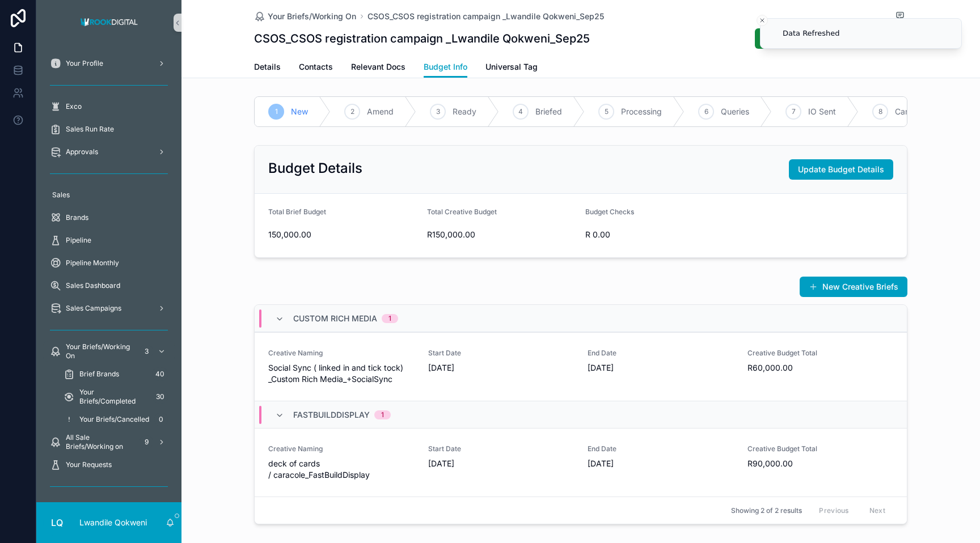
click at [941, 80] on div "Your Briefs/Working On CSOS_CSOS registration campaign _Lwandile Qokweni_Sep25 …" at bounding box center [580, 301] width 799 height 602
click at [761, 22] on icon "Close toast" at bounding box center [762, 20] width 7 height 7
click at [790, 40] on span "Submit Brief" at bounding box center [803, 38] width 47 height 11
